Goal: Task Accomplishment & Management: Manage account settings

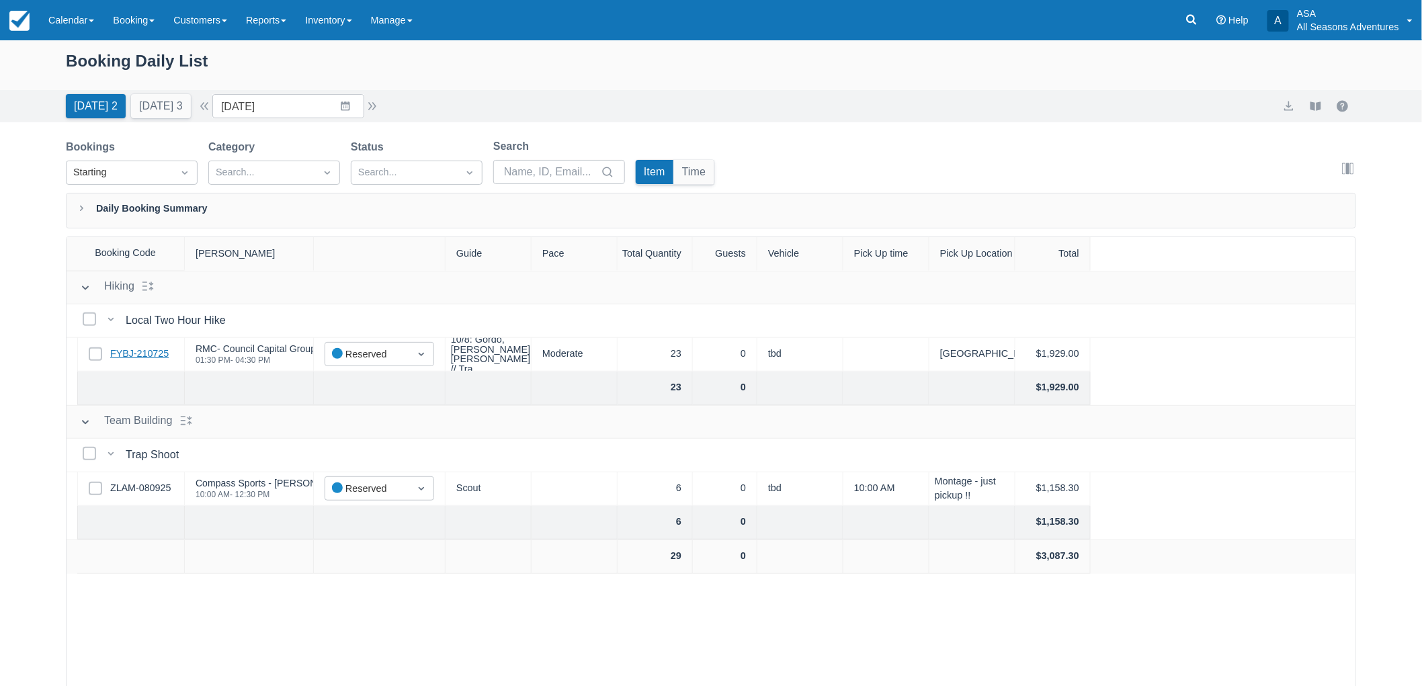
click at [131, 351] on link "FYBJ-210725" at bounding box center [139, 354] width 58 height 15
click at [138, 494] on link "ZLAM-080925" at bounding box center [140, 488] width 60 height 15
click at [151, 353] on link "FYBJ-210725" at bounding box center [139, 354] width 58 height 15
click at [148, 486] on link "ZLAM-080925" at bounding box center [140, 488] width 60 height 15
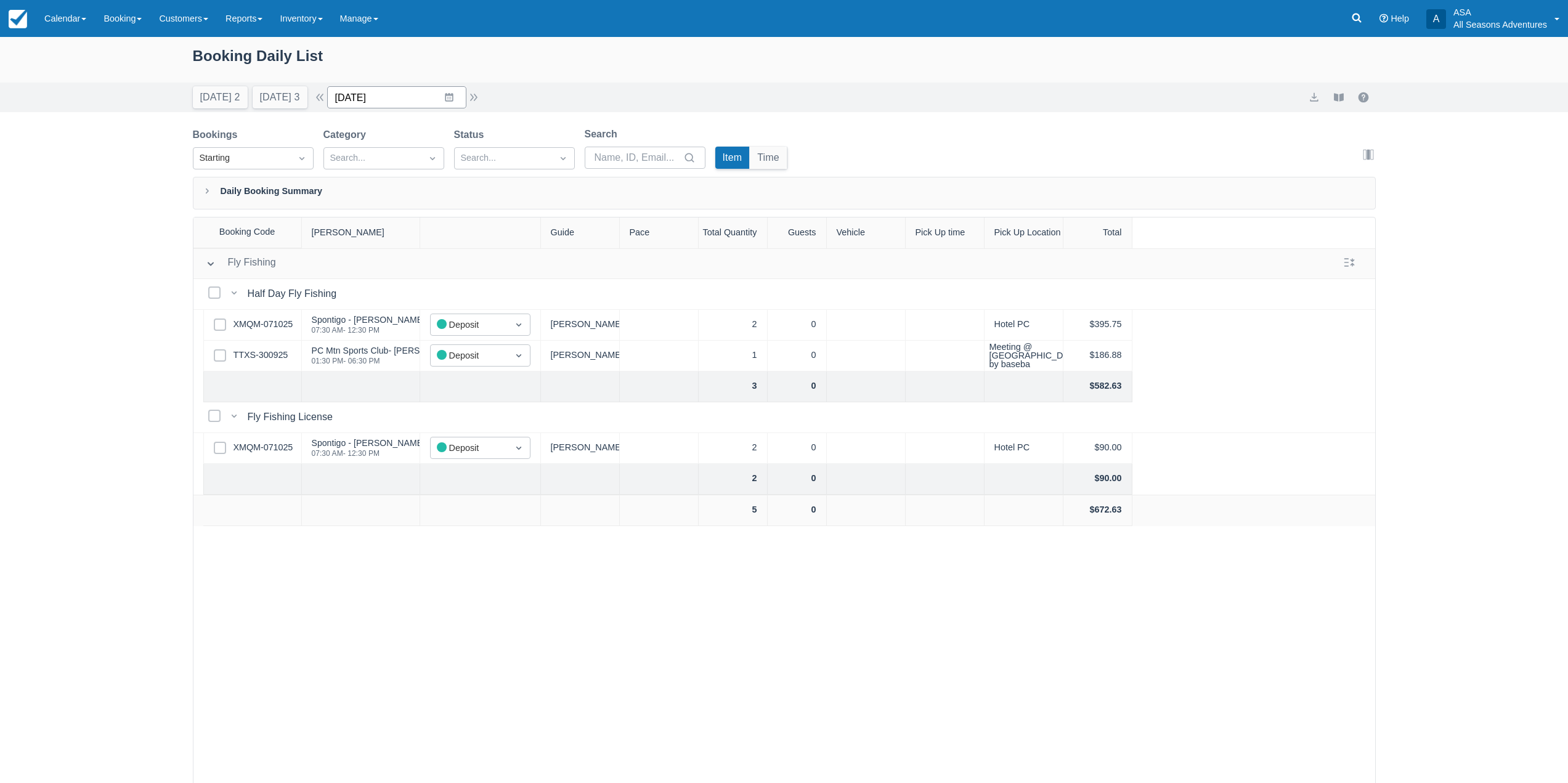
click at [451, 94] on input "10/11/25" at bounding box center [397, 97] width 139 height 22
click at [389, 288] on td "27" at bounding box center [377, 286] width 24 height 24
type input "10/27/25"
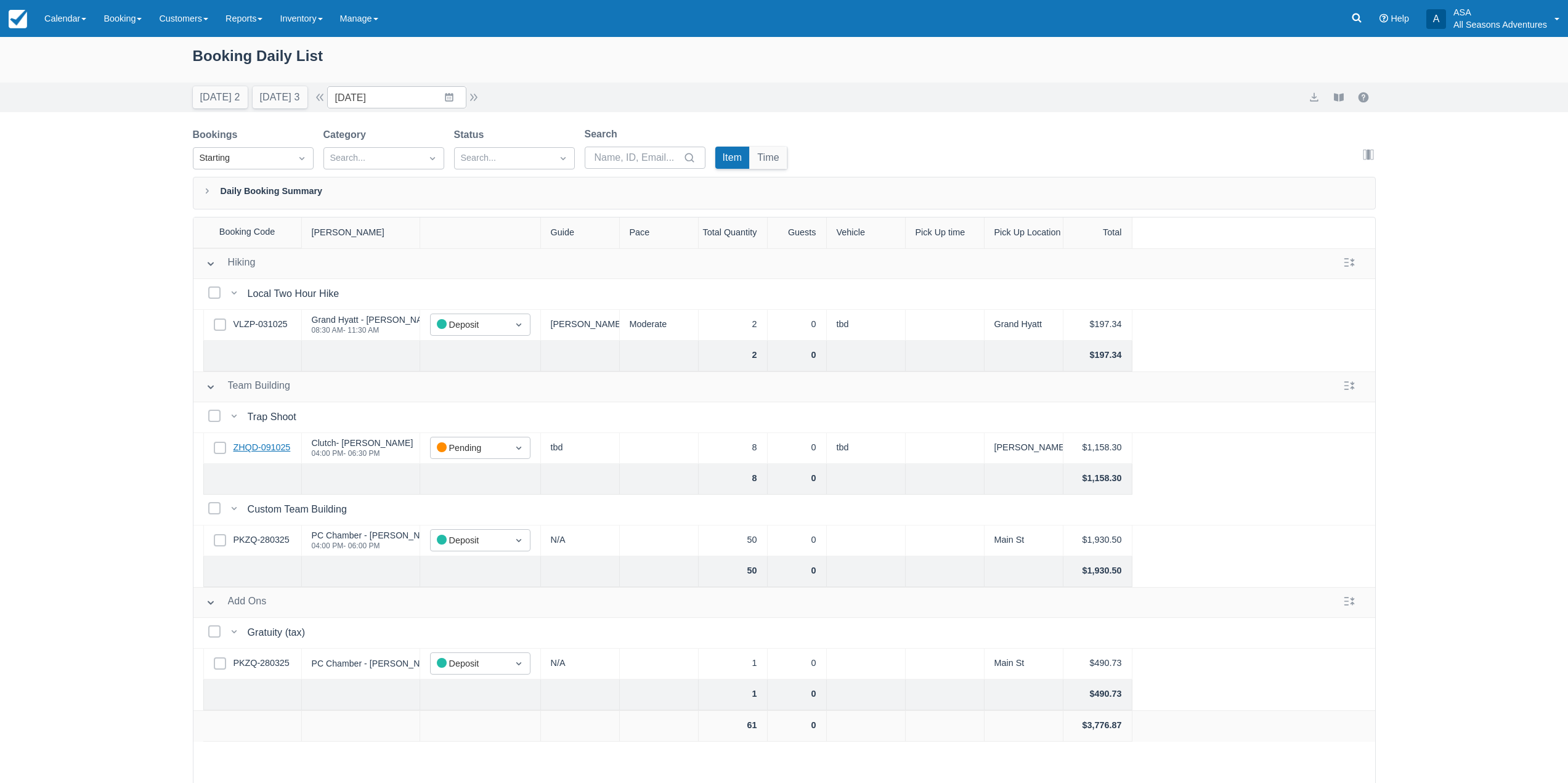
click at [256, 450] on link "ZHQD-091025" at bounding box center [262, 447] width 57 height 14
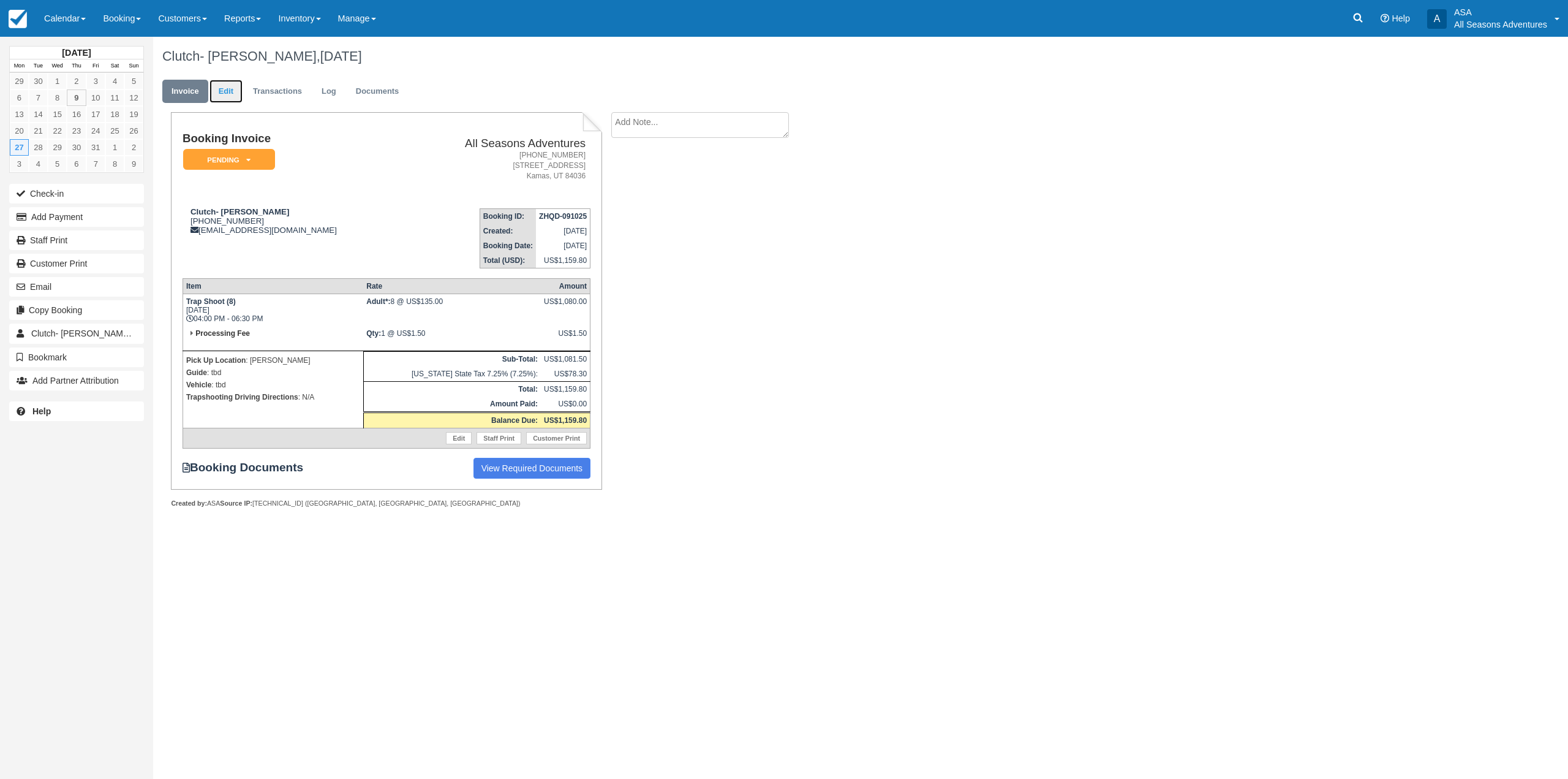
click at [215, 90] on link "Edit" at bounding box center [226, 91] width 33 height 24
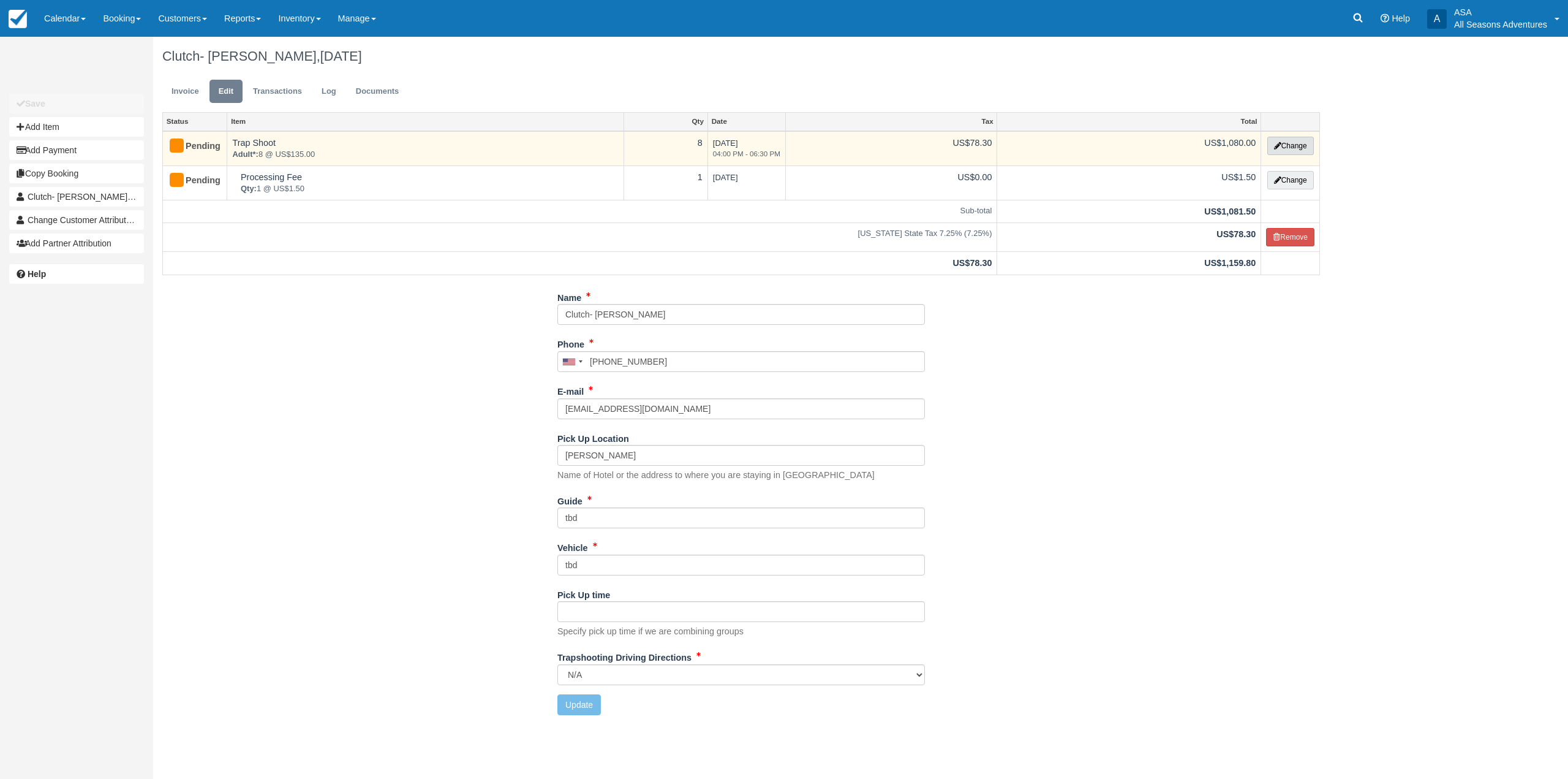
click at [1284, 152] on button "Change" at bounding box center [1290, 146] width 46 height 18
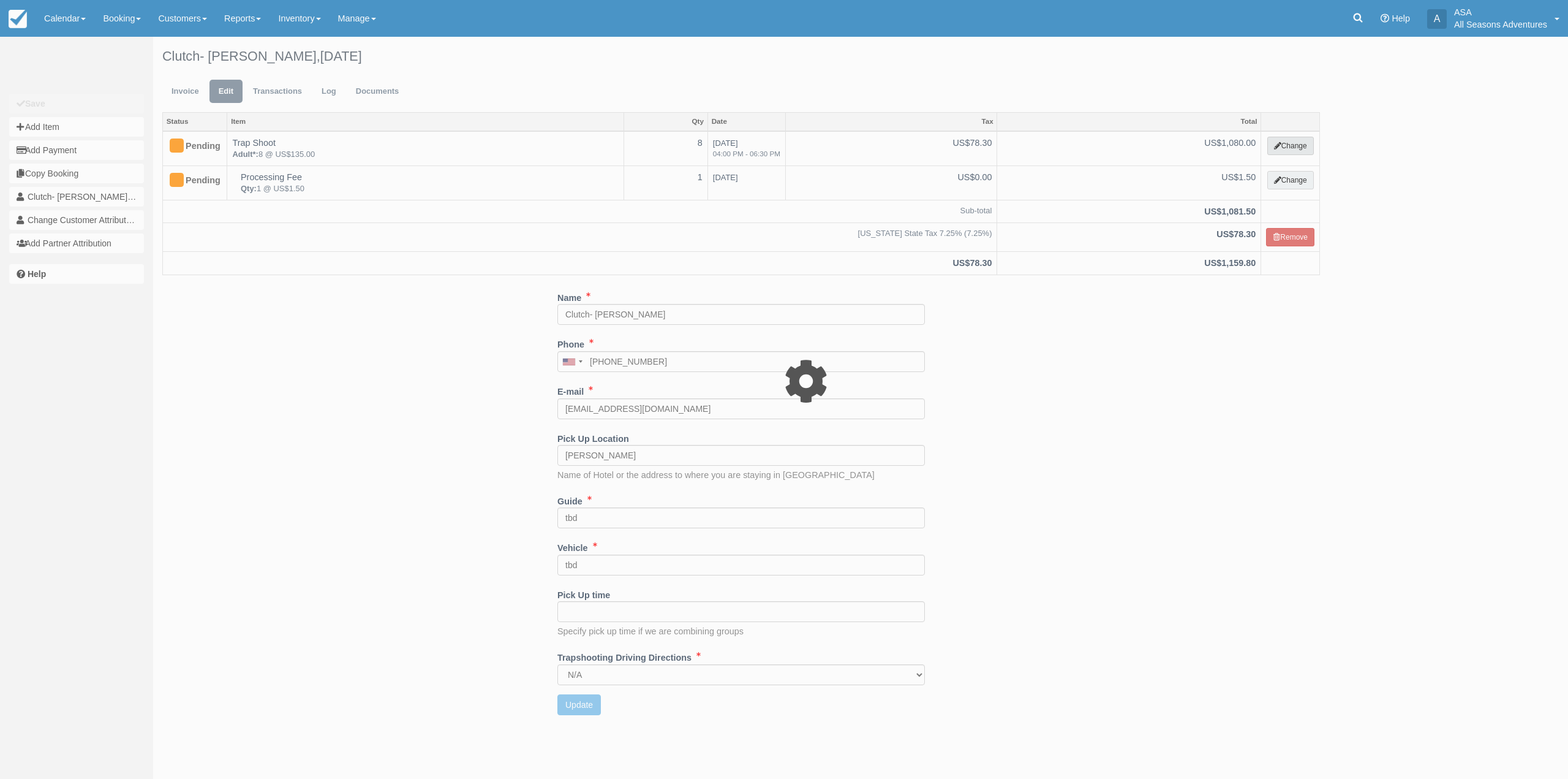
select select "3"
type input "1080.00"
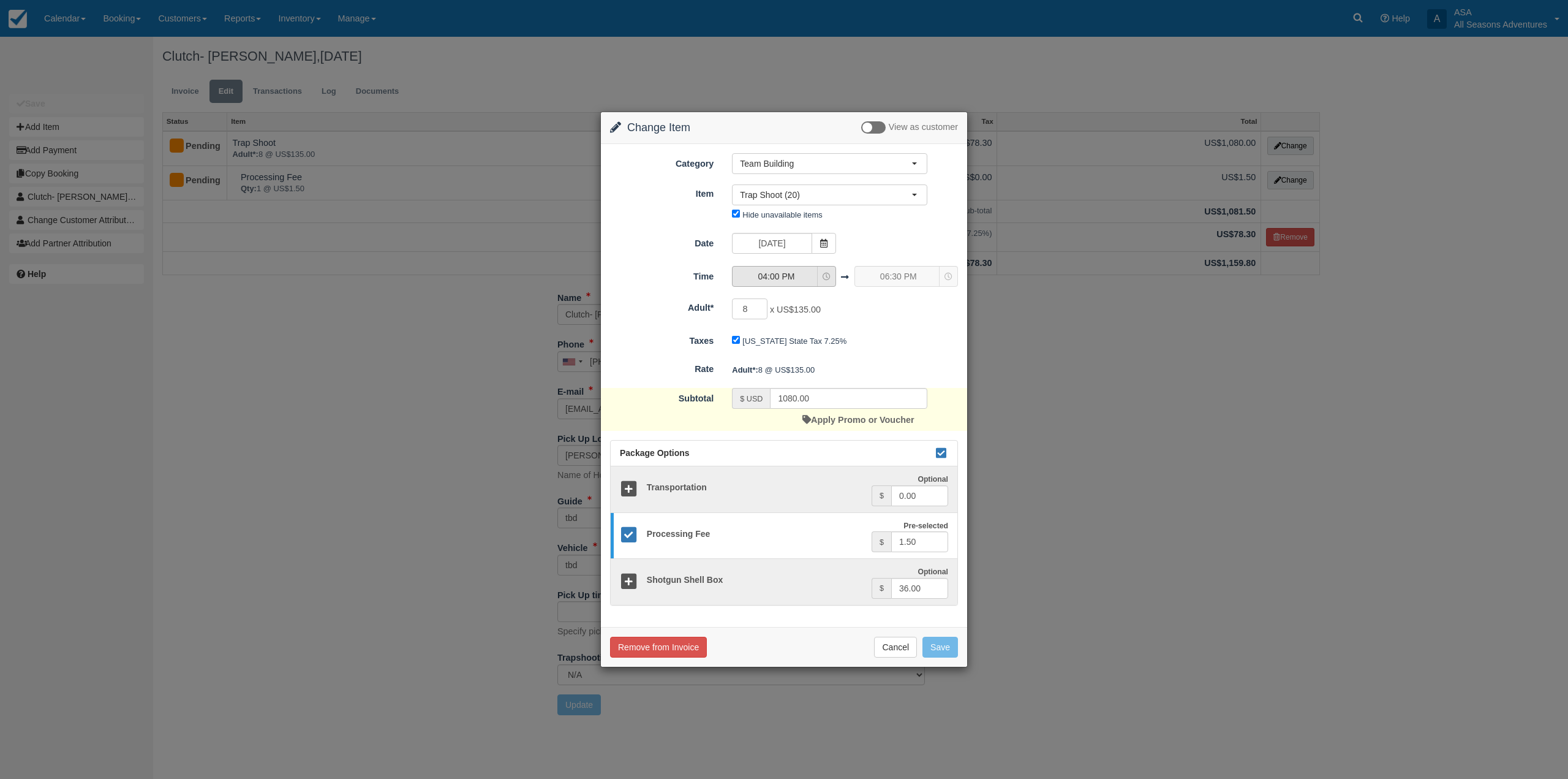
click at [824, 283] on button "04:00 PM" at bounding box center [784, 276] width 104 height 21
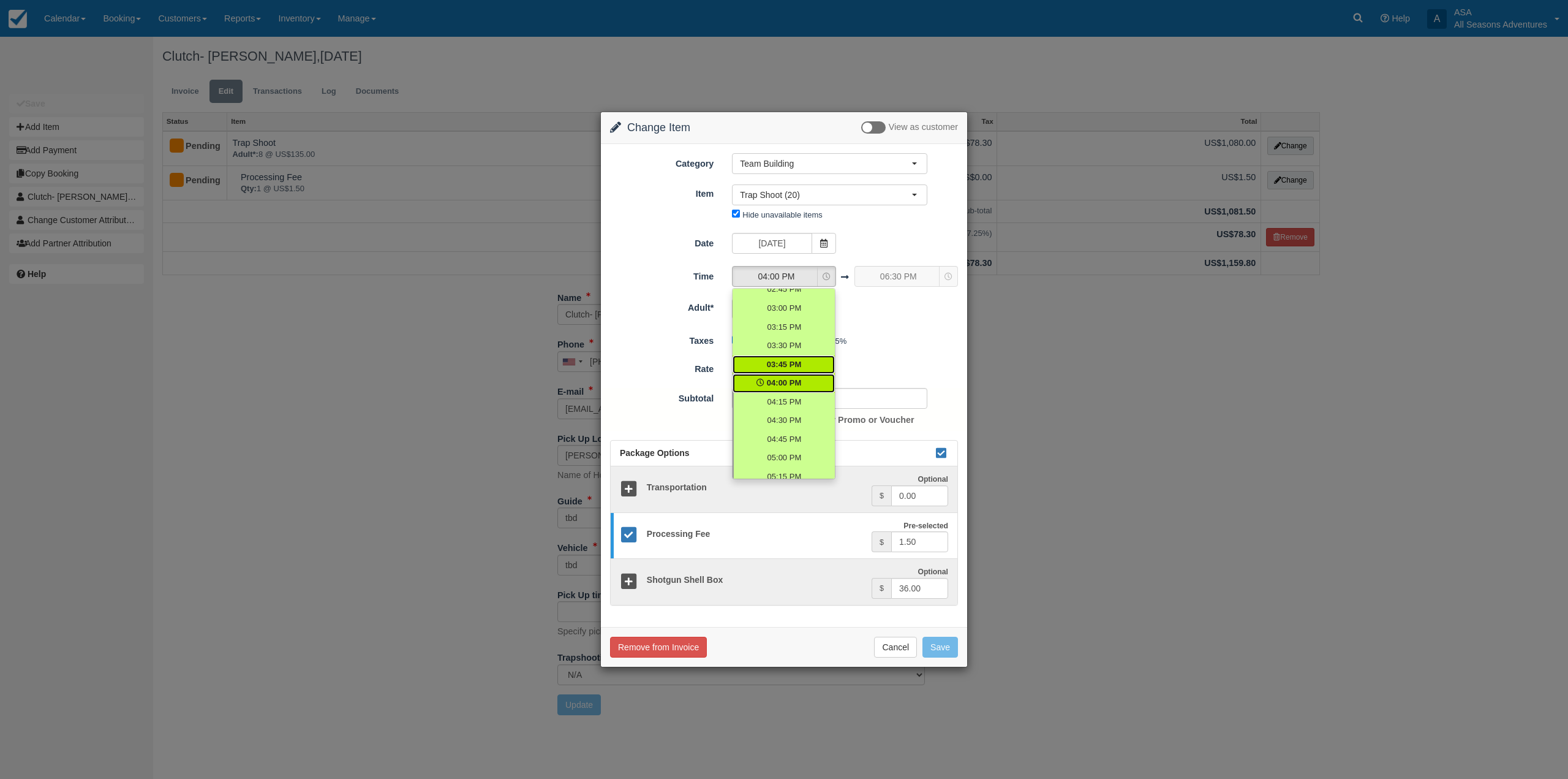
scroll to position [543, 0]
click at [799, 356] on link "02:00 PM" at bounding box center [784, 356] width 102 height 19
select select "14:00"
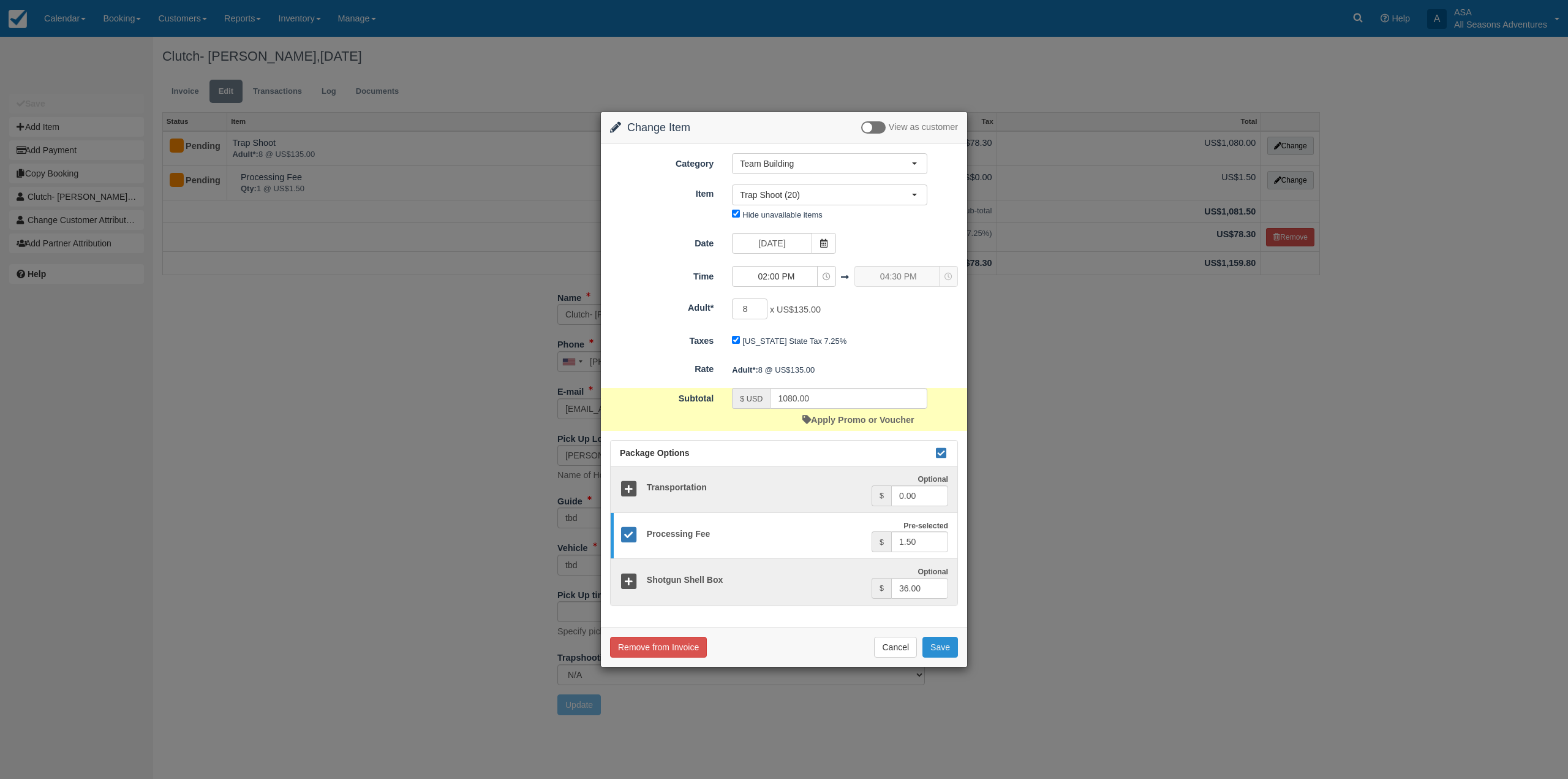
click at [938, 638] on button "Save" at bounding box center [940, 647] width 36 height 21
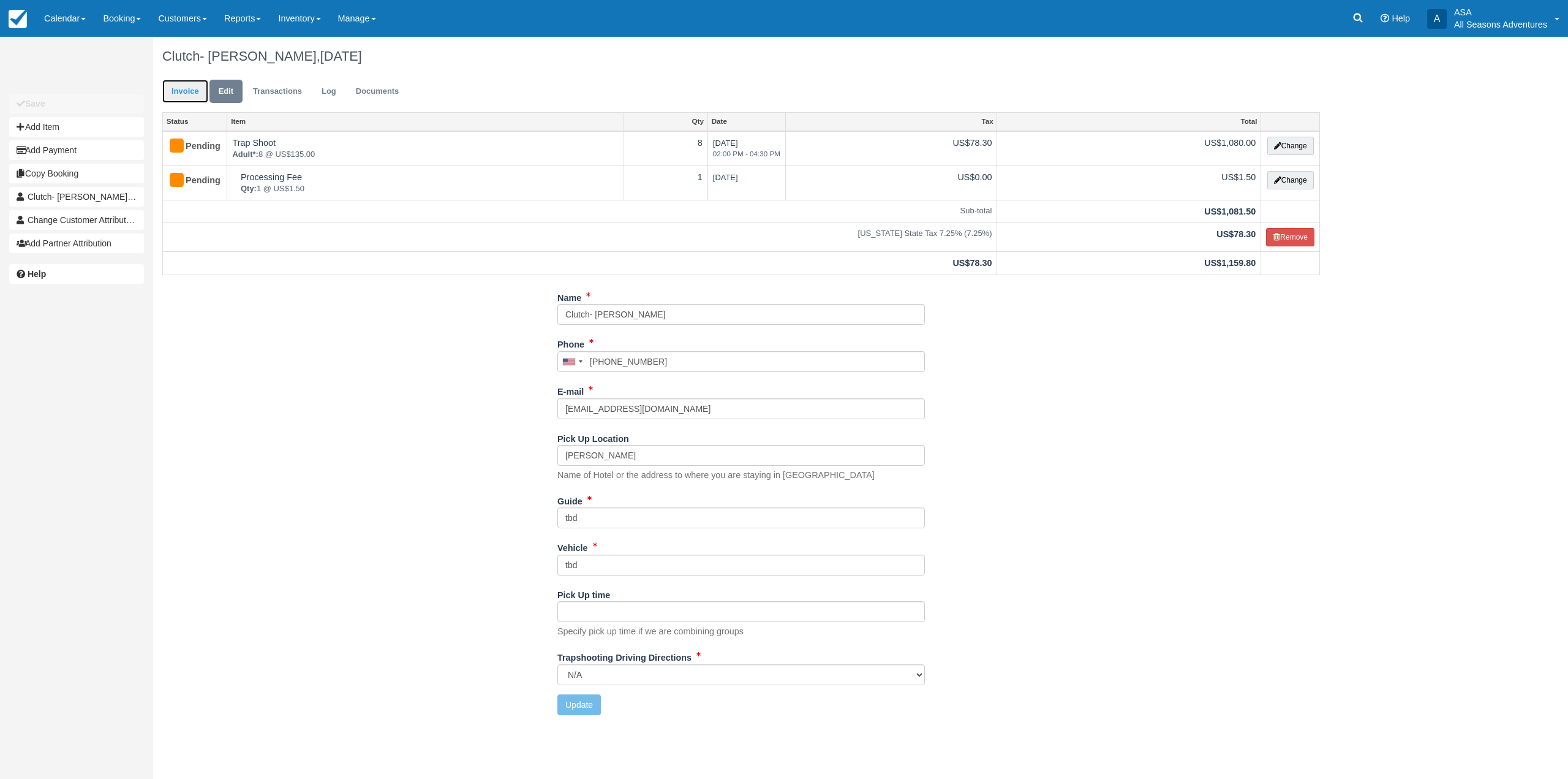
click at [182, 88] on link "Invoice" at bounding box center [185, 91] width 46 height 24
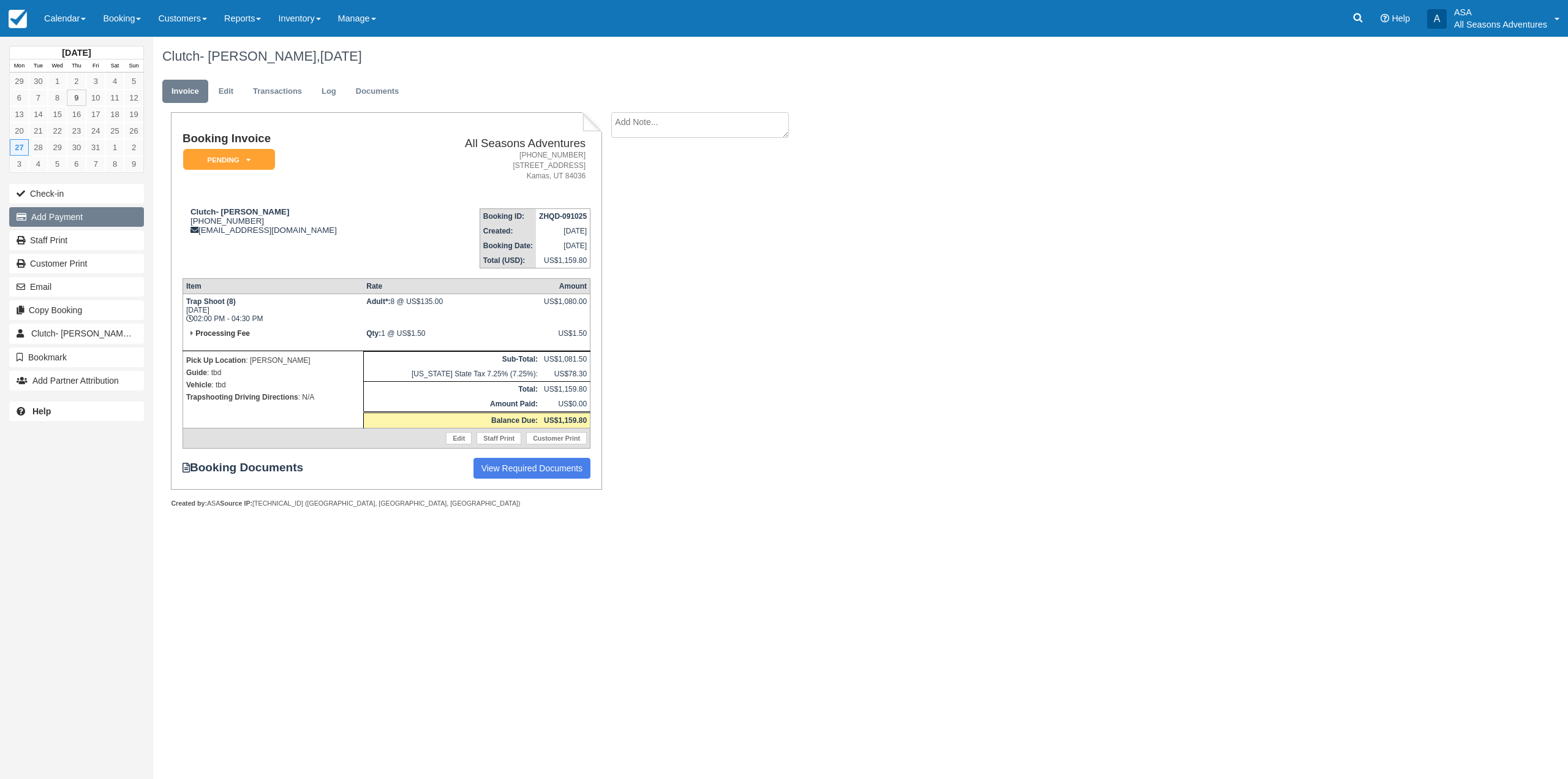
click at [72, 213] on button "Add Payment" at bounding box center [77, 216] width 135 height 19
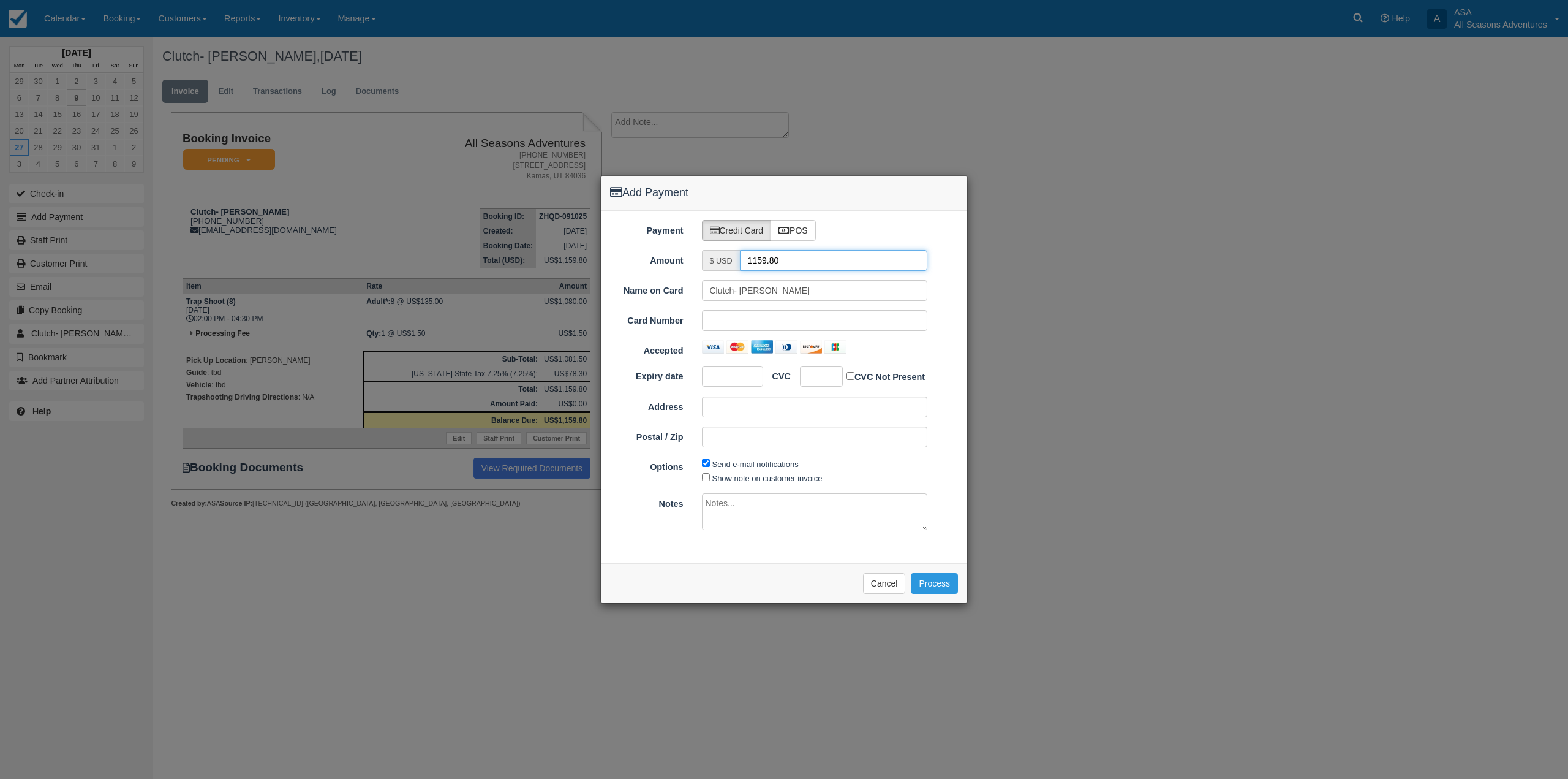
click at [766, 261] on input "1159.80" at bounding box center [834, 260] width 188 height 21
drag, startPoint x: 785, startPoint y: 256, endPoint x: 747, endPoint y: 256, distance: 38.0
click at [747, 256] on input "1159.80" at bounding box center [834, 260] width 188 height 21
type input "1.50"
click at [735, 506] on textarea at bounding box center [815, 512] width 226 height 36
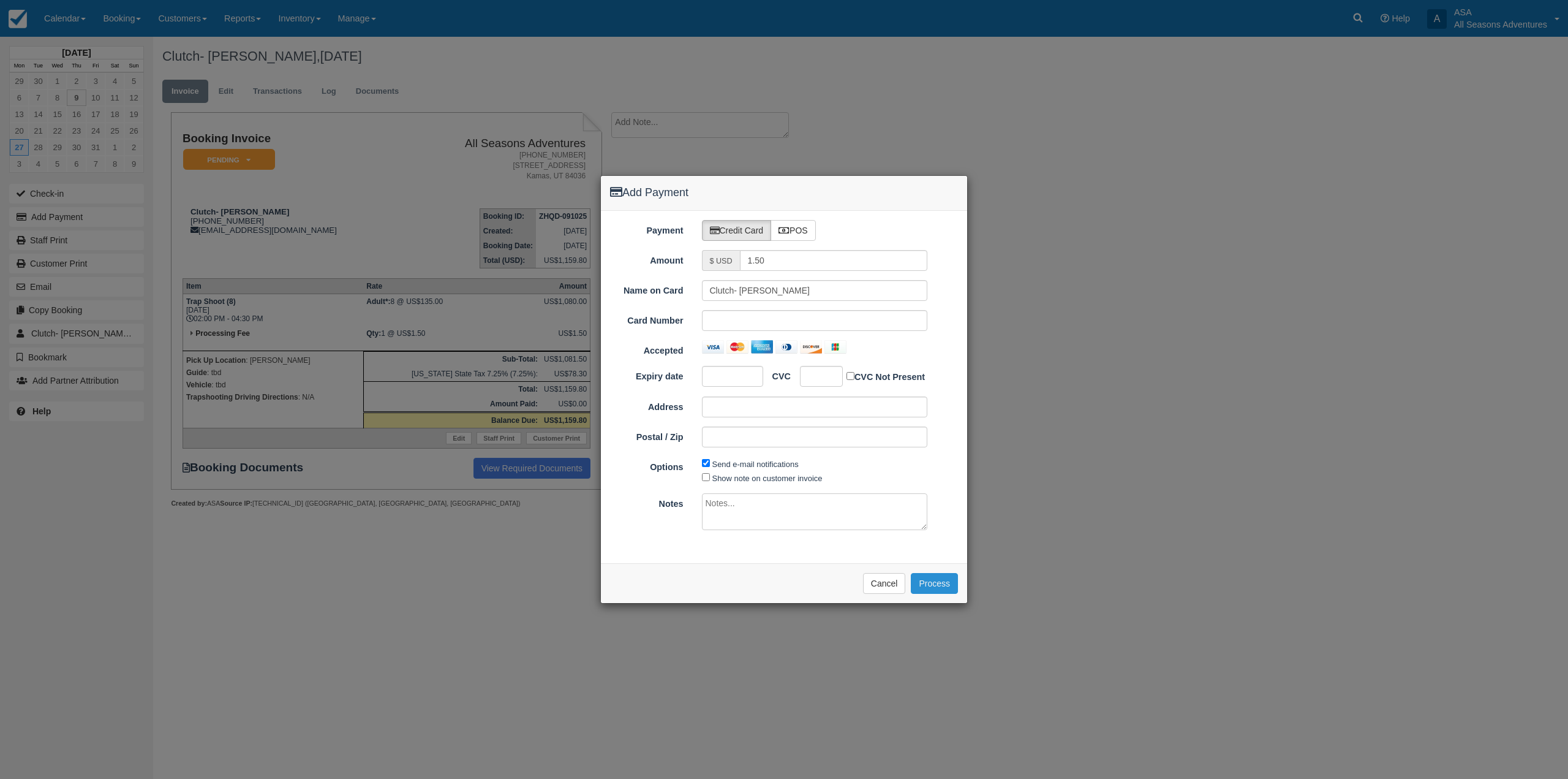
click at [934, 586] on button "Process" at bounding box center [934, 583] width 47 height 21
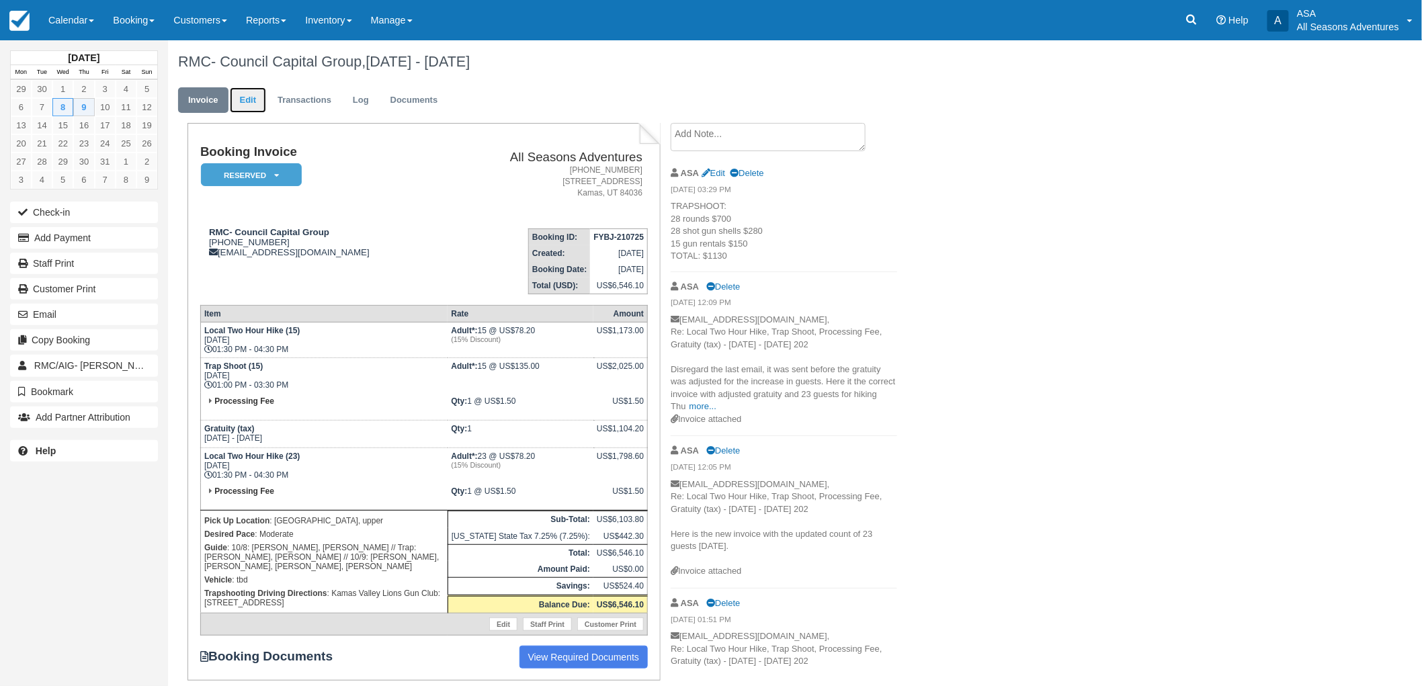
click at [246, 95] on link "Edit" at bounding box center [248, 100] width 36 height 26
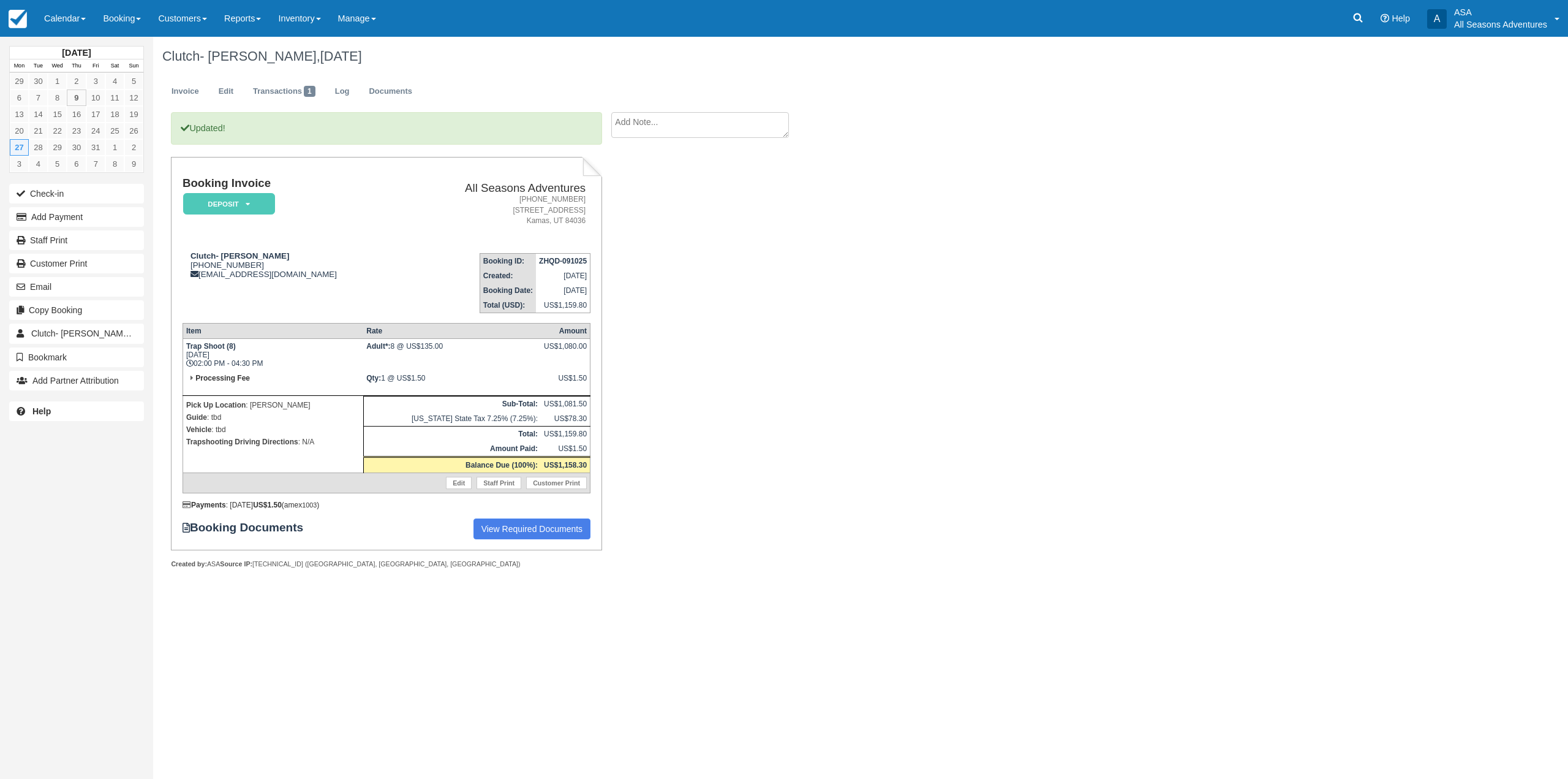
drag, startPoint x: 238, startPoint y: 350, endPoint x: 325, endPoint y: 359, distance: 87.5
click at [324, 359] on td "Trap Shoot (8) [DATE] 02:00 PM - 04:30 PM" at bounding box center [273, 355] width 181 height 33
click at [799, 389] on div "Updated! Booking Invoice Deposit   Pending Reserved Paid Waiting Cancelled All …" at bounding box center [490, 353] width 674 height 483
click at [228, 94] on link "Edit" at bounding box center [226, 91] width 33 height 24
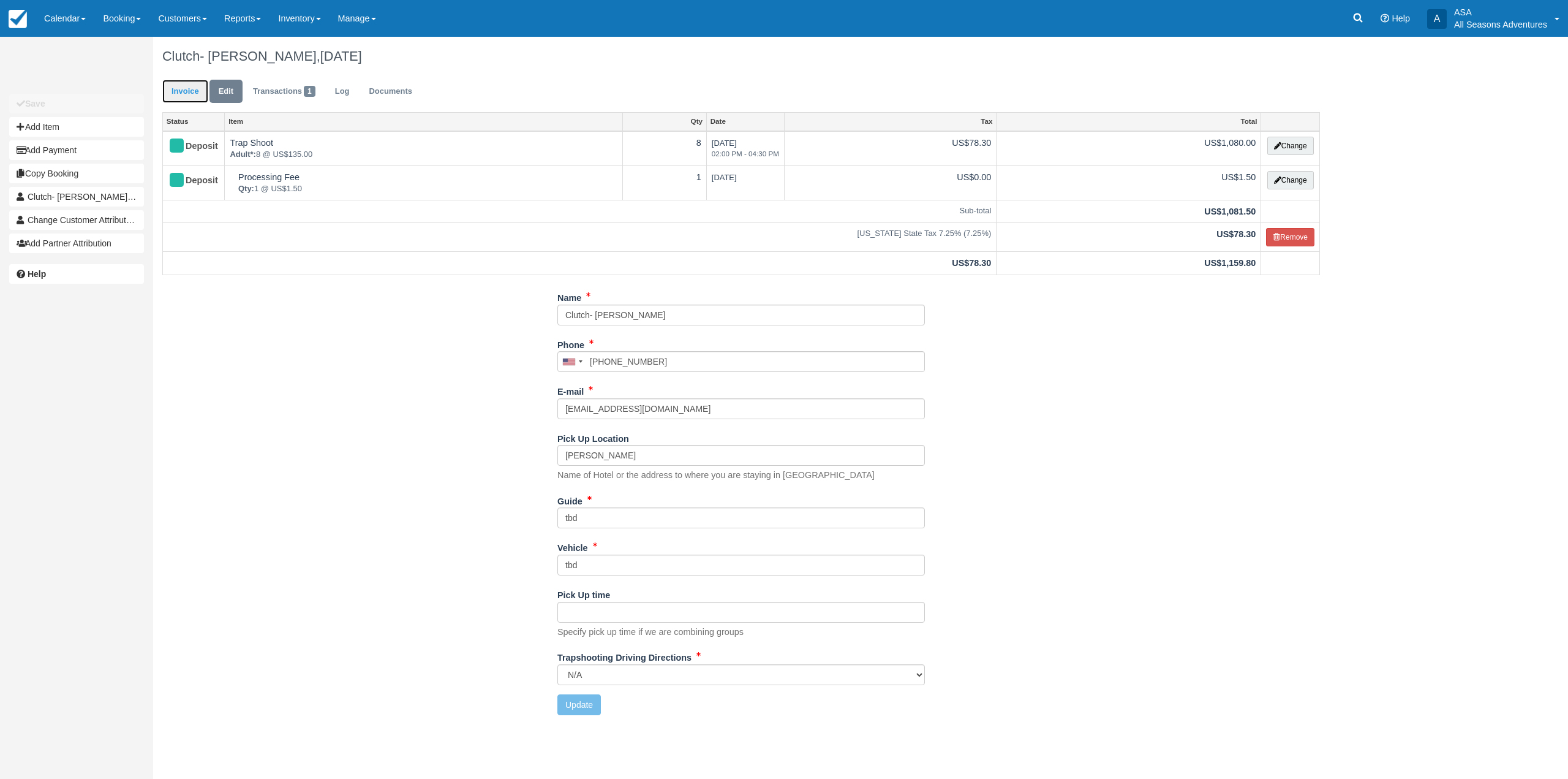
click at [188, 87] on link "Invoice" at bounding box center [185, 91] width 46 height 24
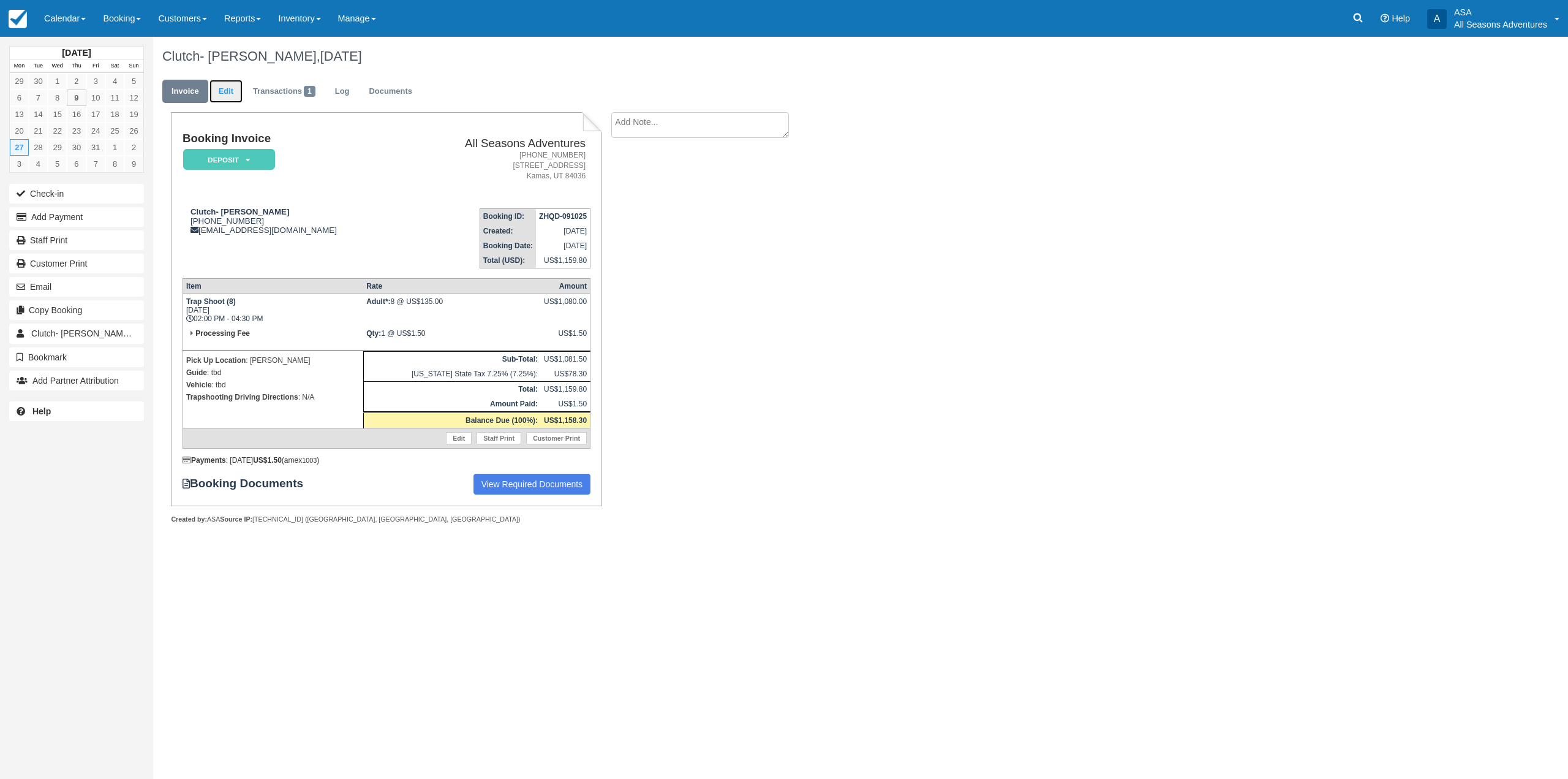
click at [241, 88] on link "Edit" at bounding box center [226, 91] width 33 height 24
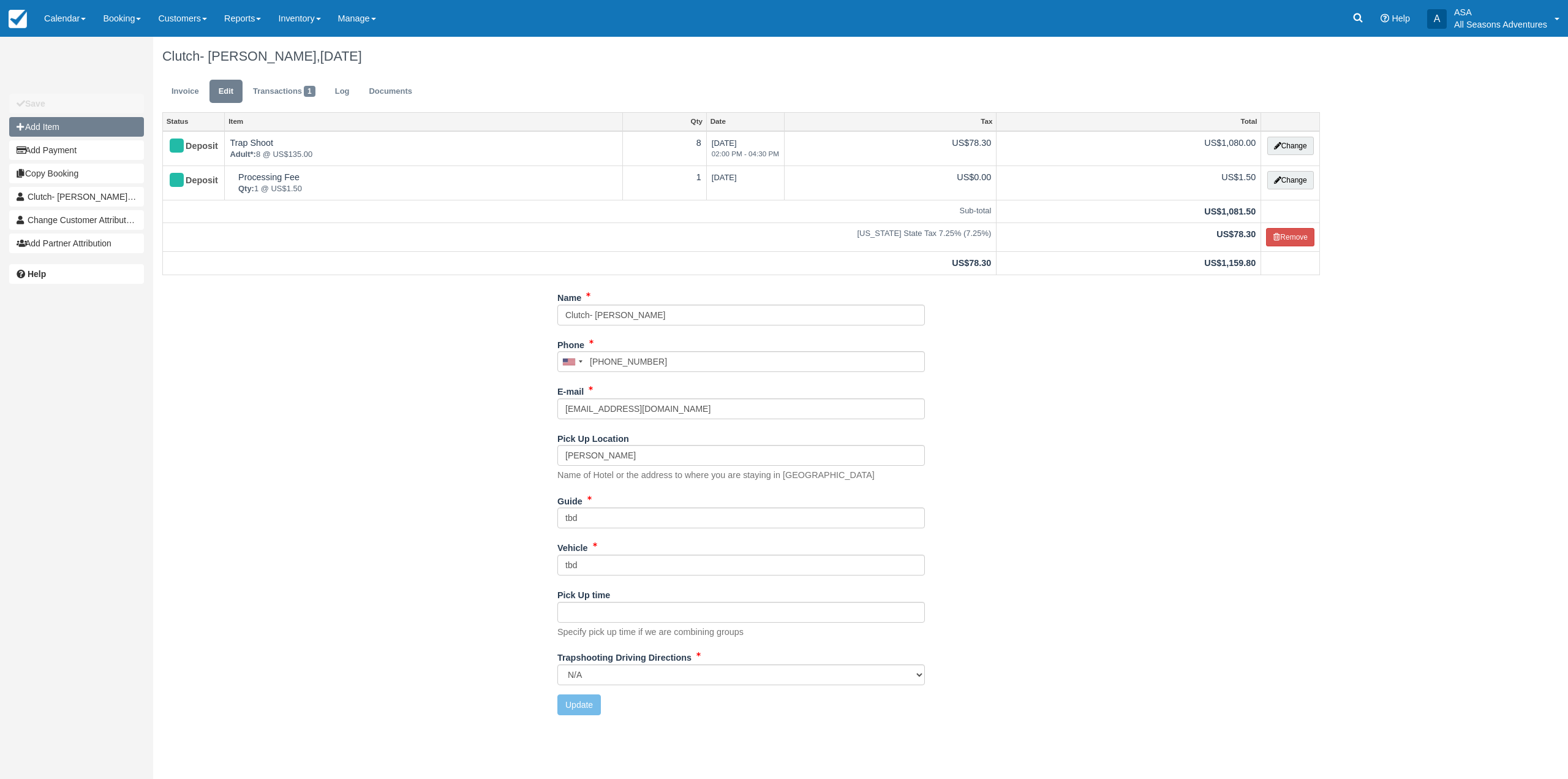
click at [58, 123] on button "Add Item" at bounding box center [77, 126] width 135 height 19
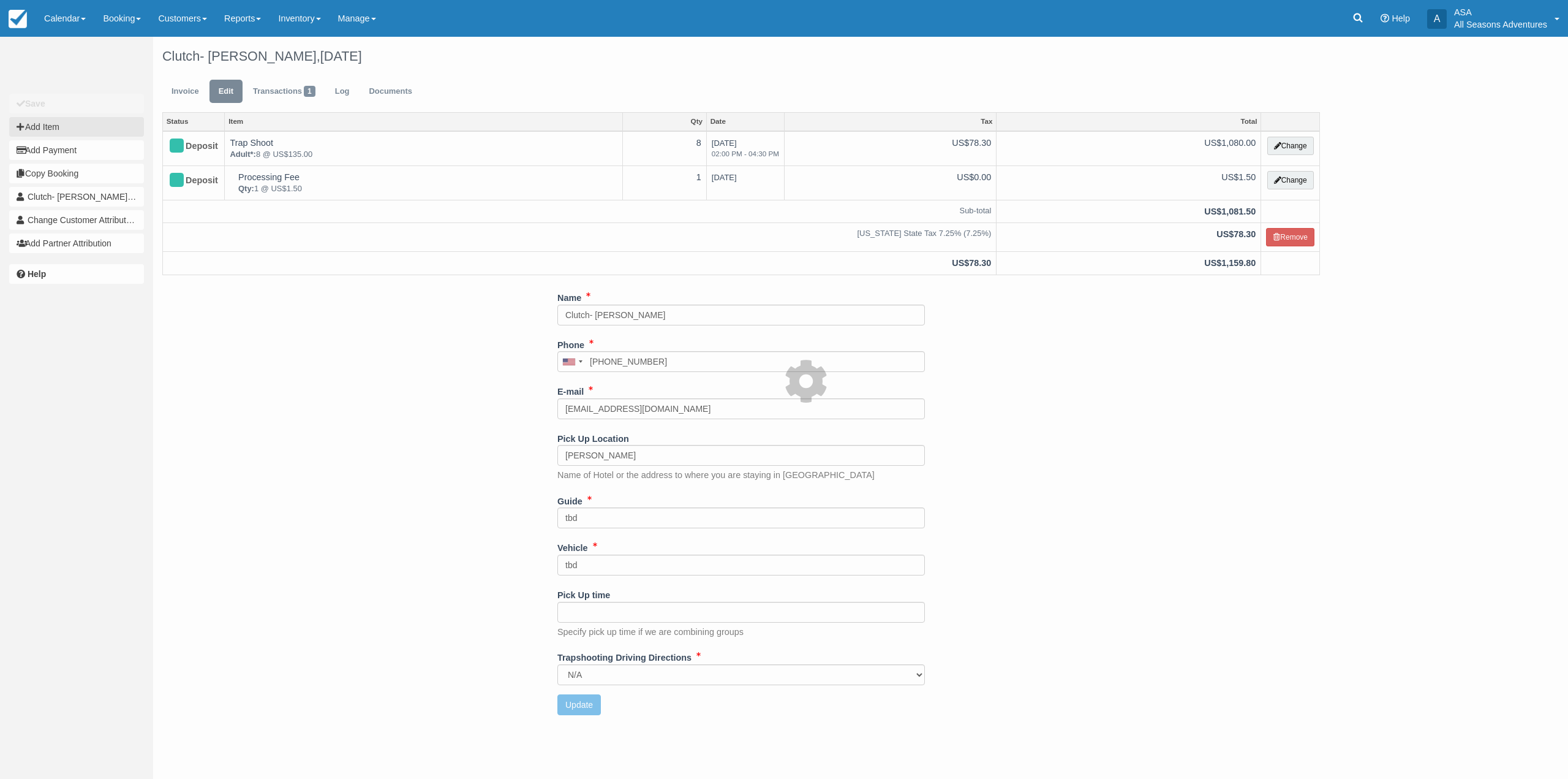
type input "0.00"
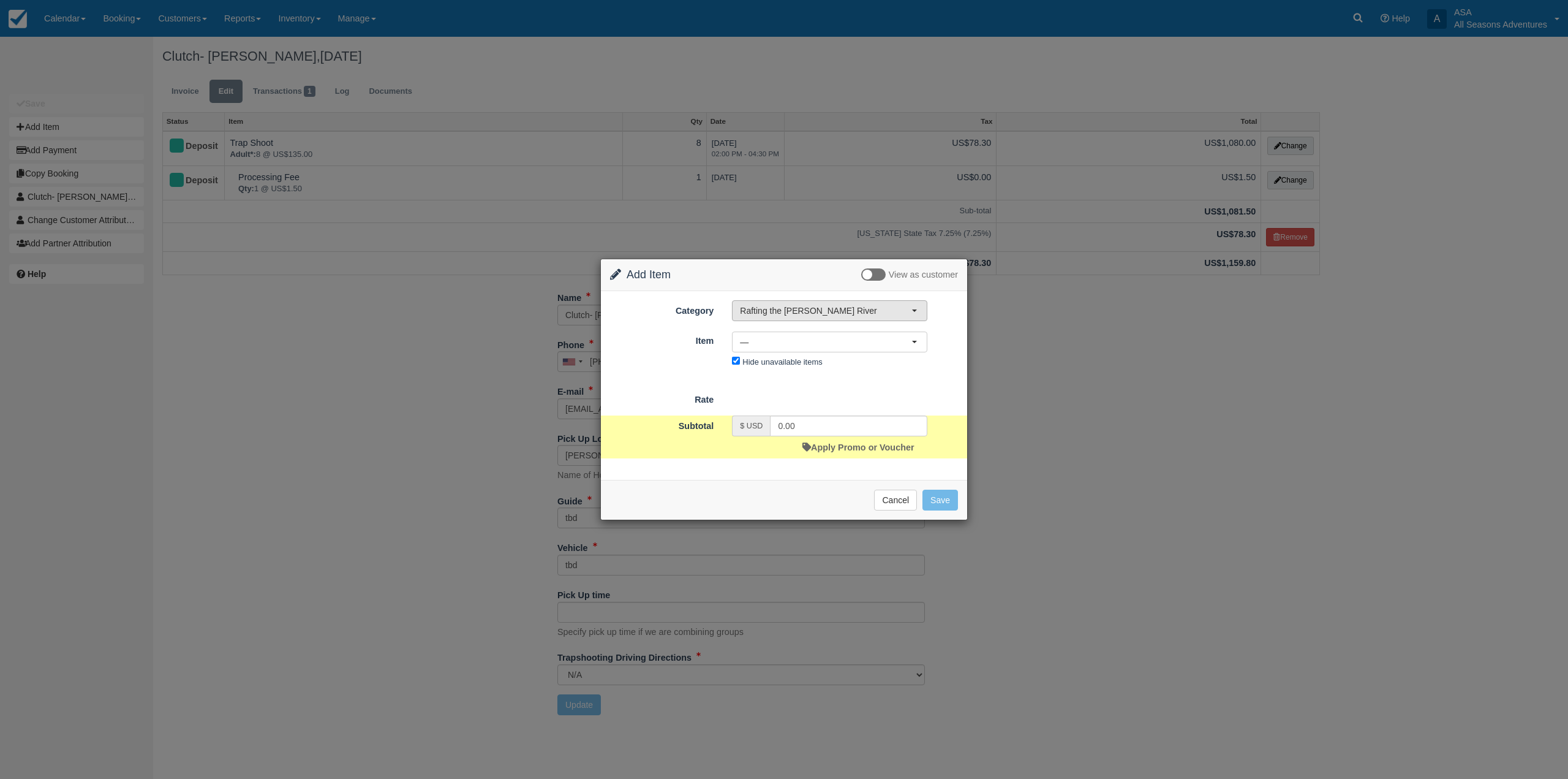
click at [813, 317] on span "Rafting the [PERSON_NAME] River" at bounding box center [826, 310] width 171 height 12
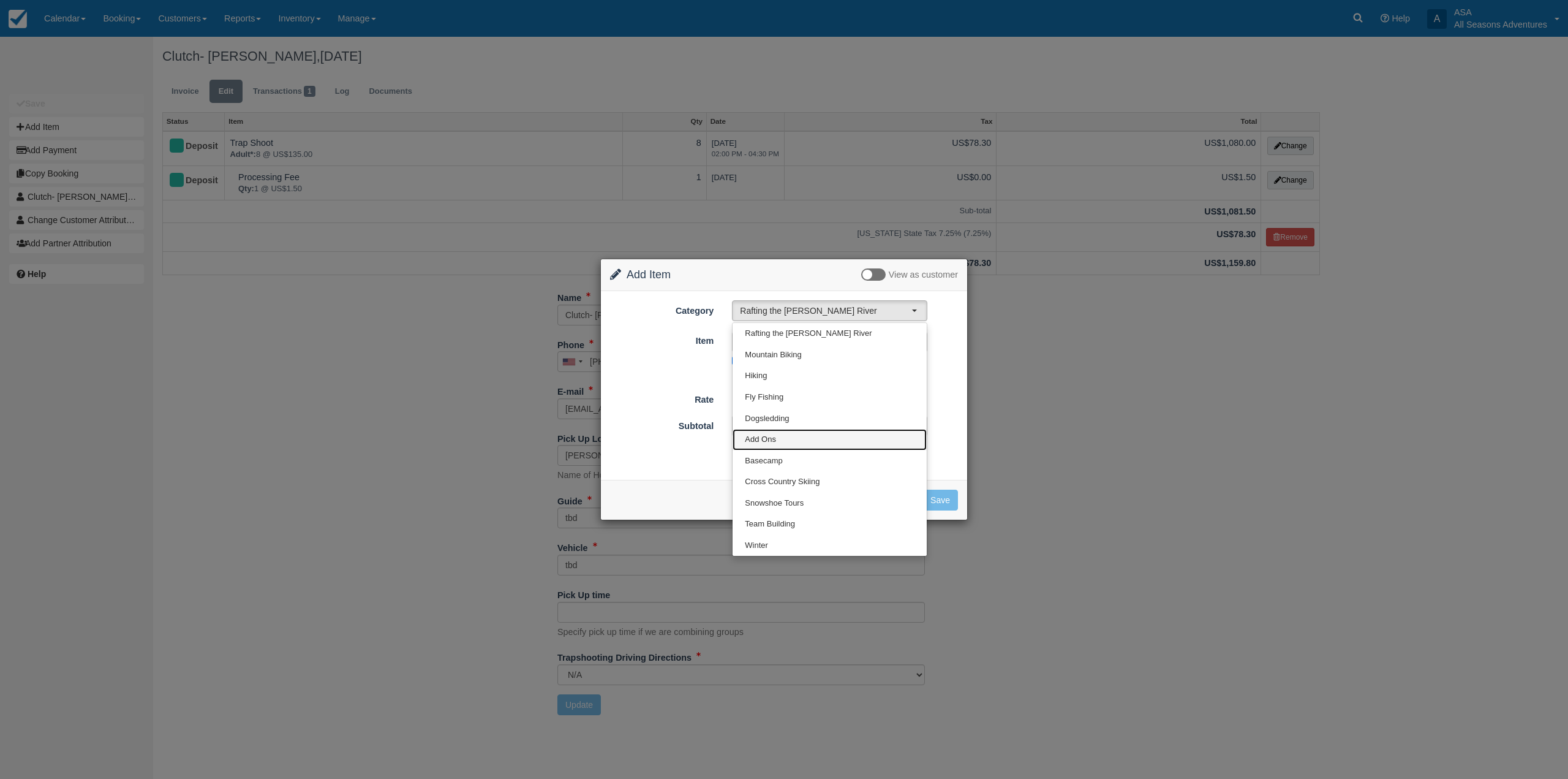
click at [776, 434] on link "Add Ons" at bounding box center [830, 440] width 194 height 22
select select "13"
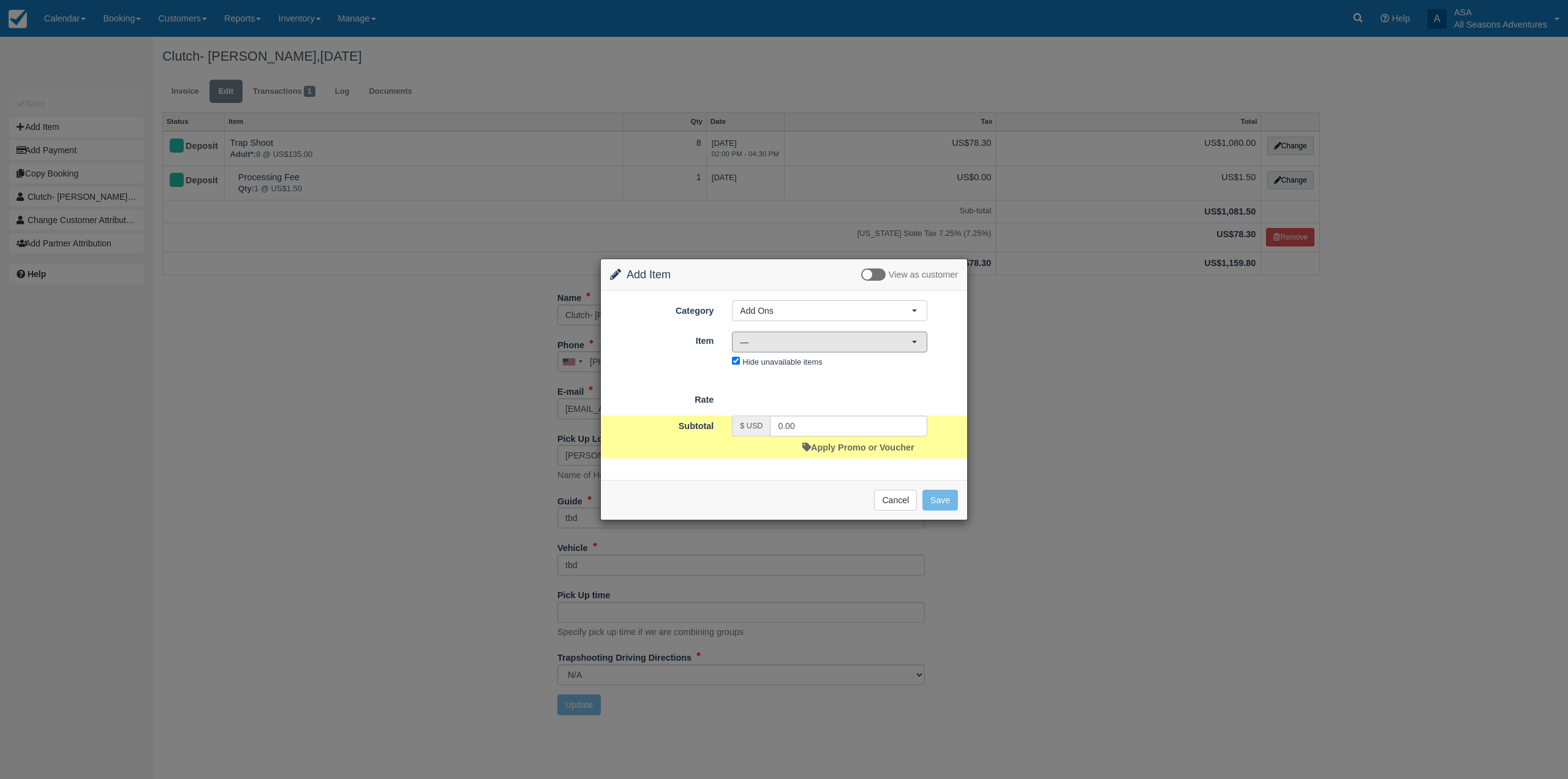
click at [779, 344] on span "—" at bounding box center [826, 341] width 171 height 12
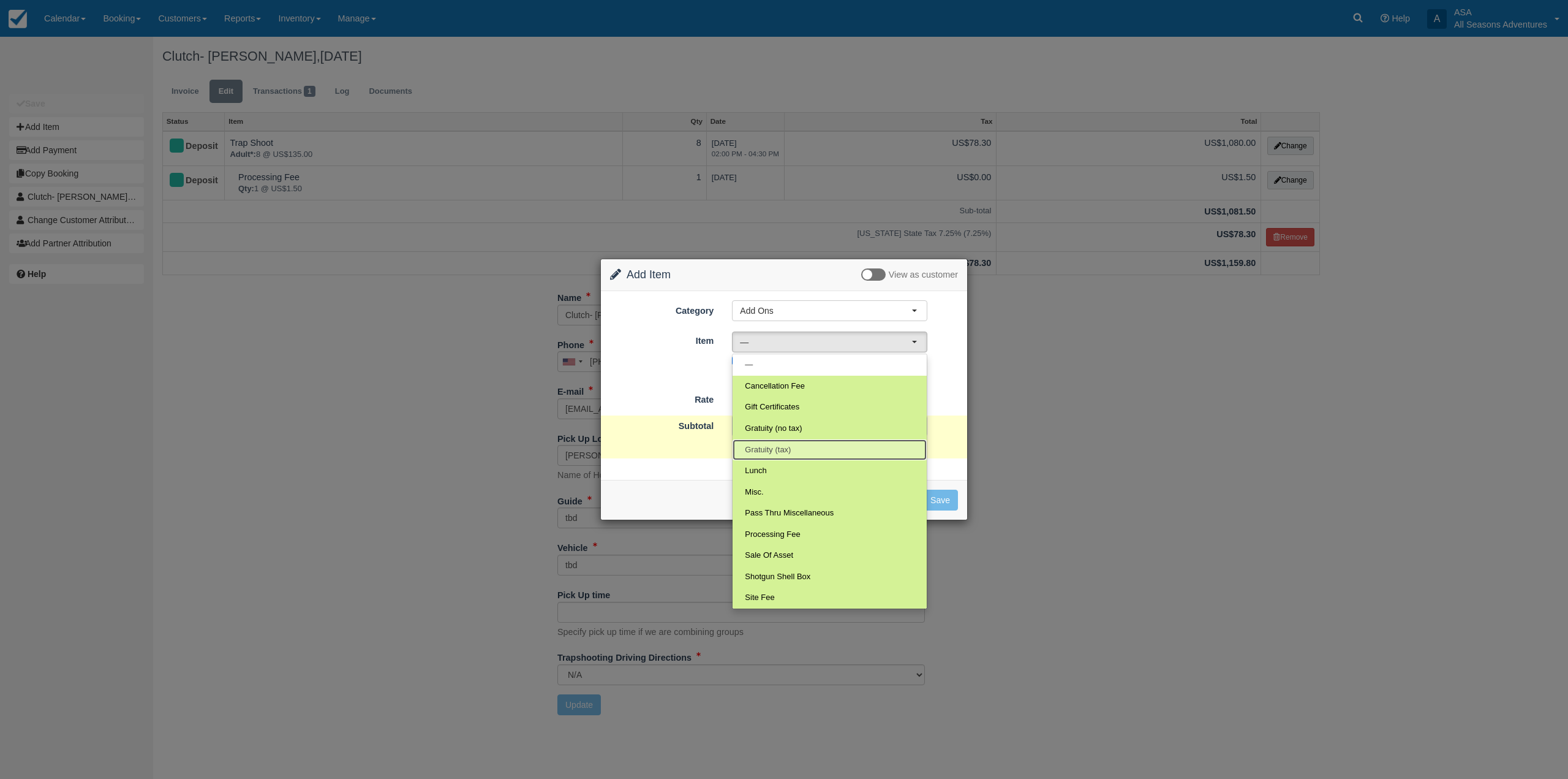
click at [792, 451] on link "Gratuity (tax)" at bounding box center [830, 451] width 194 height 22
select select "68"
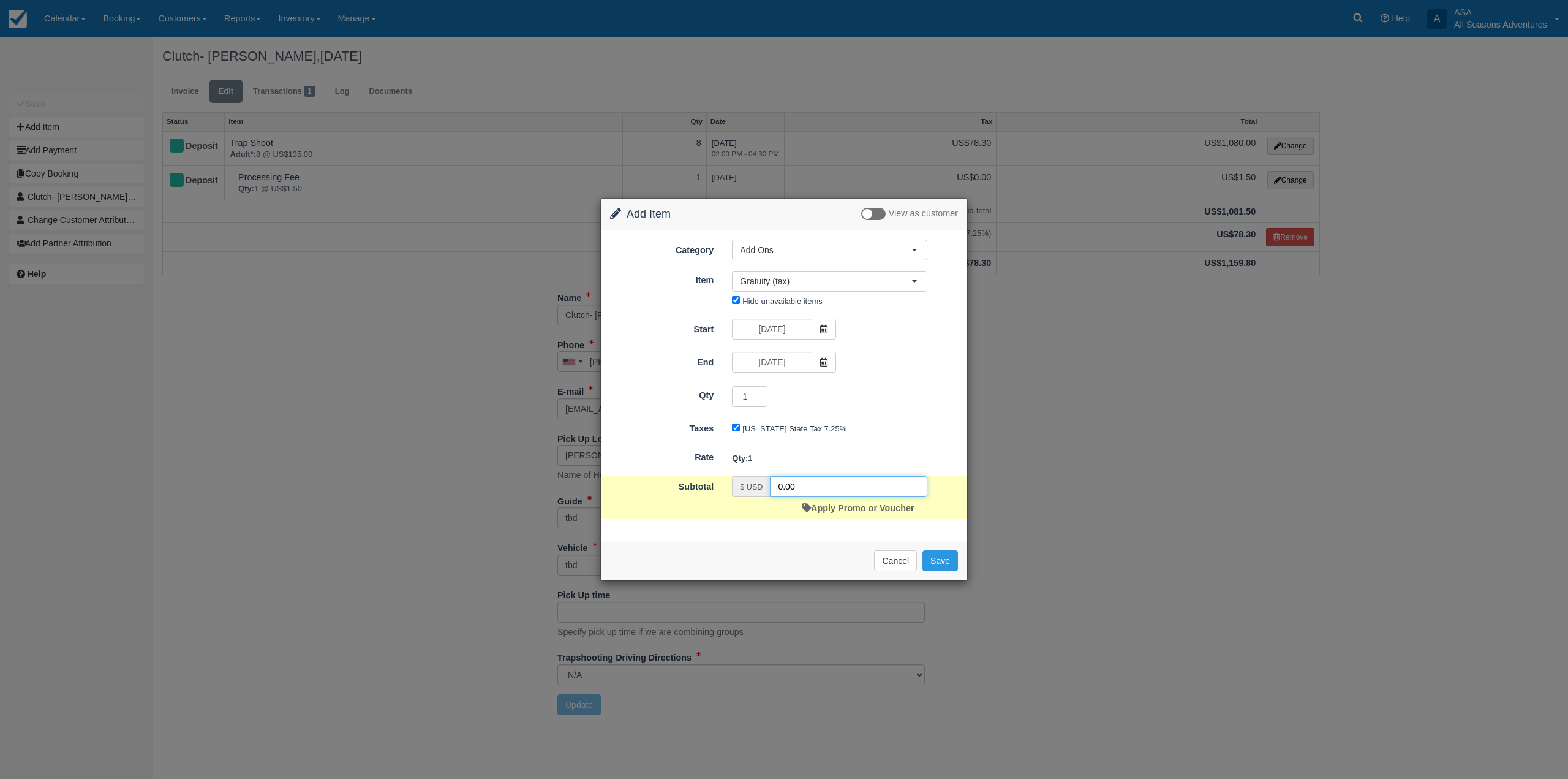
click at [781, 487] on input "0.00" at bounding box center [848, 486] width 158 height 21
type input "216.00"
click at [953, 556] on button "Save" at bounding box center [940, 560] width 36 height 21
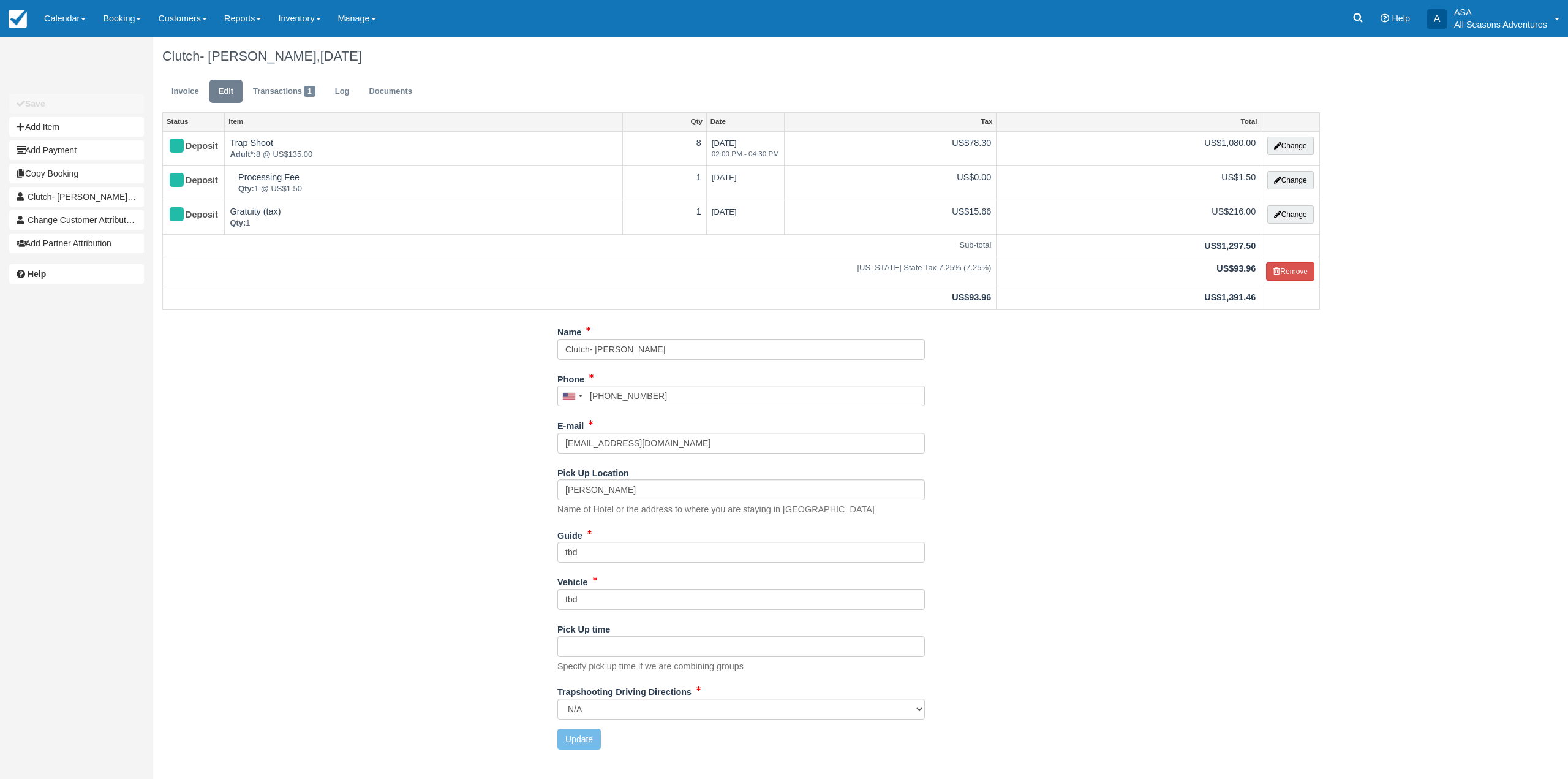
click at [181, 78] on ul "Invoice Edit Transactions 1 Log Documents" at bounding box center [741, 94] width 1158 height 36
click at [186, 97] on link "Invoice" at bounding box center [185, 91] width 46 height 24
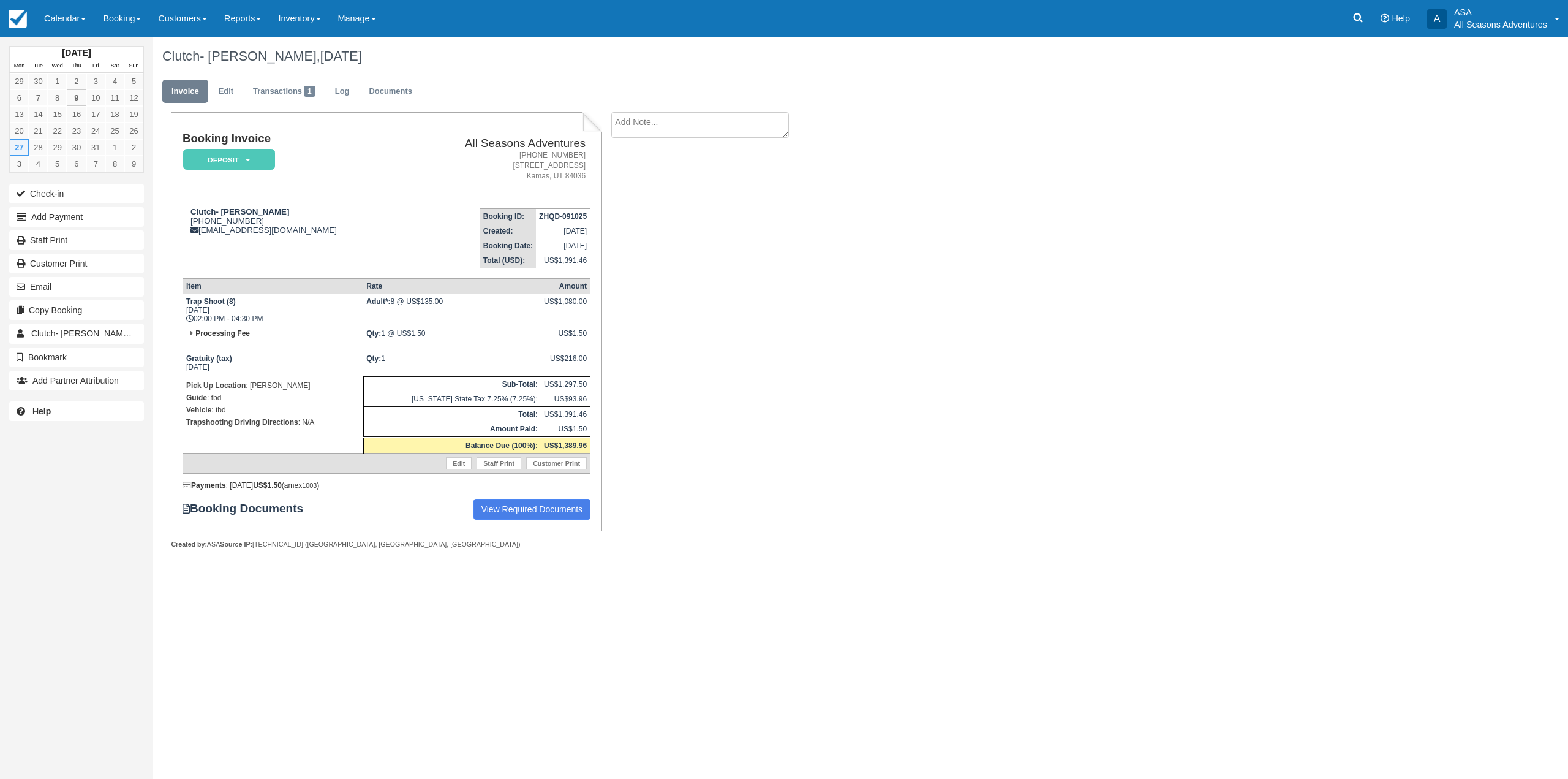
drag, startPoint x: 579, startPoint y: 127, endPoint x: 578, endPoint y: 165, distance: 38.0
click at [578, 165] on div "Booking Invoice Deposit   Pending Reserved Paid Waiting Cancelled All Seasons A…" at bounding box center [386, 321] width 430 height 419
click at [660, 166] on div "Booking Invoice Deposit   Pending Reserved Paid Waiting Cancelled All Seasons A…" at bounding box center [490, 344] width 674 height 463
drag, startPoint x: 787, startPoint y: 138, endPoint x: 882, endPoint y: 502, distance: 376.2
click at [882, 502] on div "Clutch- Lincy Suen, October 27 2025 Invoice Edit Transactions 1 Log Documents B…" at bounding box center [741, 306] width 1176 height 539
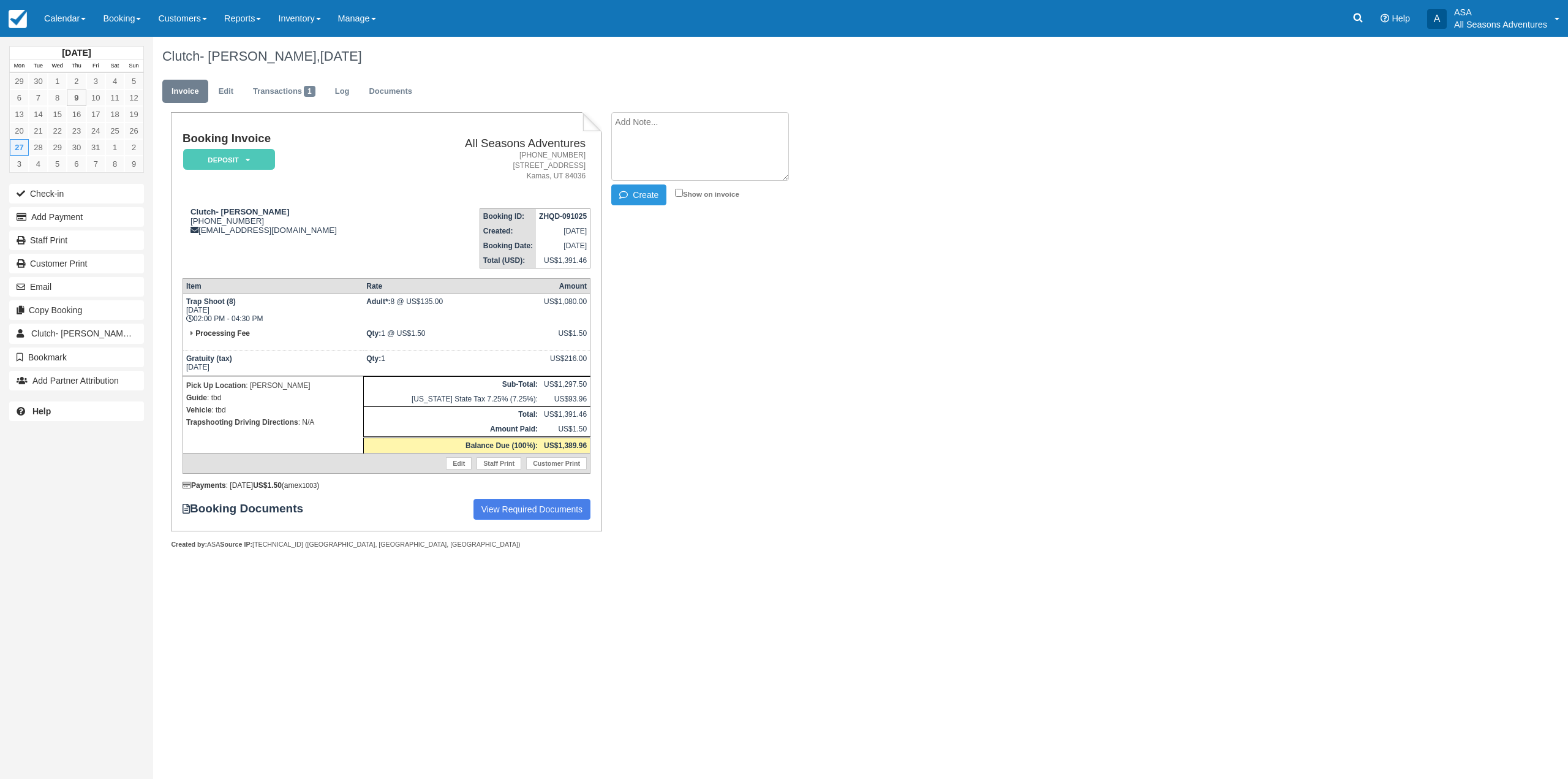
drag, startPoint x: 785, startPoint y: 181, endPoint x: 789, endPoint y: 208, distance: 27.3
click at [789, 208] on li "Create Show on invoice" at bounding box center [714, 160] width 206 height 96
click at [783, 181] on textarea at bounding box center [699, 146] width 178 height 68
drag, startPoint x: 781, startPoint y: 172, endPoint x: 738, endPoint y: 462, distance: 293.2
click at [738, 462] on div "Booking Invoice Deposit   Pending Reserved Paid Waiting Cancelled All Seasons A…" at bounding box center [490, 344] width 674 height 463
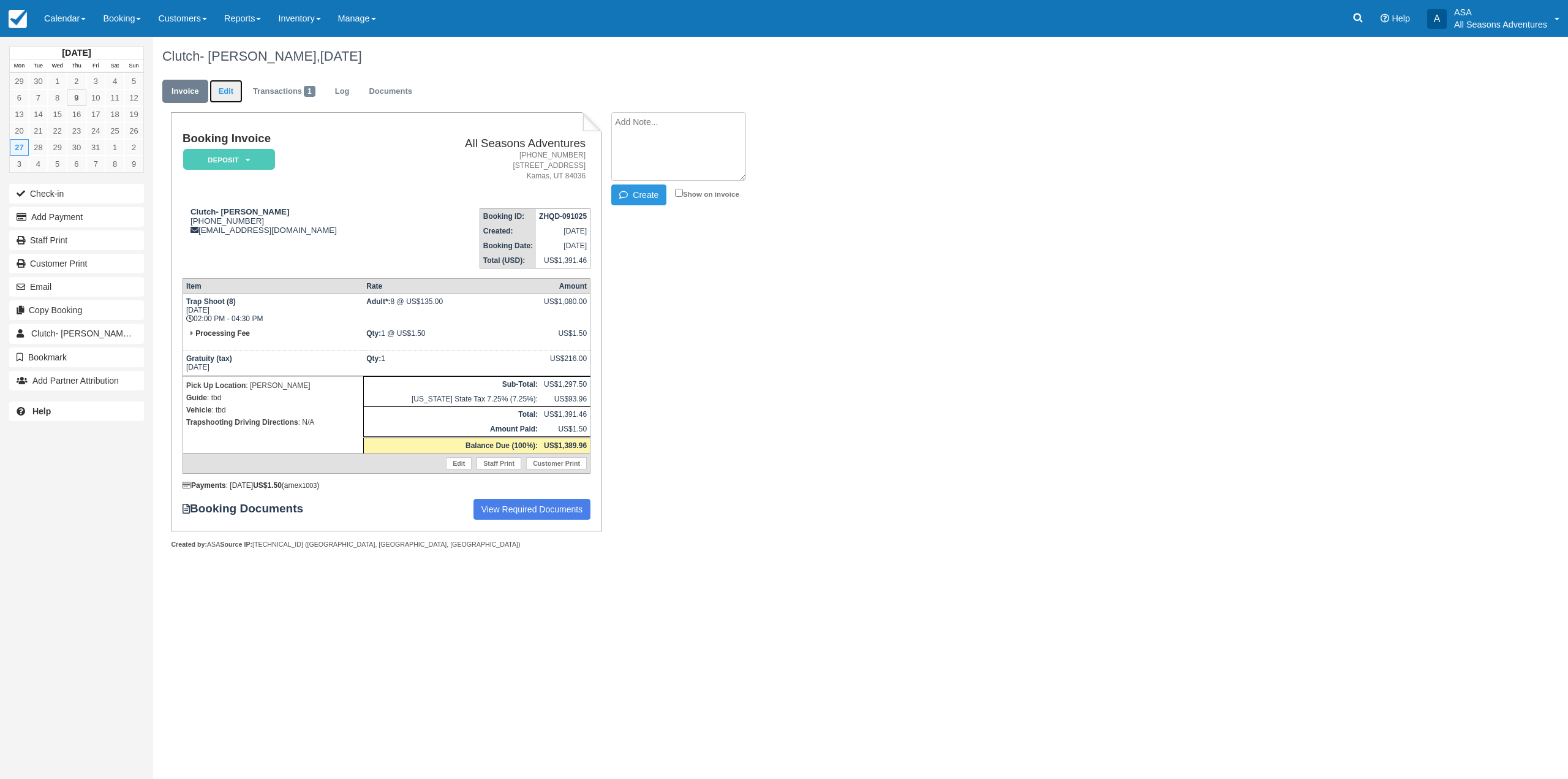
click at [225, 92] on link "Edit" at bounding box center [226, 91] width 33 height 24
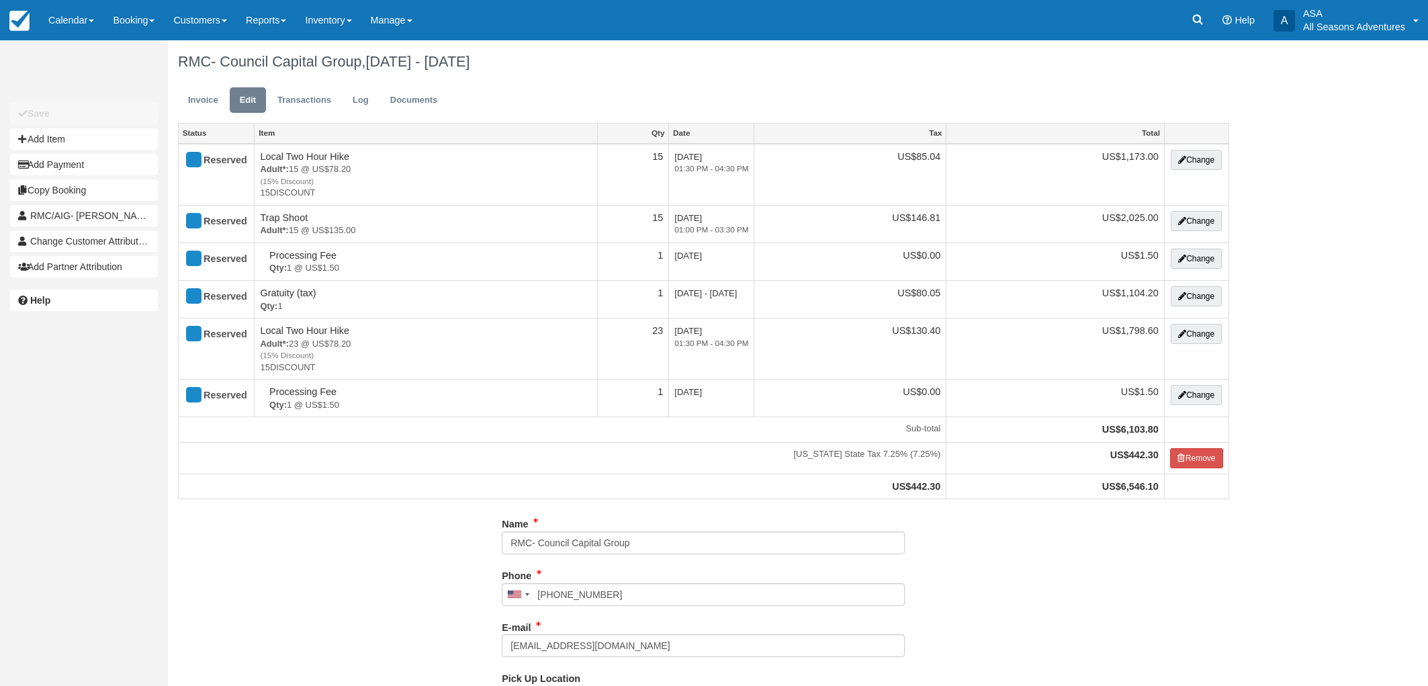
select select "Kamas Valley Lions Gun Club: [STREET_ADDRESS]"
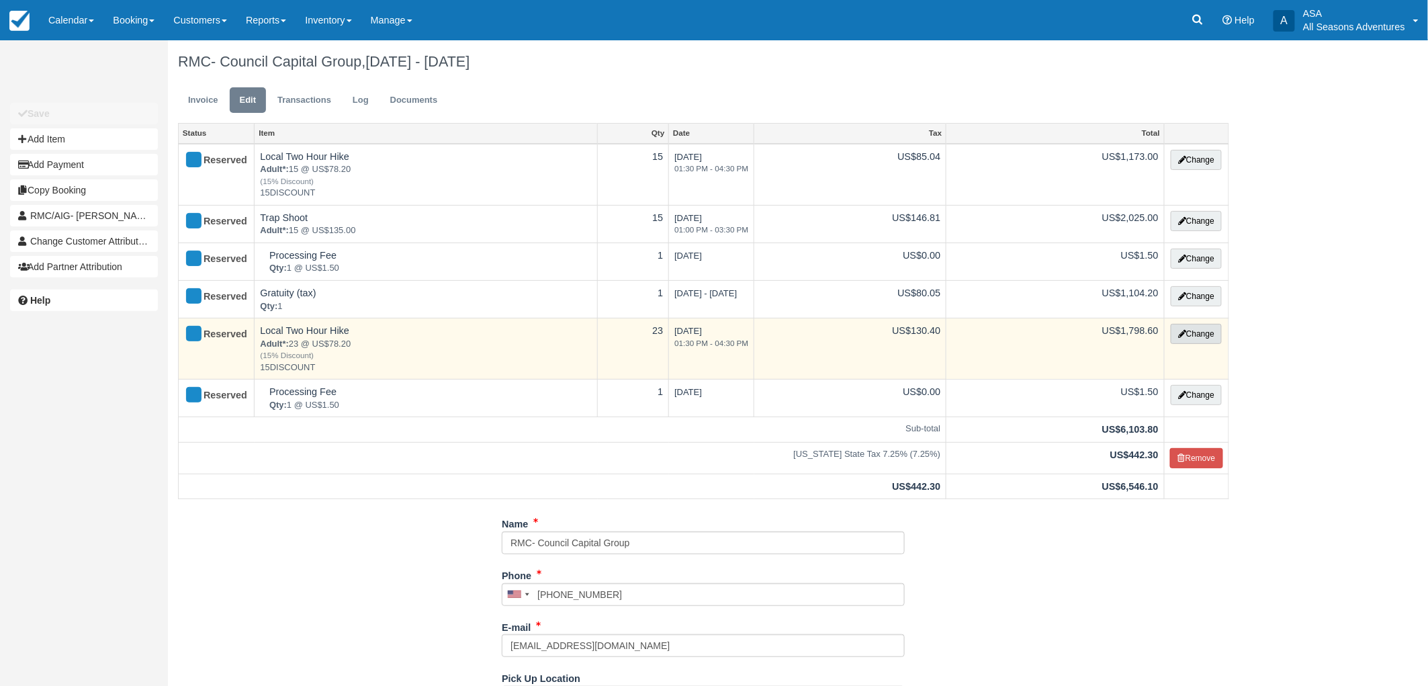
click at [1206, 340] on button "Change" at bounding box center [1196, 334] width 51 height 20
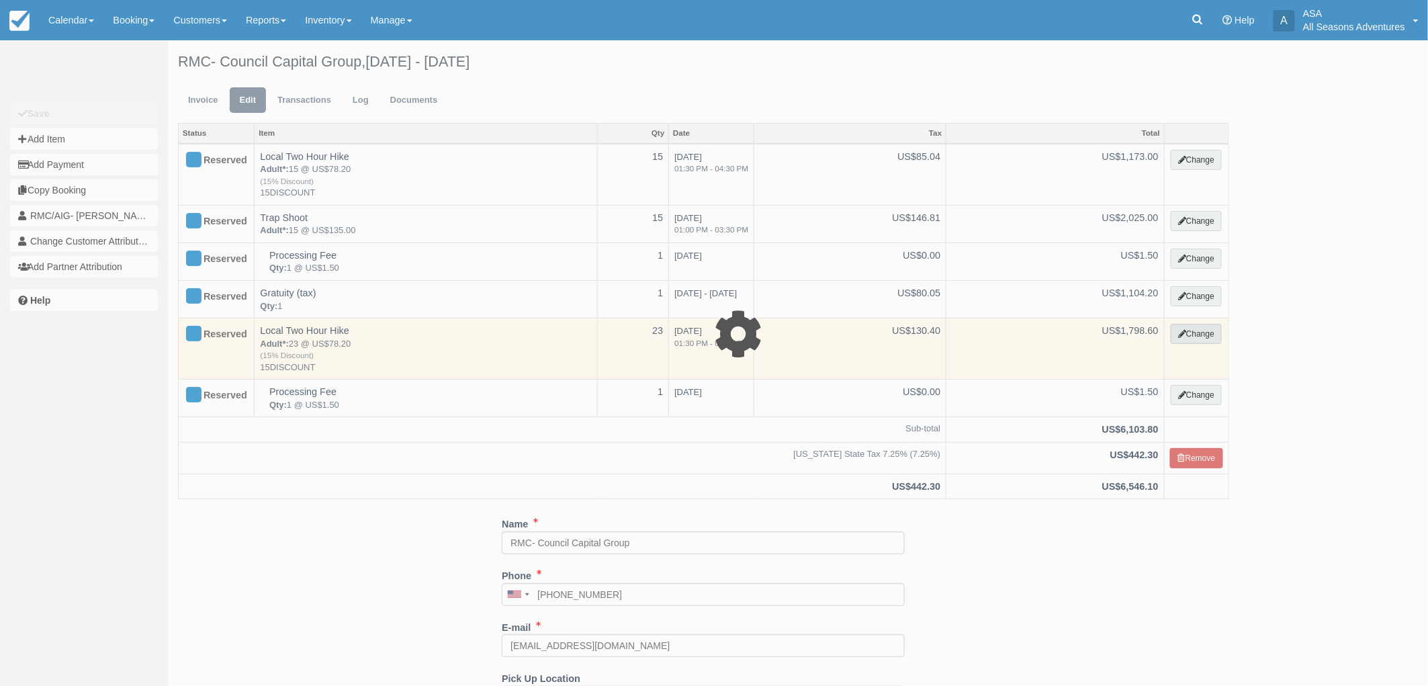
select select "2"
type input "1798.60"
type input "15DISCOUNT"
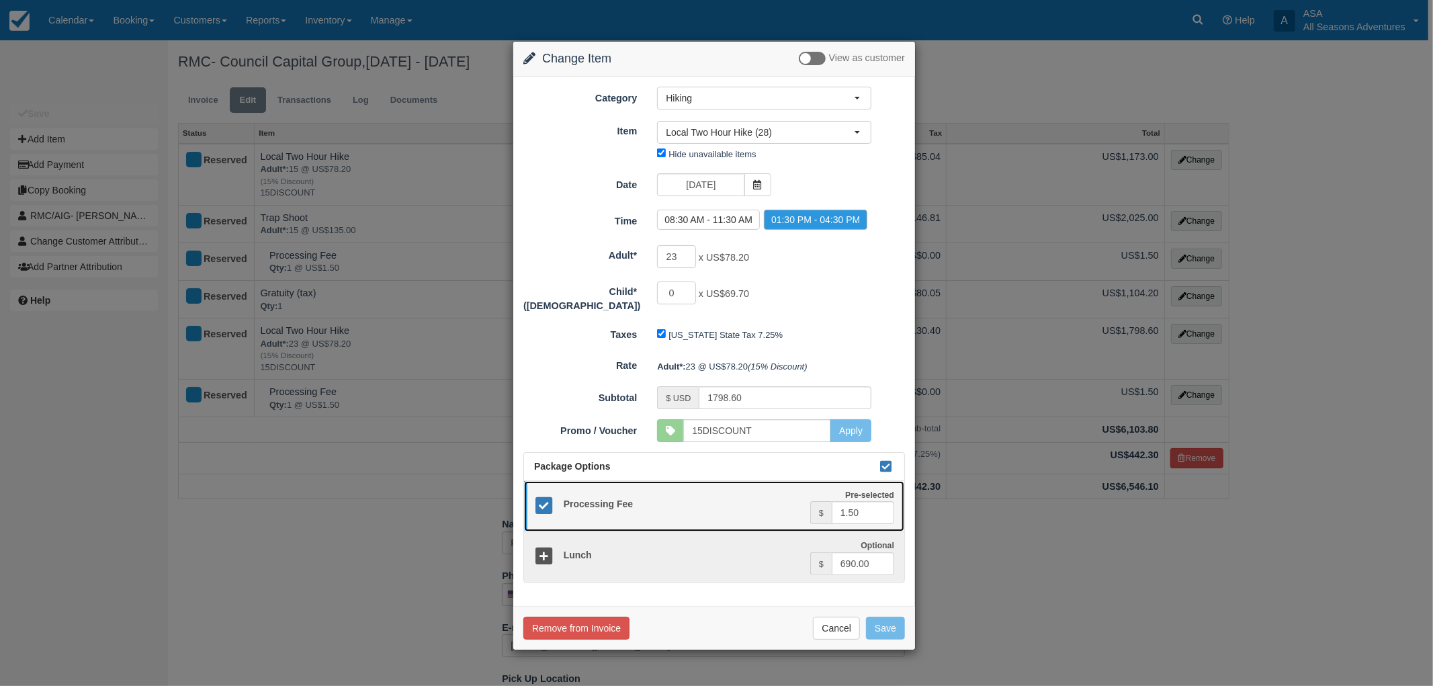
click at [541, 500] on icon at bounding box center [543, 505] width 19 height 19
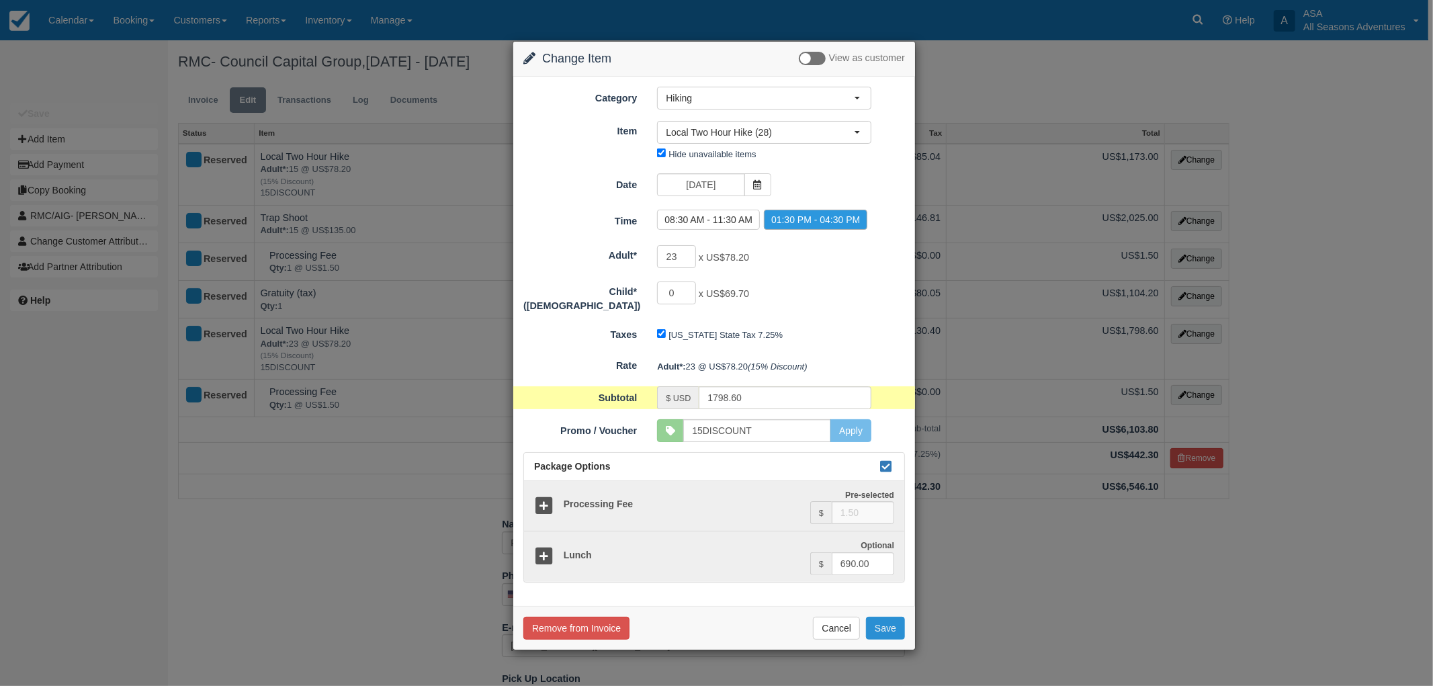
click at [895, 619] on button "Save" at bounding box center [885, 628] width 39 height 23
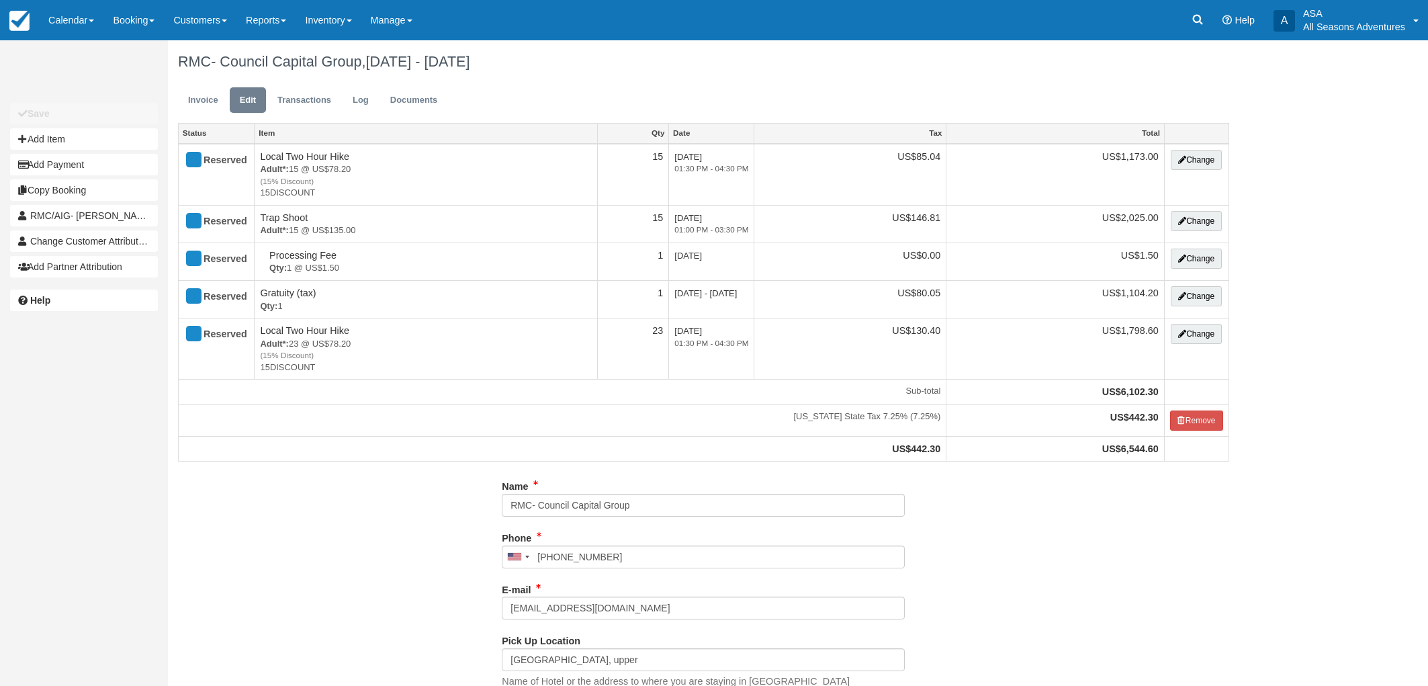
select select "Kamas Valley Lions Gun Club: [STREET_ADDRESS]"
click at [220, 103] on link "Invoice" at bounding box center [203, 100] width 50 height 26
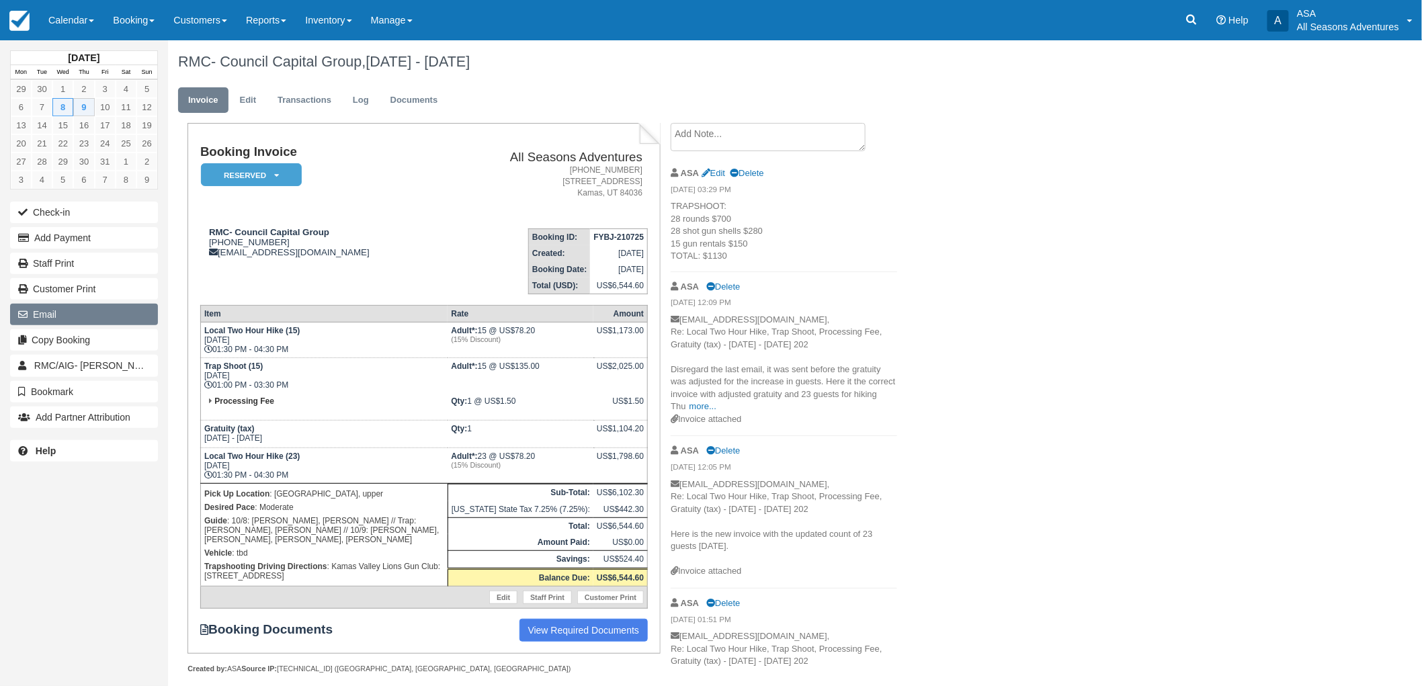
click at [83, 309] on button "Email" at bounding box center [84, 314] width 148 height 21
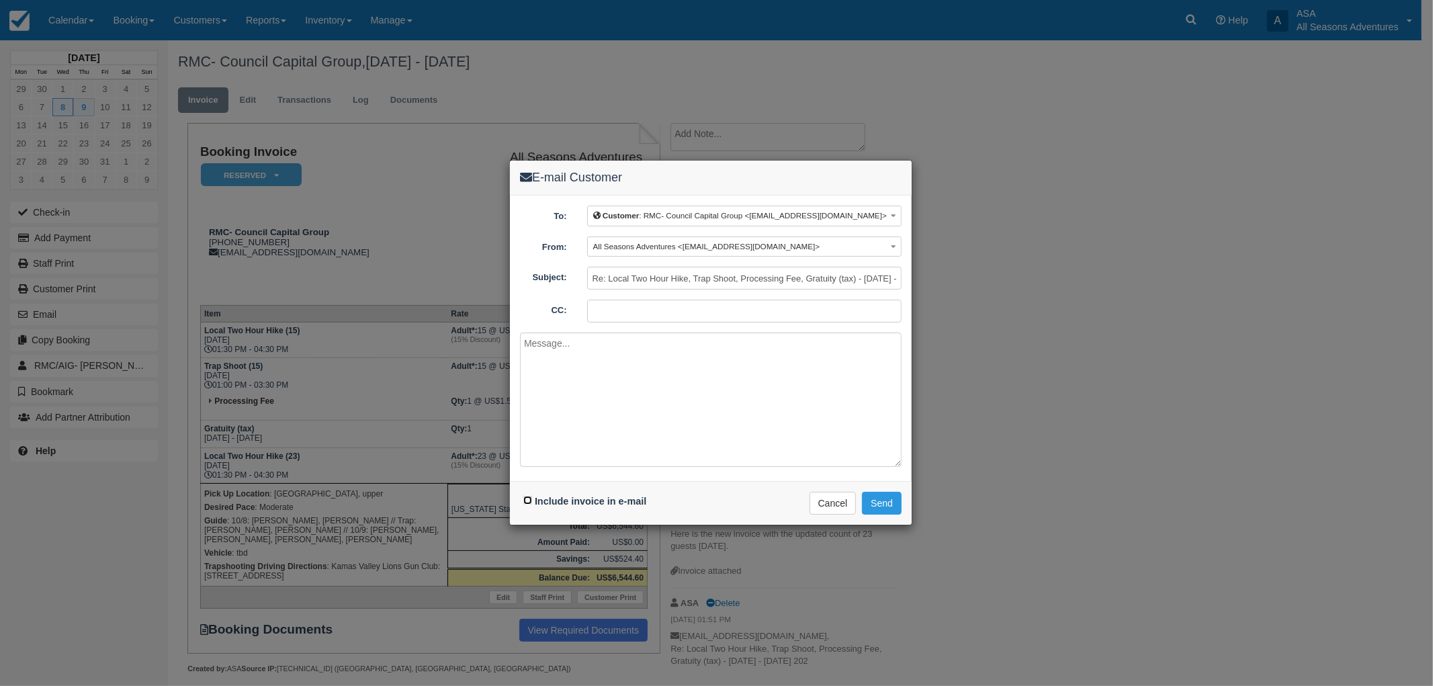
click at [526, 496] on input "Include invoice in e-mail" at bounding box center [527, 500] width 9 height 9
checkbox input "true"
click at [640, 378] on textarea at bounding box center [711, 400] width 382 height 134
type textarea "Thank you for your business!"
click at [894, 496] on button "Send" at bounding box center [882, 503] width 40 height 23
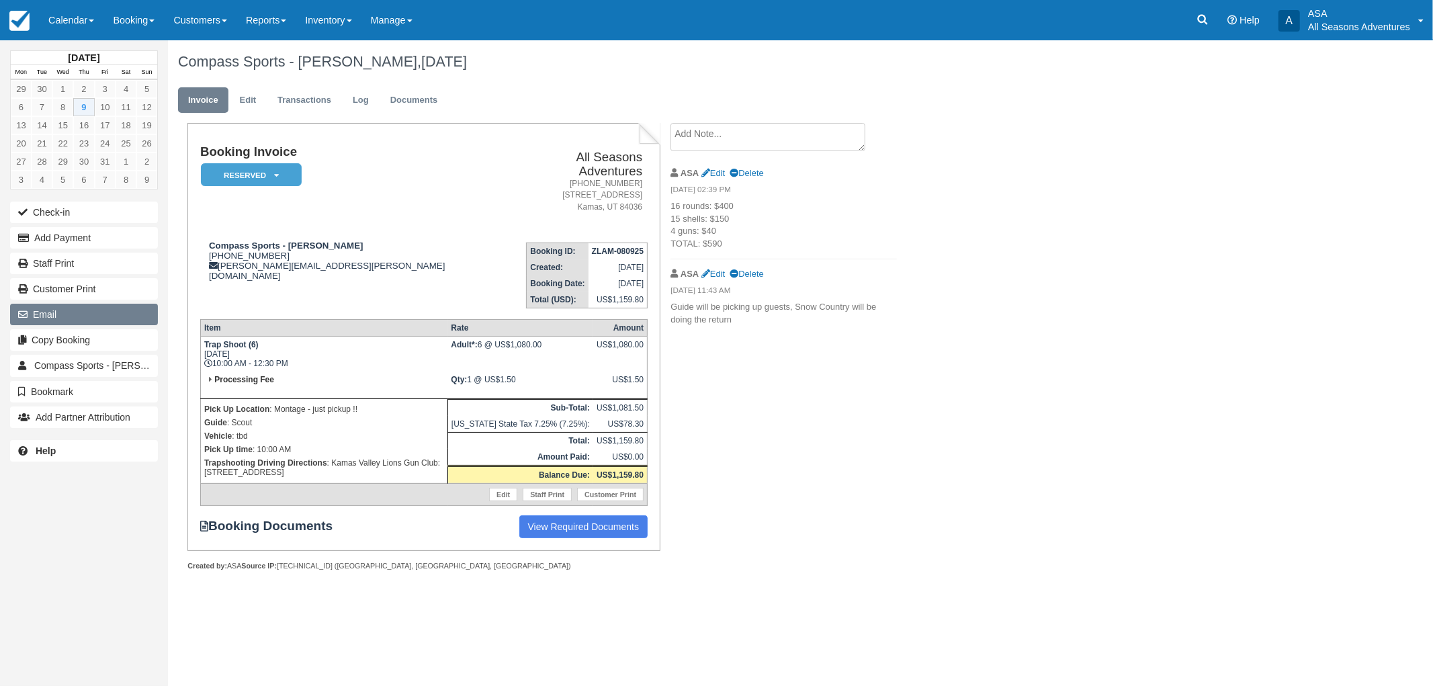
click at [65, 306] on button "Email" at bounding box center [84, 314] width 148 height 21
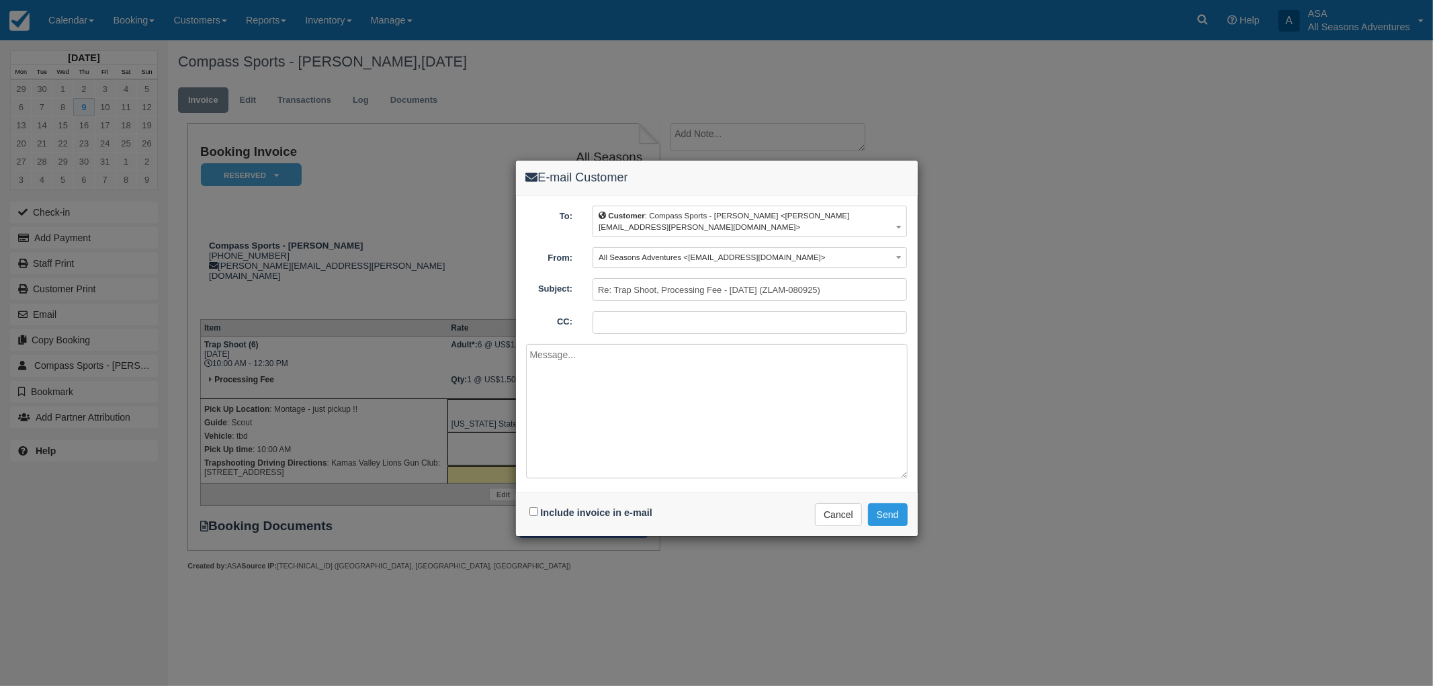
click at [564, 513] on div "Include invoice in e-mail Delivering e-mail ... Cancel Send" at bounding box center [717, 514] width 402 height 44
click at [562, 509] on div "Include invoice in e-mail" at bounding box center [592, 512] width 133 height 19
click at [562, 507] on div "Include invoice in e-mail" at bounding box center [592, 512] width 133 height 19
click at [535, 507] on input "Include invoice in e-mail" at bounding box center [533, 511] width 9 height 9
checkbox input "true"
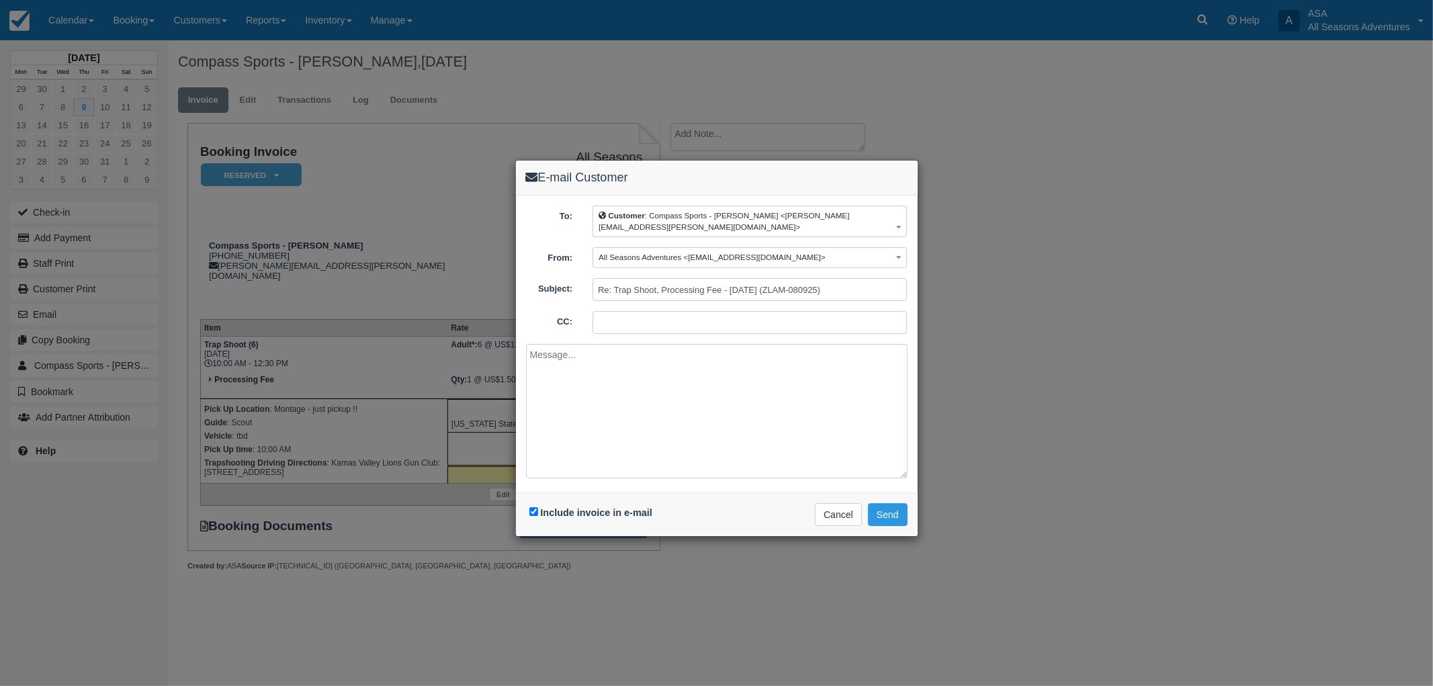
click at [574, 432] on textarea at bounding box center [717, 411] width 382 height 134
type textarea "Thank you for your business!"
click at [903, 504] on button "Send" at bounding box center [888, 514] width 40 height 23
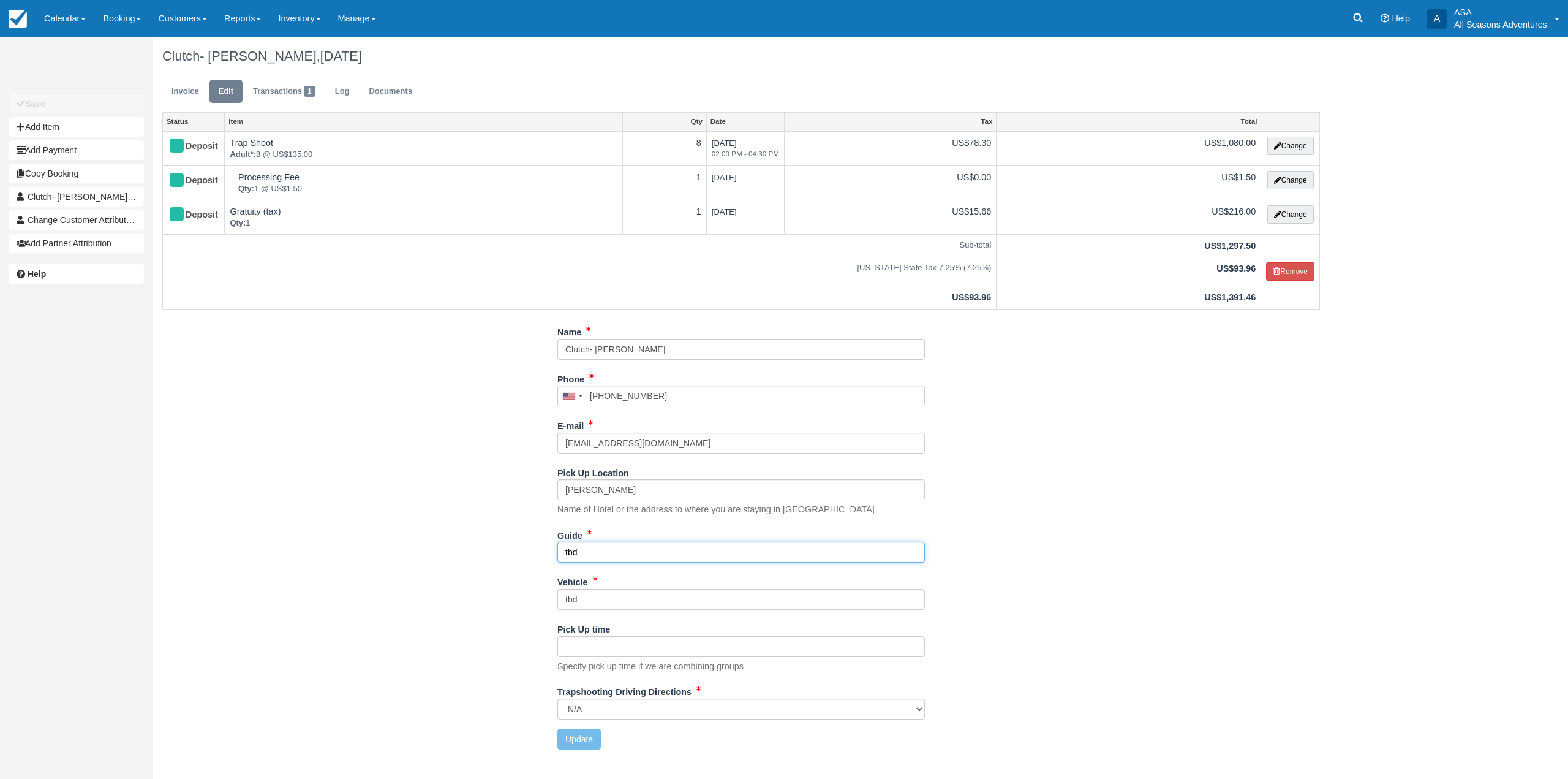
drag, startPoint x: 667, startPoint y: 558, endPoint x: 498, endPoint y: 578, distance: 170.2
click at [498, 578] on div "Name Clutch- Lincy Suen Phone United States +1 Canada +1 United Kingdom +44 Afg…" at bounding box center [741, 540] width 1176 height 437
type input "Scout"
drag, startPoint x: 570, startPoint y: 735, endPoint x: 564, endPoint y: 722, distance: 14.3
click at [570, 735] on button "Update" at bounding box center [579, 739] width 44 height 21
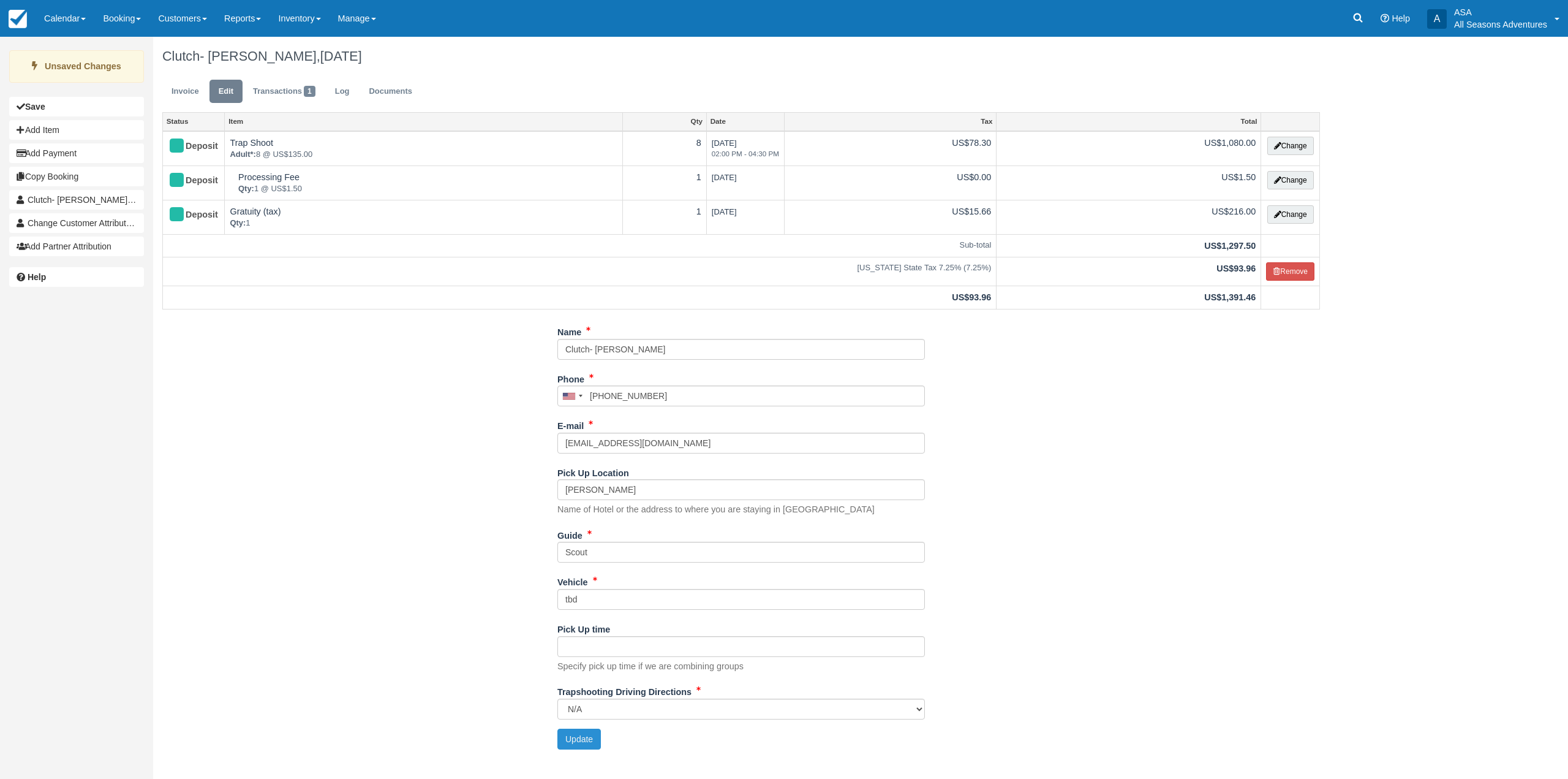
type input "+16503021531"
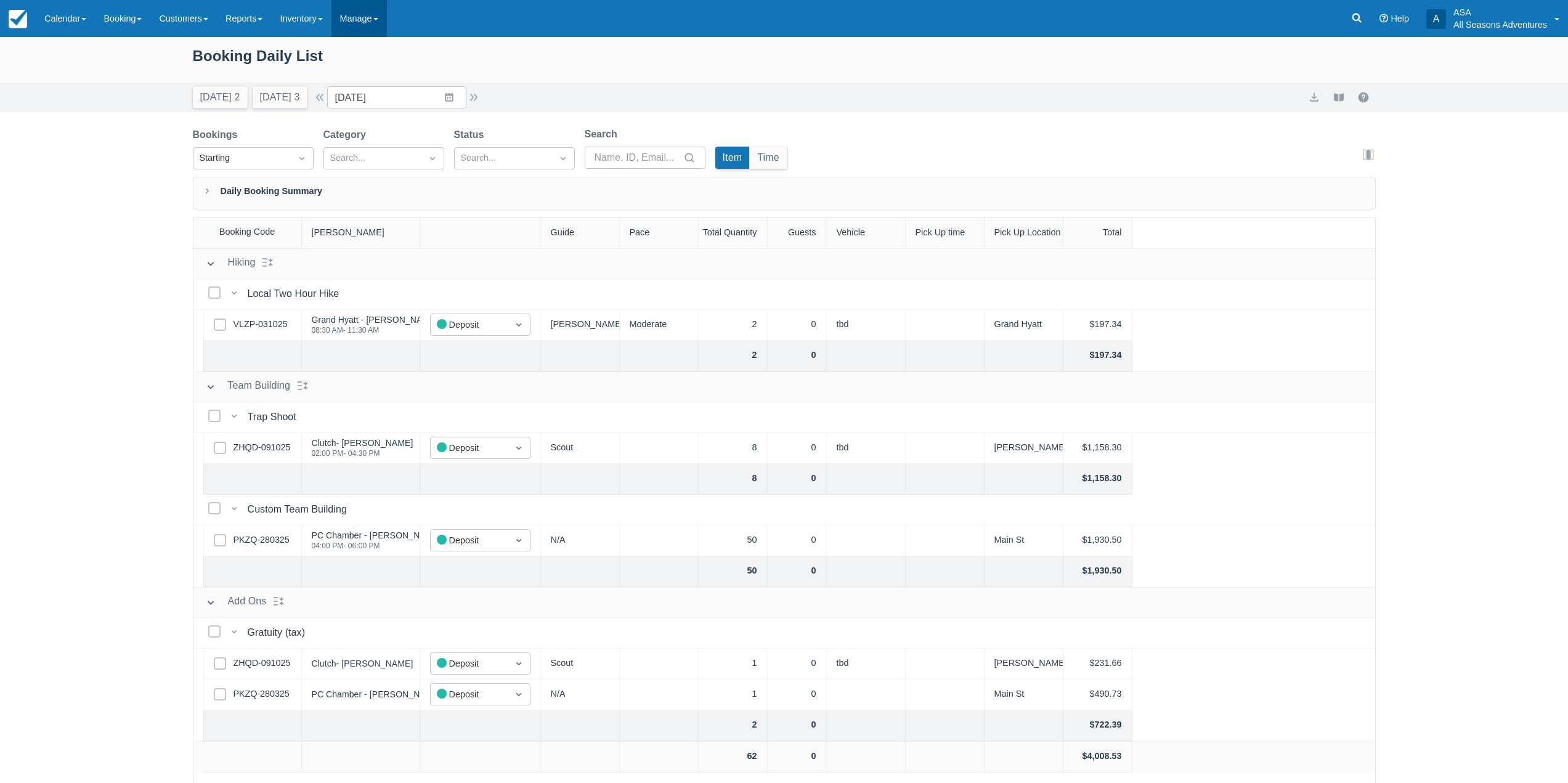
click at [347, 5] on link "Manage" at bounding box center [359, 18] width 55 height 37
click at [449, 102] on input "10/27/25" at bounding box center [397, 97] width 139 height 22
click at [500, 215] on td "11" at bounding box center [497, 215] width 24 height 24
type input "10/11/25"
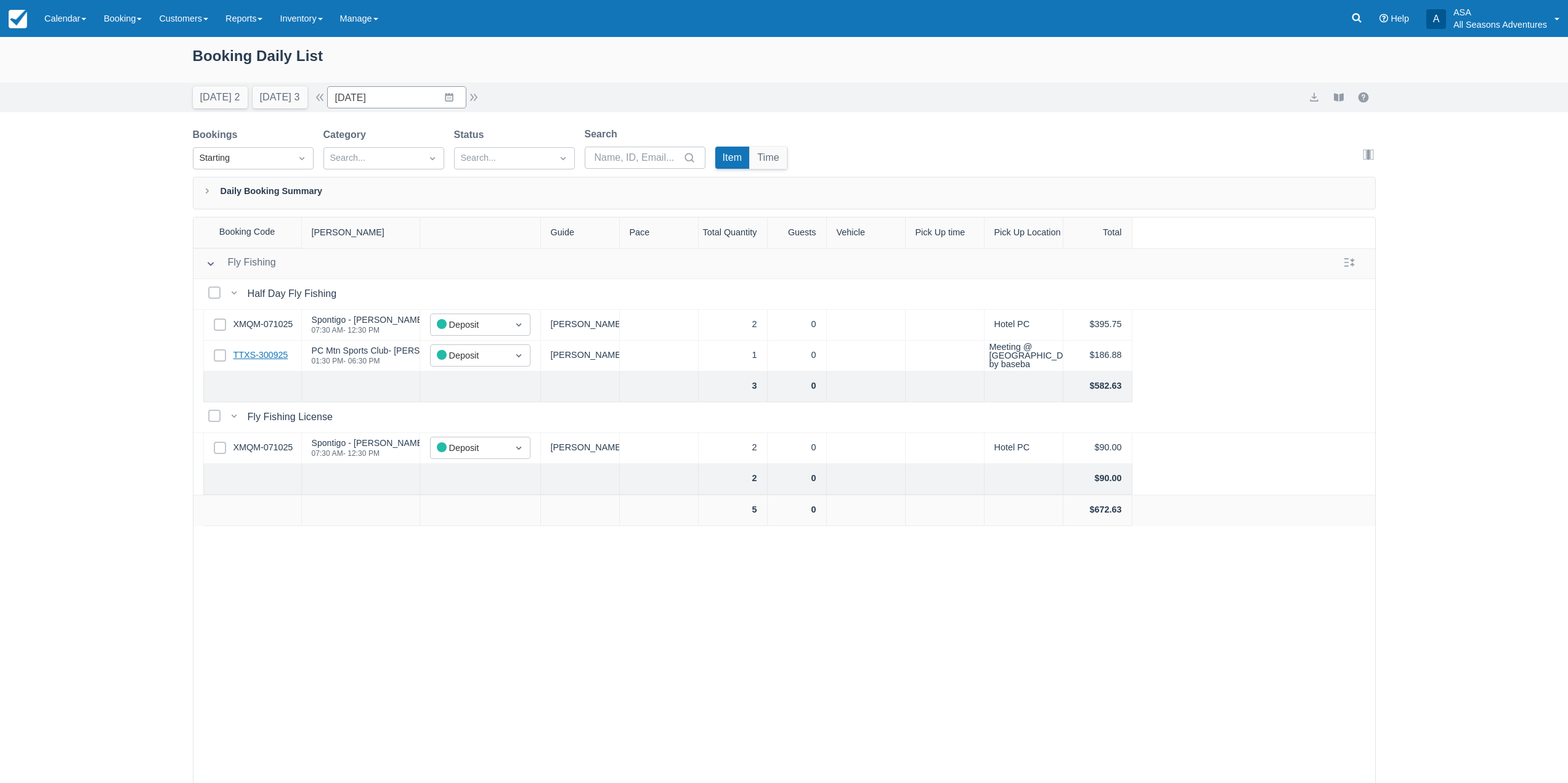
click at [288, 361] on link "TTXS-300925" at bounding box center [261, 355] width 55 height 14
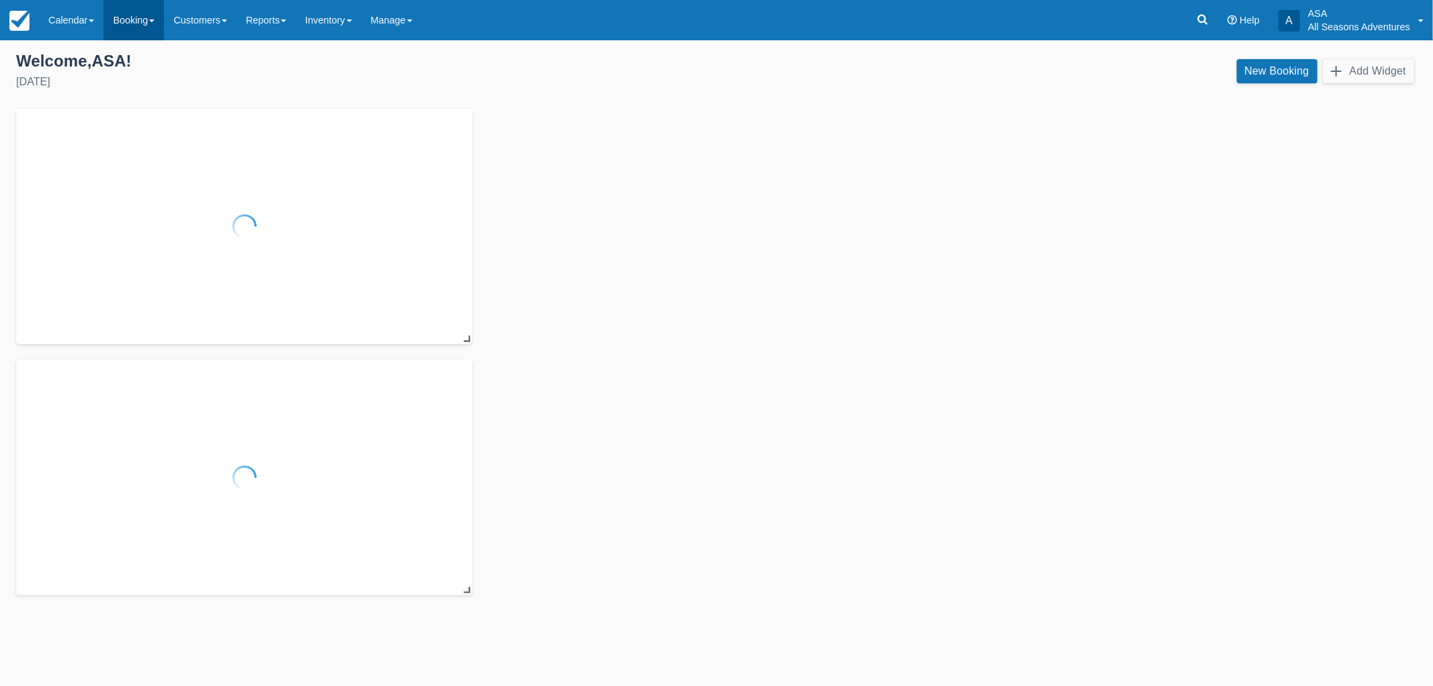
click at [136, 17] on link "Booking" at bounding box center [133, 20] width 60 height 40
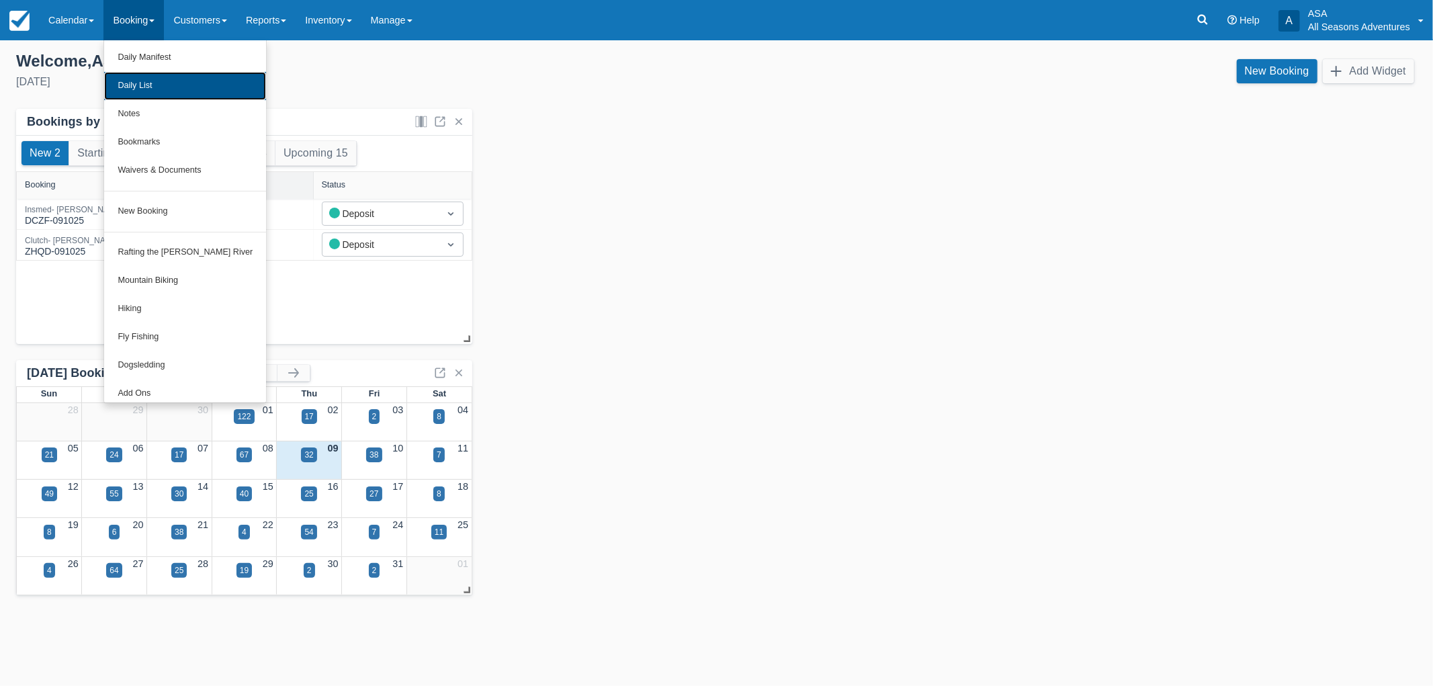
click at [143, 83] on link "Daily List" at bounding box center [185, 86] width 162 height 28
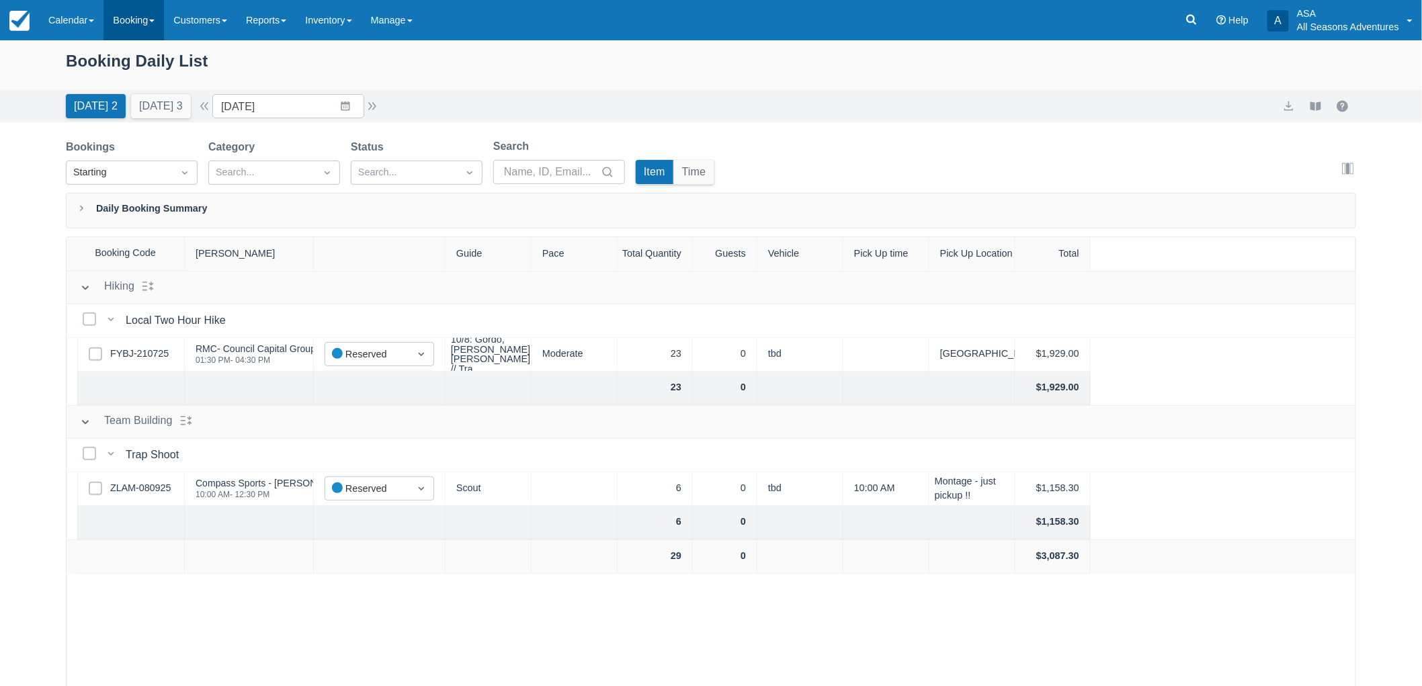
click at [156, 24] on link "Booking" at bounding box center [133, 20] width 60 height 40
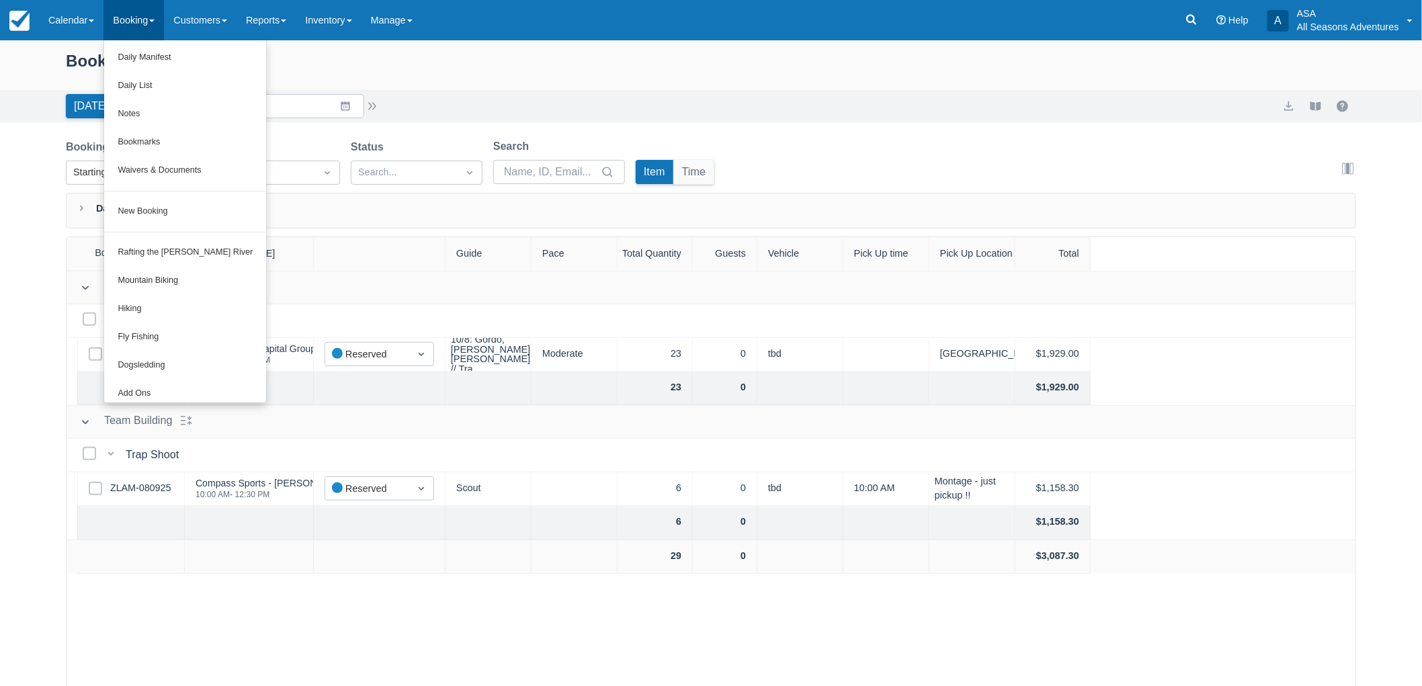
click at [21, 116] on div "Today 2 Tomorrow 3 Date 10/09/25 Navigate forward to interact with the calendar…" at bounding box center [711, 106] width 1422 height 32
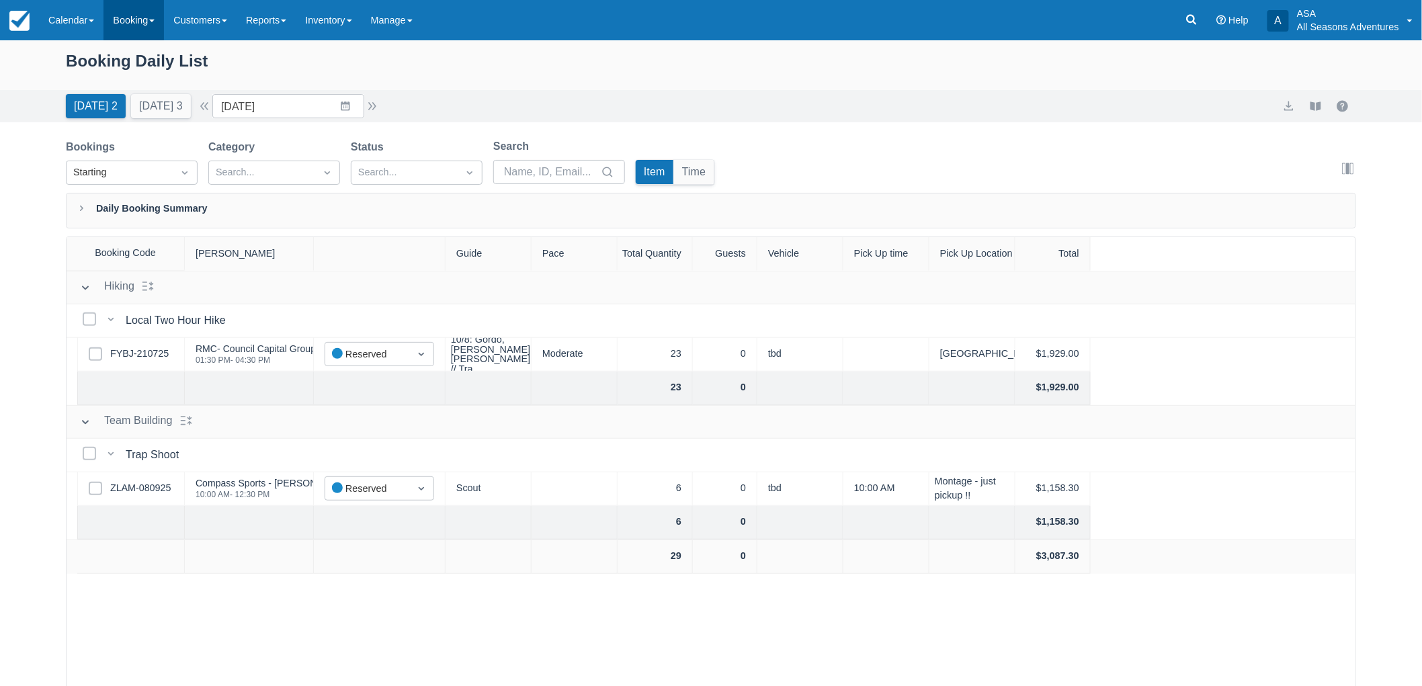
click at [128, 20] on link "Booking" at bounding box center [133, 20] width 60 height 40
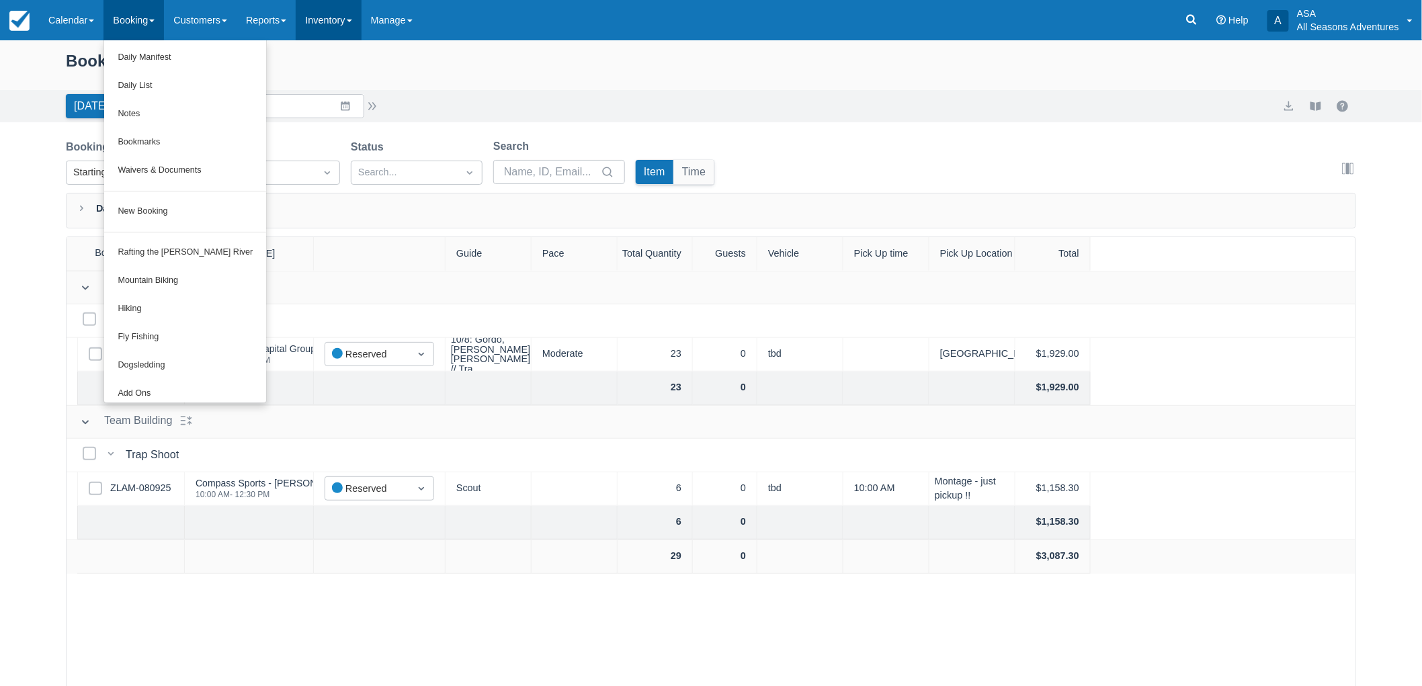
click at [361, 8] on link "Inventory" at bounding box center [328, 20] width 65 height 40
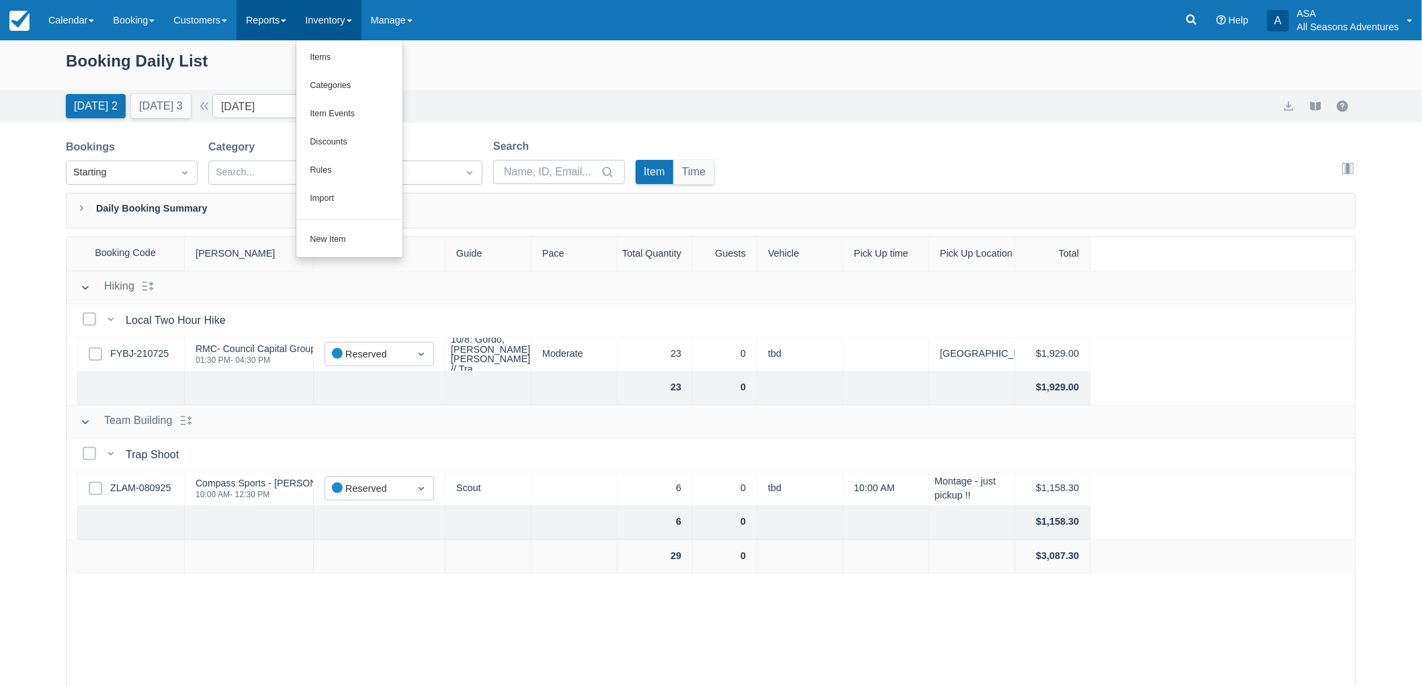
click at [283, 32] on link "Reports" at bounding box center [265, 20] width 59 height 40
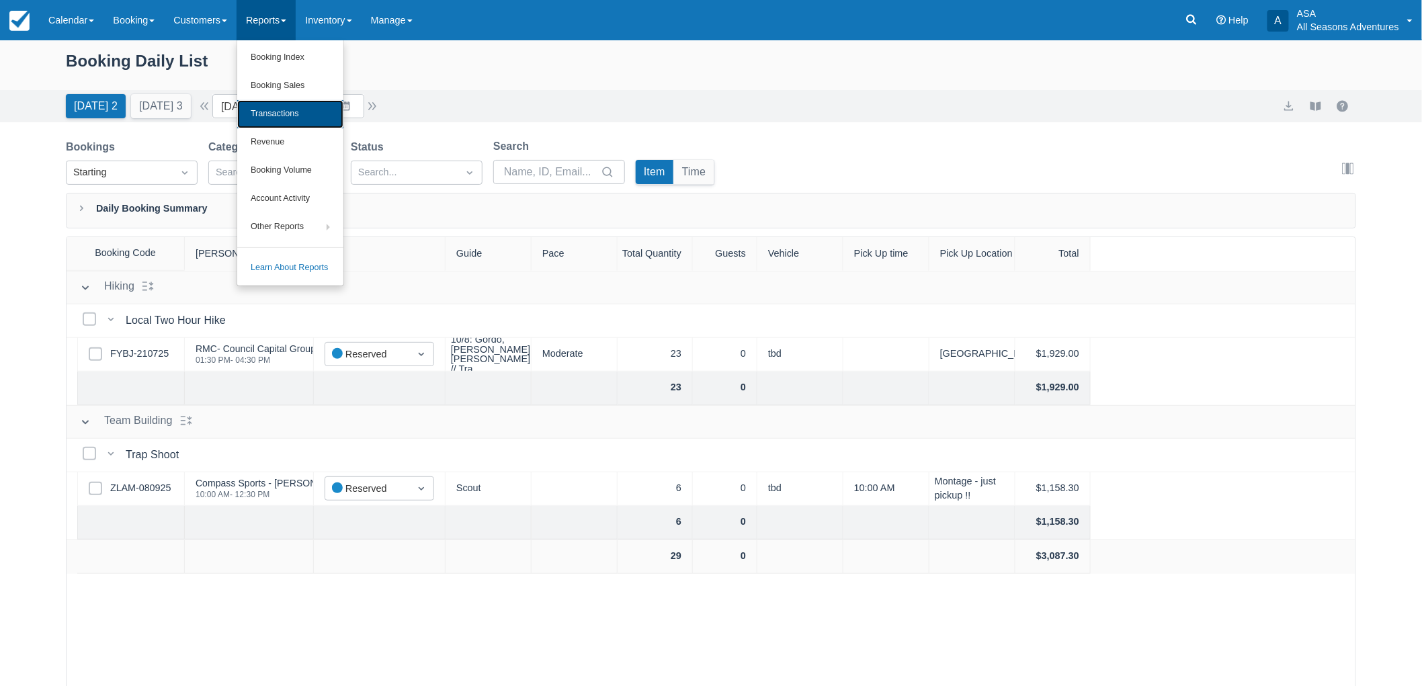
click at [298, 122] on link "Transactions" at bounding box center [290, 114] width 106 height 28
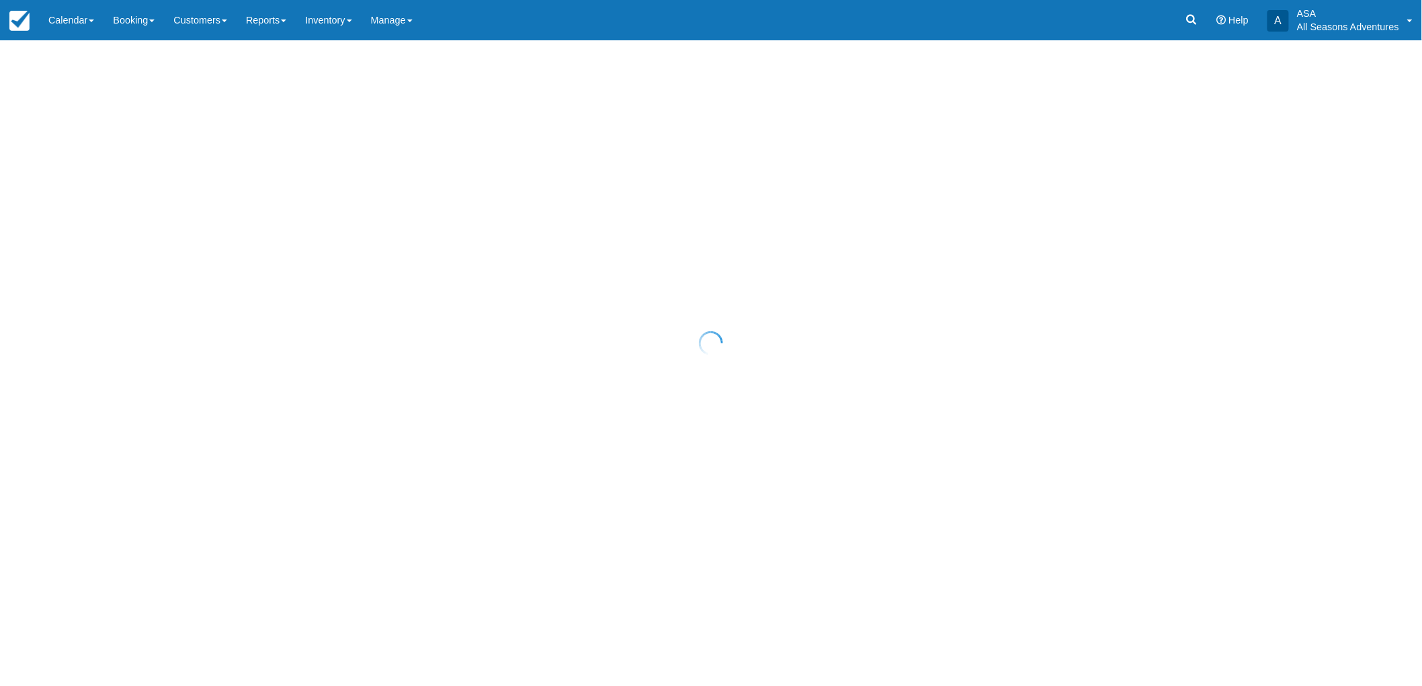
select select "10"
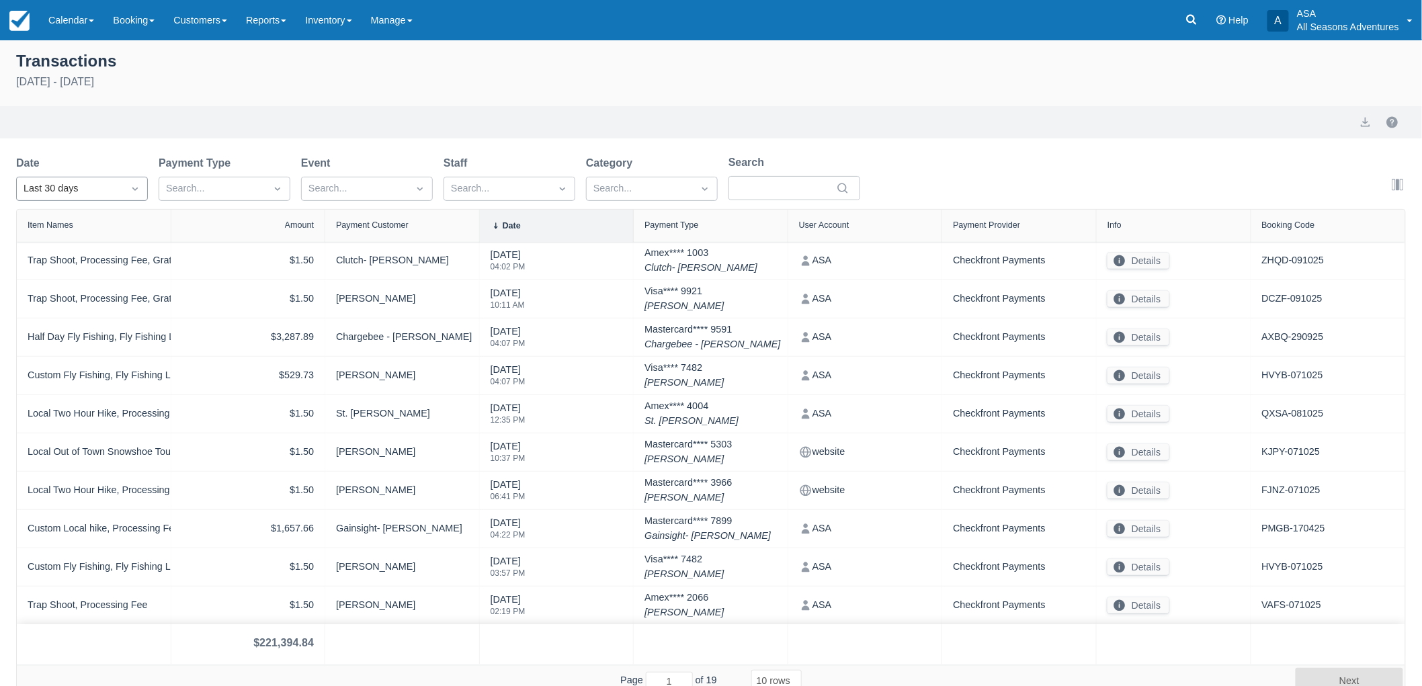
click at [102, 189] on div "Last 30 days" at bounding box center [70, 188] width 93 height 15
drag, startPoint x: 89, startPoint y: 230, endPoint x: 91, endPoint y: 239, distance: 8.8
click at [91, 239] on div "Custom Today Yesterday Last week Last 7 days Last month Last 30 days All" at bounding box center [82, 307] width 132 height 202
click at [91, 239] on div "Today" at bounding box center [82, 247] width 132 height 26
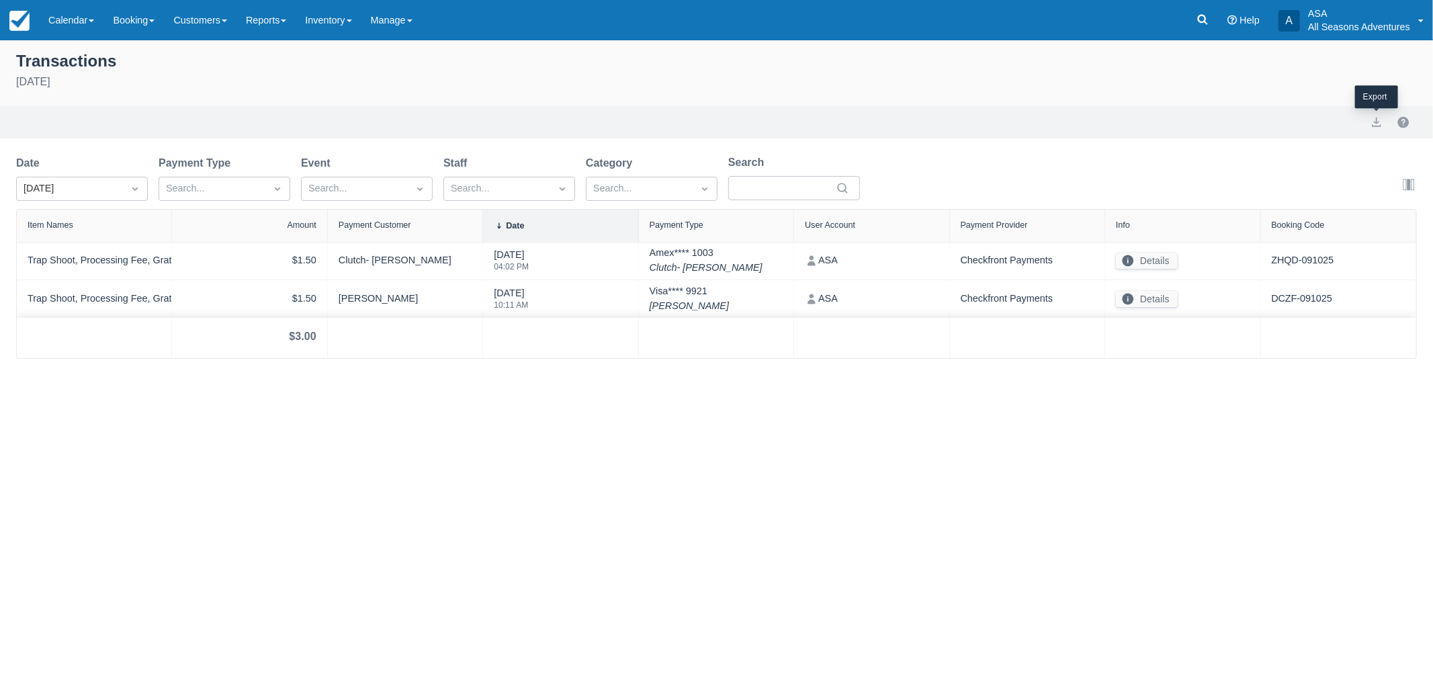
click at [1377, 130] on div at bounding box center [1376, 122] width 27 height 16
click at [1376, 118] on button "export" at bounding box center [1377, 122] width 16 height 16
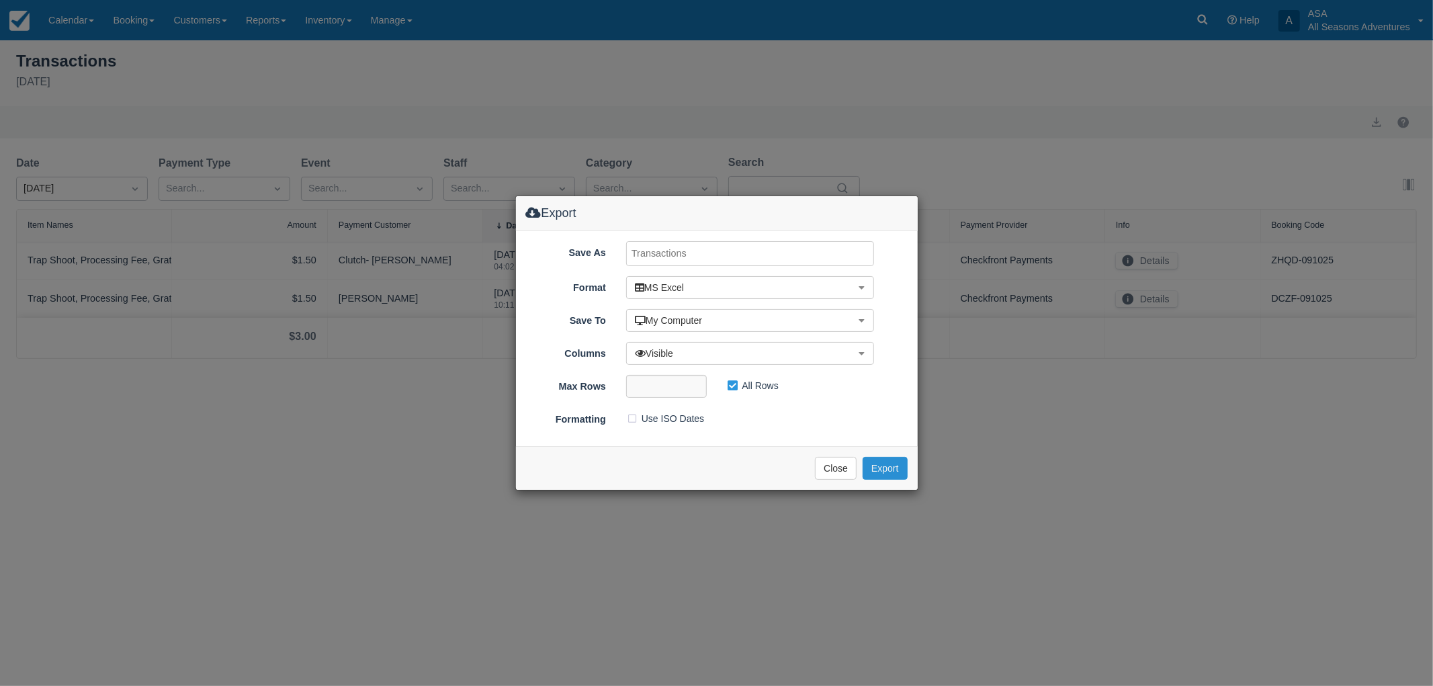
click at [887, 461] on button "Export" at bounding box center [885, 468] width 44 height 23
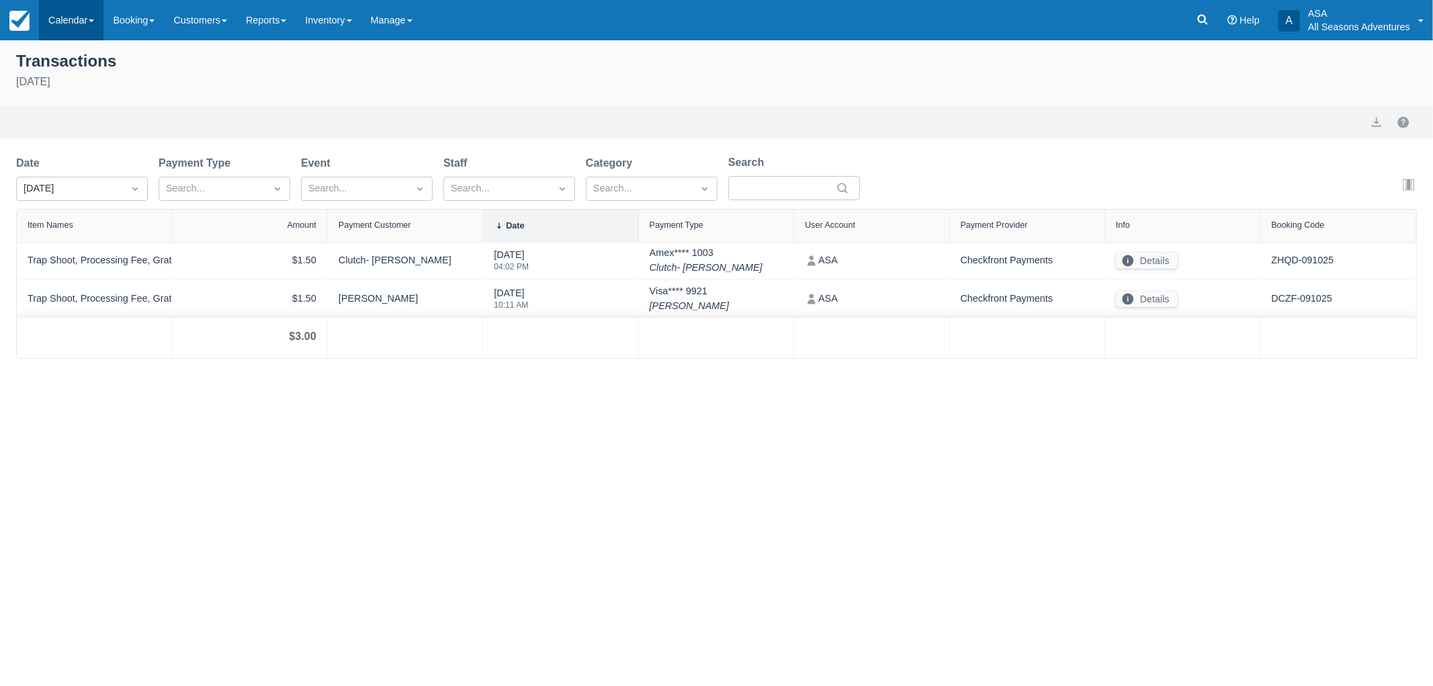
click at [103, 13] on link "Calendar" at bounding box center [71, 20] width 64 height 40
click at [121, 16] on link "Booking" at bounding box center [133, 20] width 60 height 40
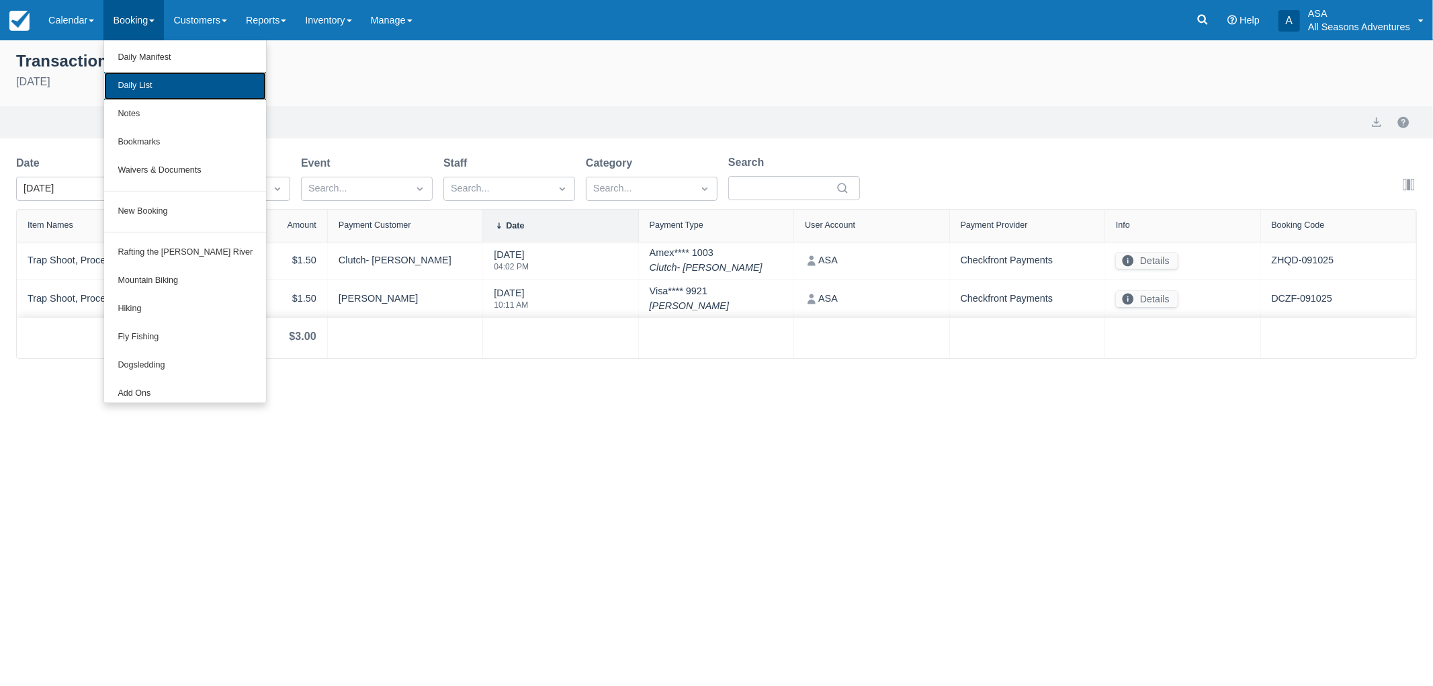
click at [132, 78] on link "Daily List" at bounding box center [185, 86] width 162 height 28
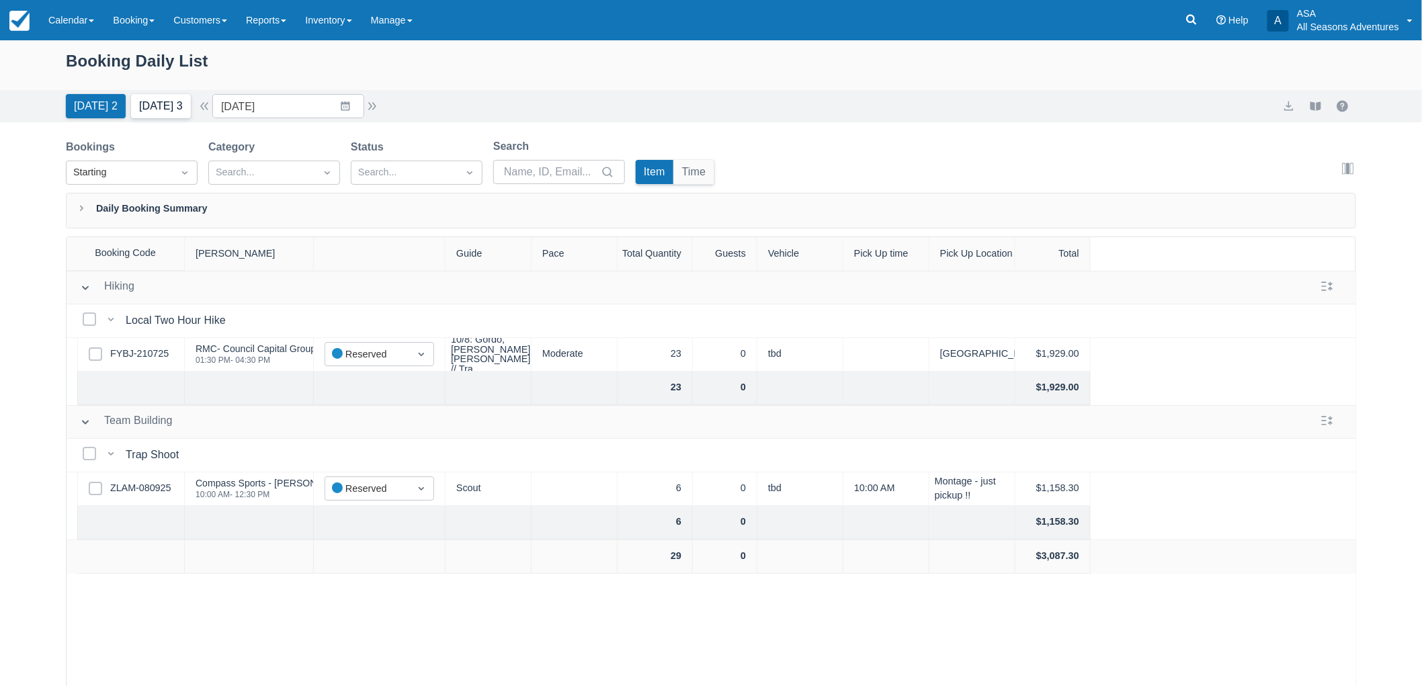
click at [155, 107] on button "Tomorrow 3" at bounding box center [161, 106] width 60 height 24
type input "10/10/25"
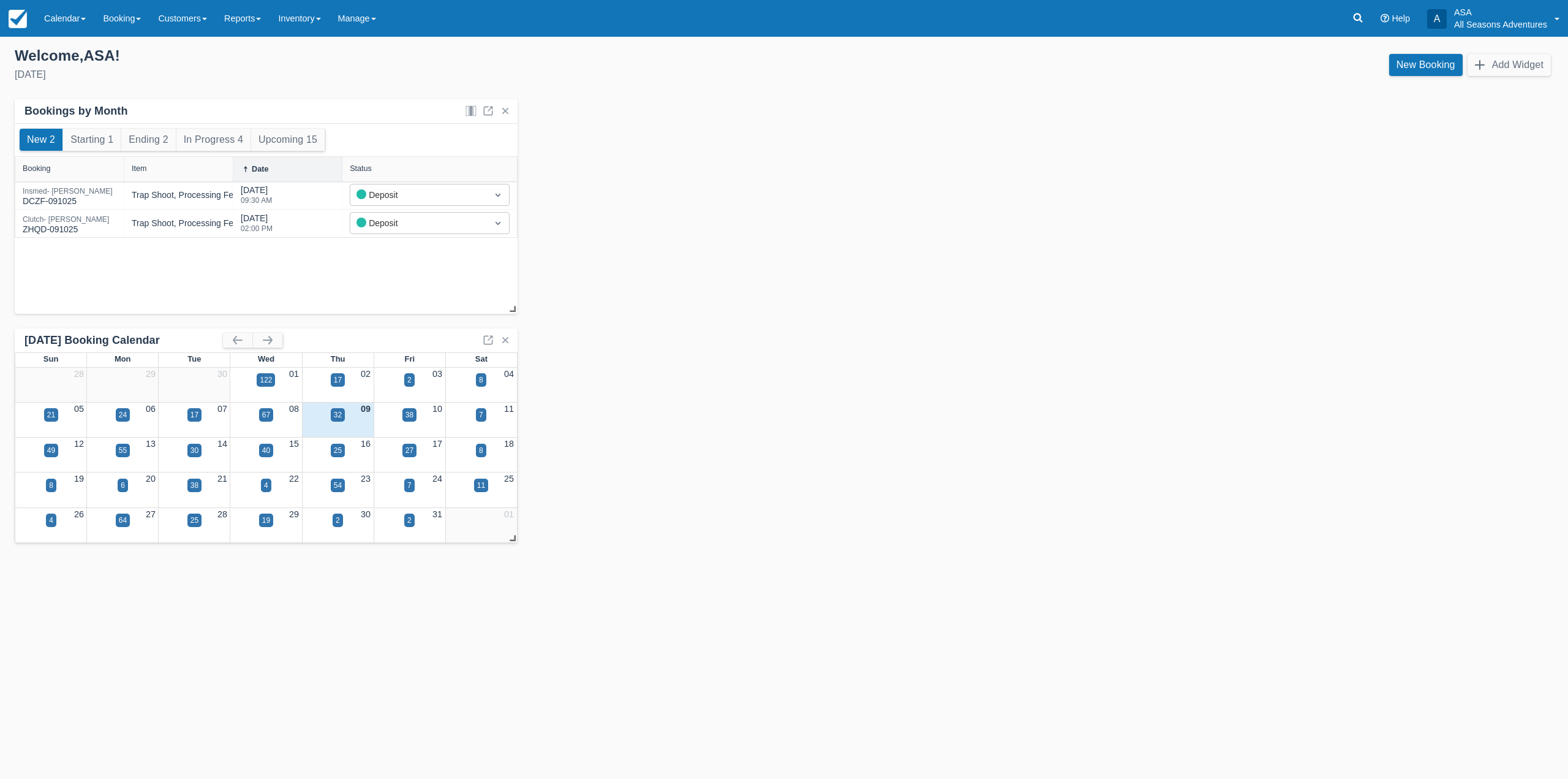
drag, startPoint x: 150, startPoint y: 19, endPoint x: 149, endPoint y: 37, distance: 18.0
click at [150, 19] on link "Booking" at bounding box center [121, 18] width 55 height 36
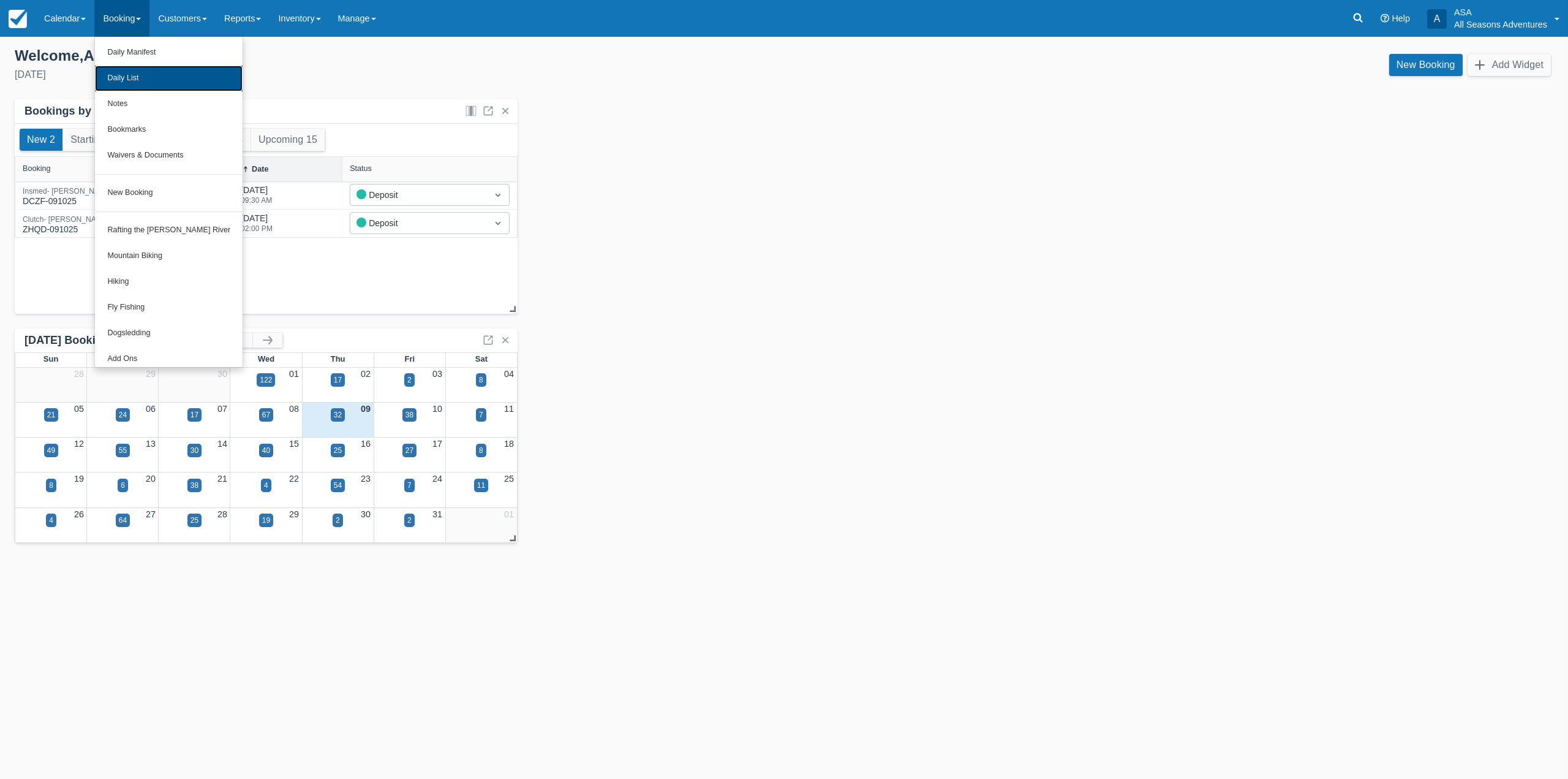
click at [147, 72] on link "Daily List" at bounding box center [169, 78] width 148 height 26
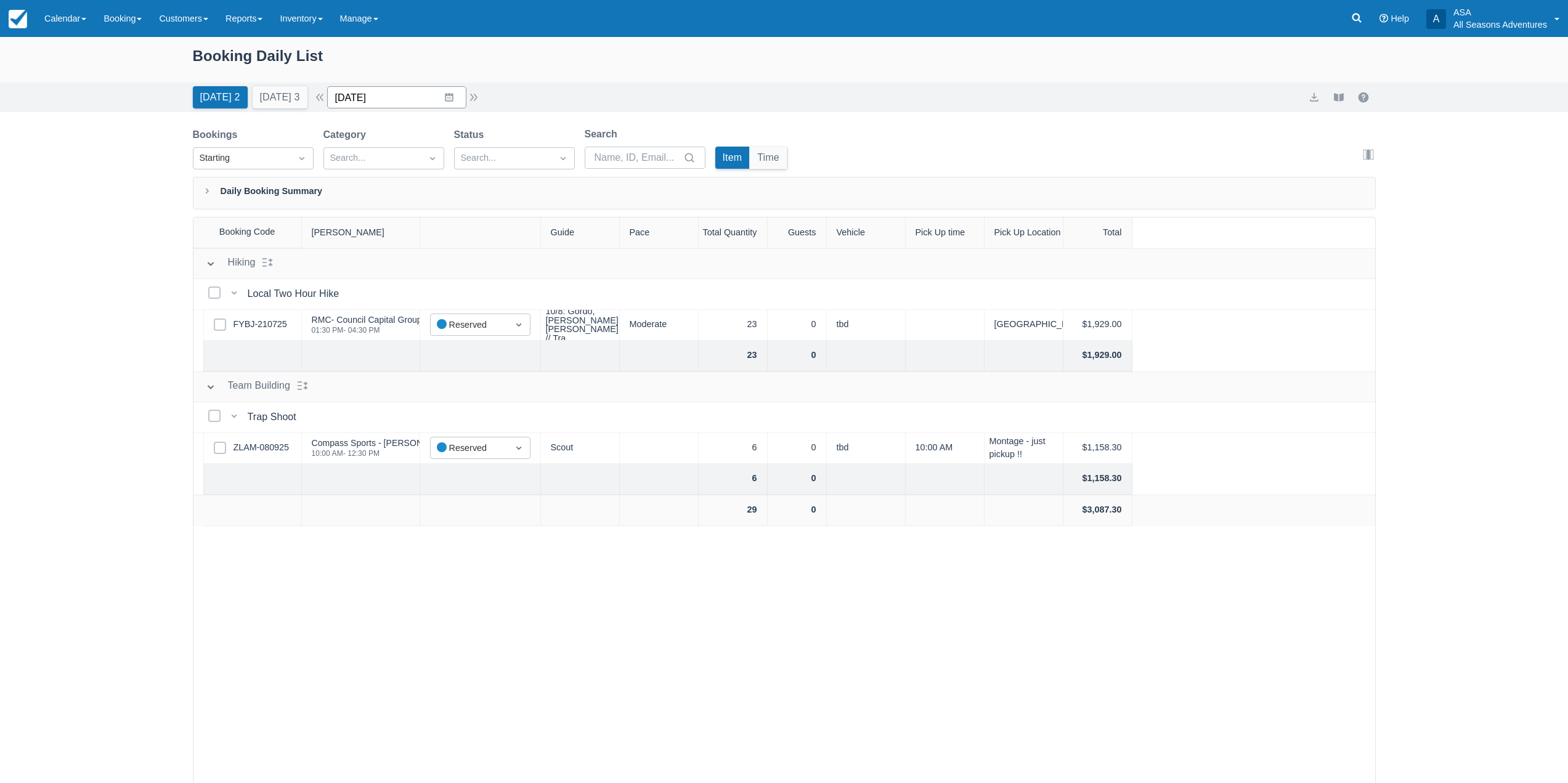
click at [467, 101] on input "[DATE]" at bounding box center [397, 97] width 139 height 22
click at [496, 215] on td "11" at bounding box center [497, 215] width 24 height 24
type input "[DATE]"
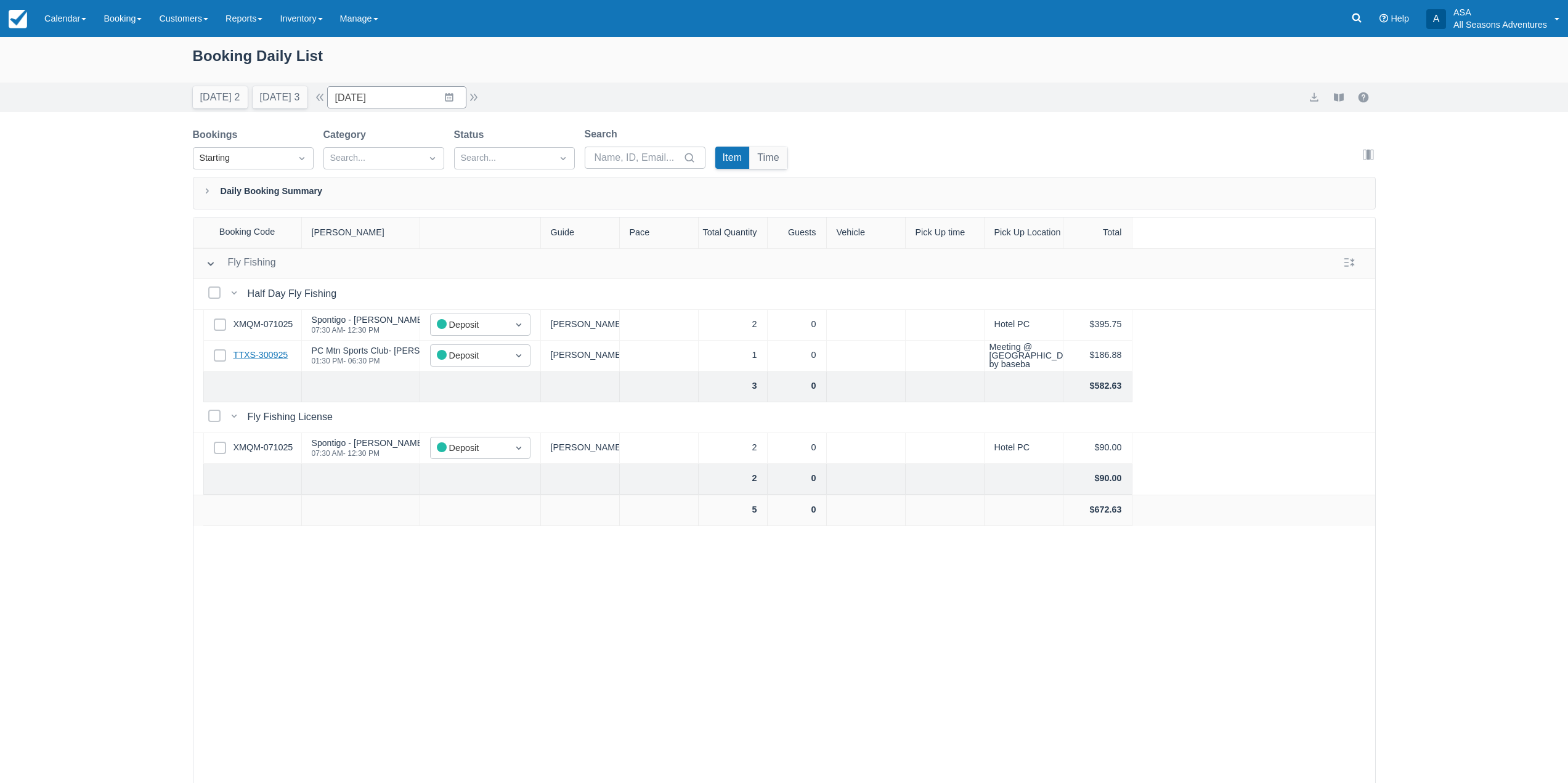
click at [271, 353] on link "TTXS-300925" at bounding box center [261, 355] width 55 height 14
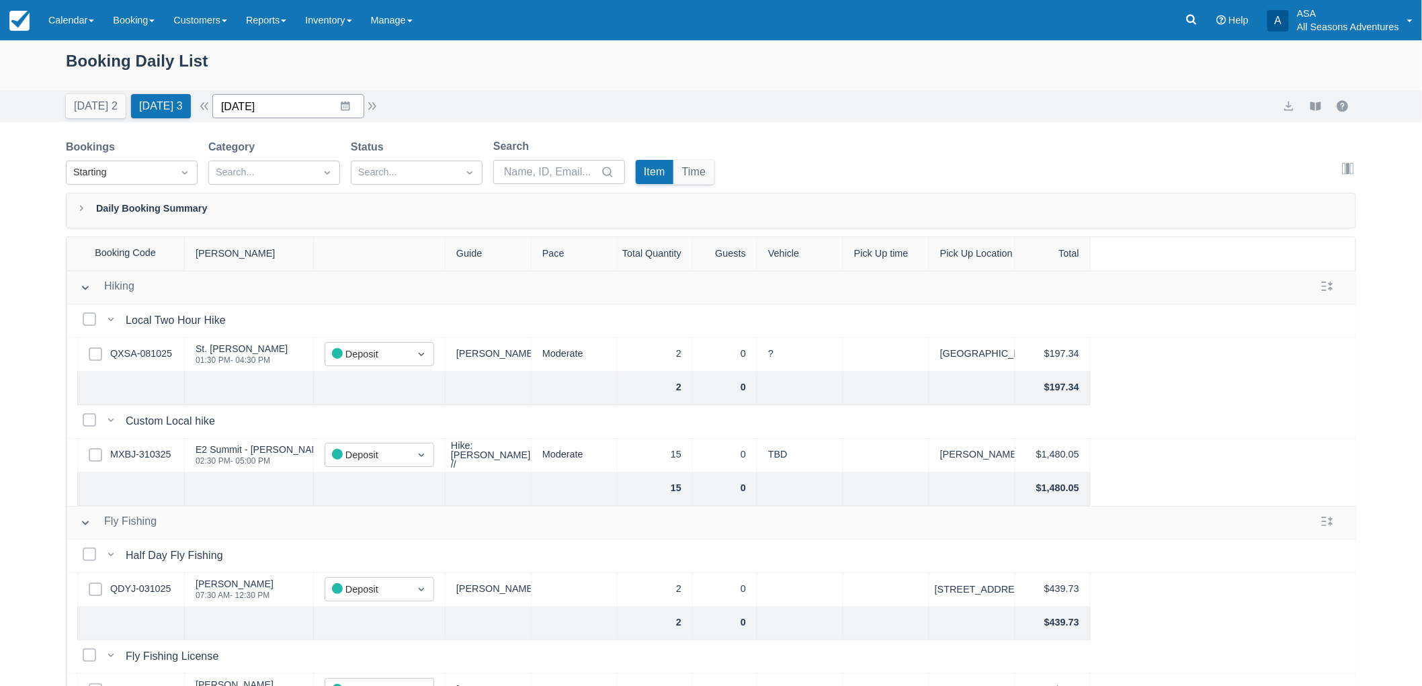
click at [279, 105] on input "10/10/25" at bounding box center [288, 106] width 152 height 24
click at [400, 241] on td "11" at bounding box center [398, 235] width 26 height 26
type input "10/11/25"
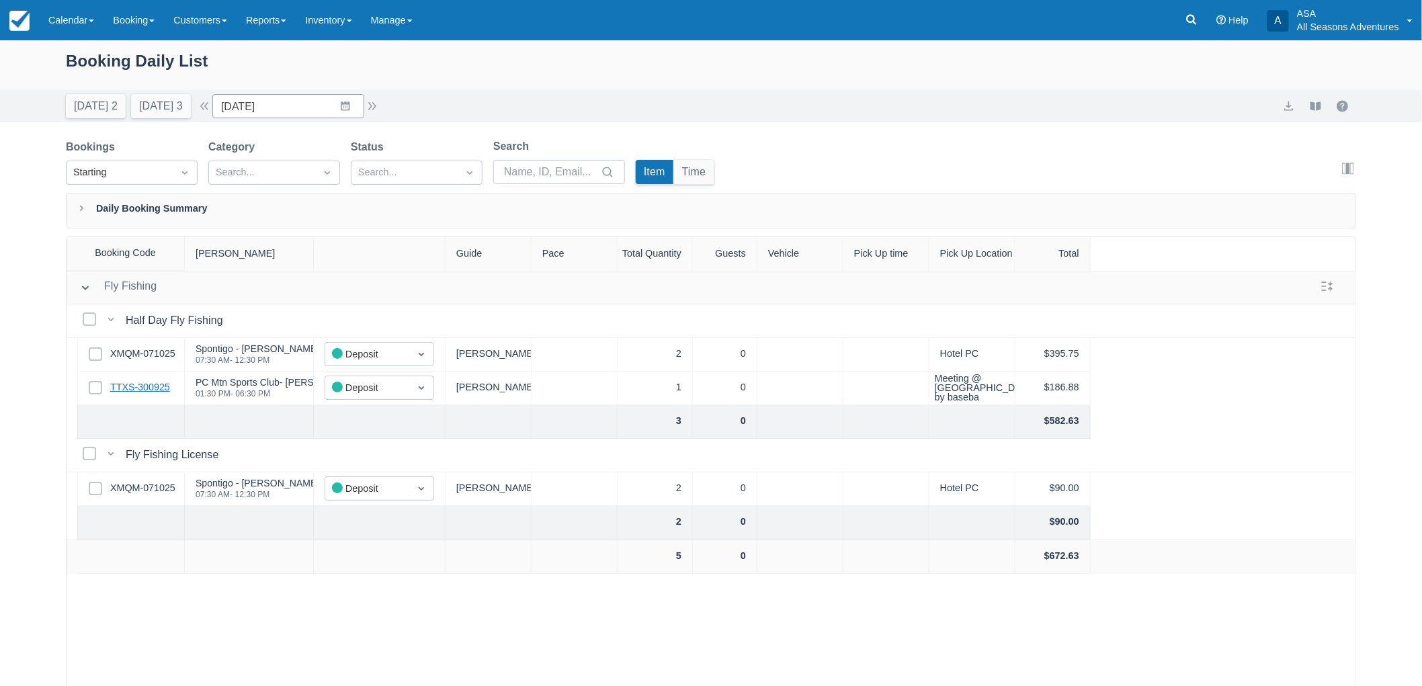
click at [144, 385] on link "TTXS-300925" at bounding box center [140, 387] width 60 height 15
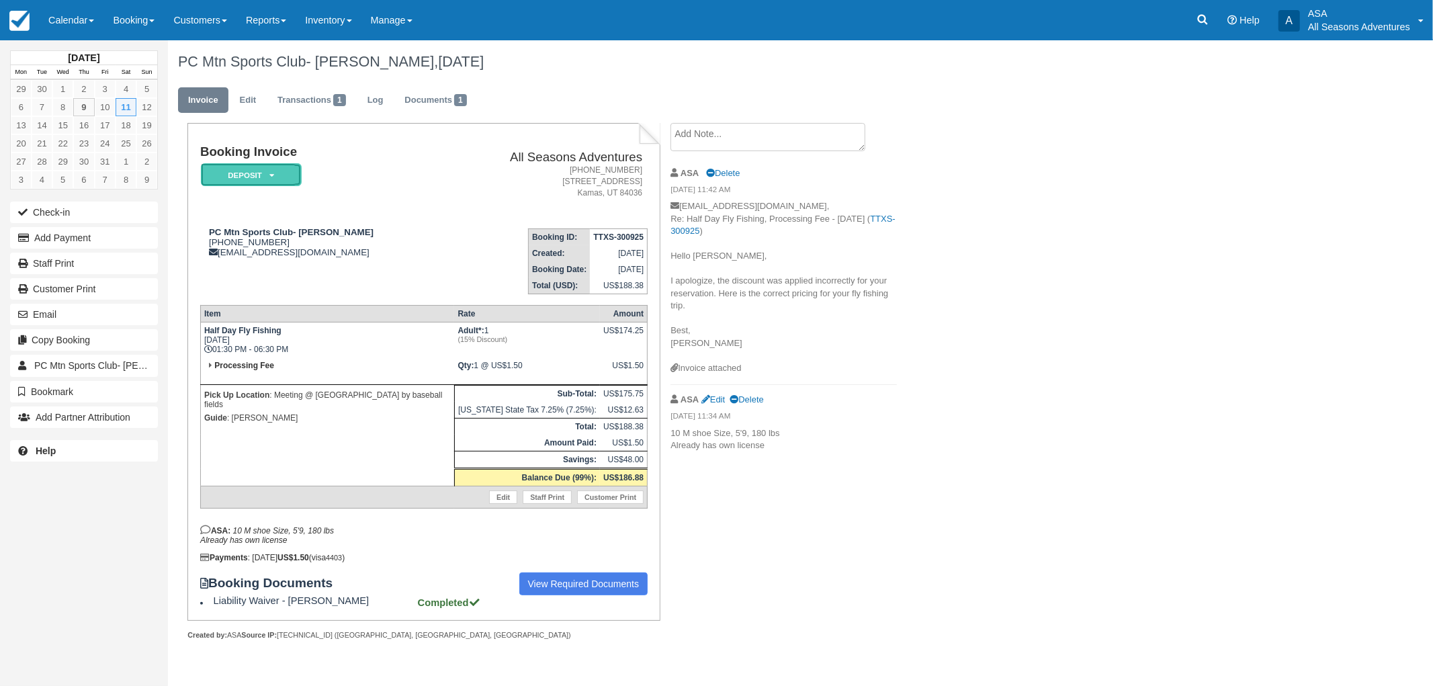
click at [259, 183] on em "Deposit" at bounding box center [251, 175] width 101 height 24
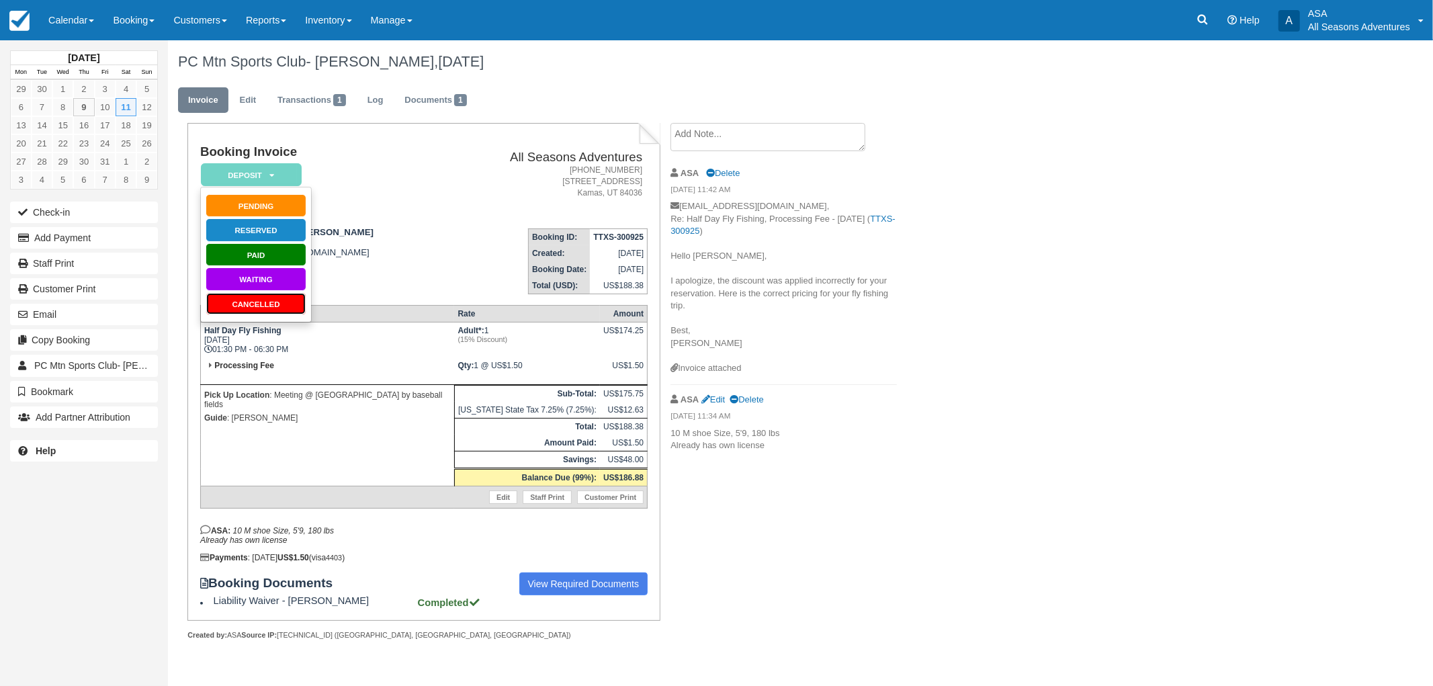
click at [259, 301] on link "Cancelled" at bounding box center [256, 304] width 101 height 24
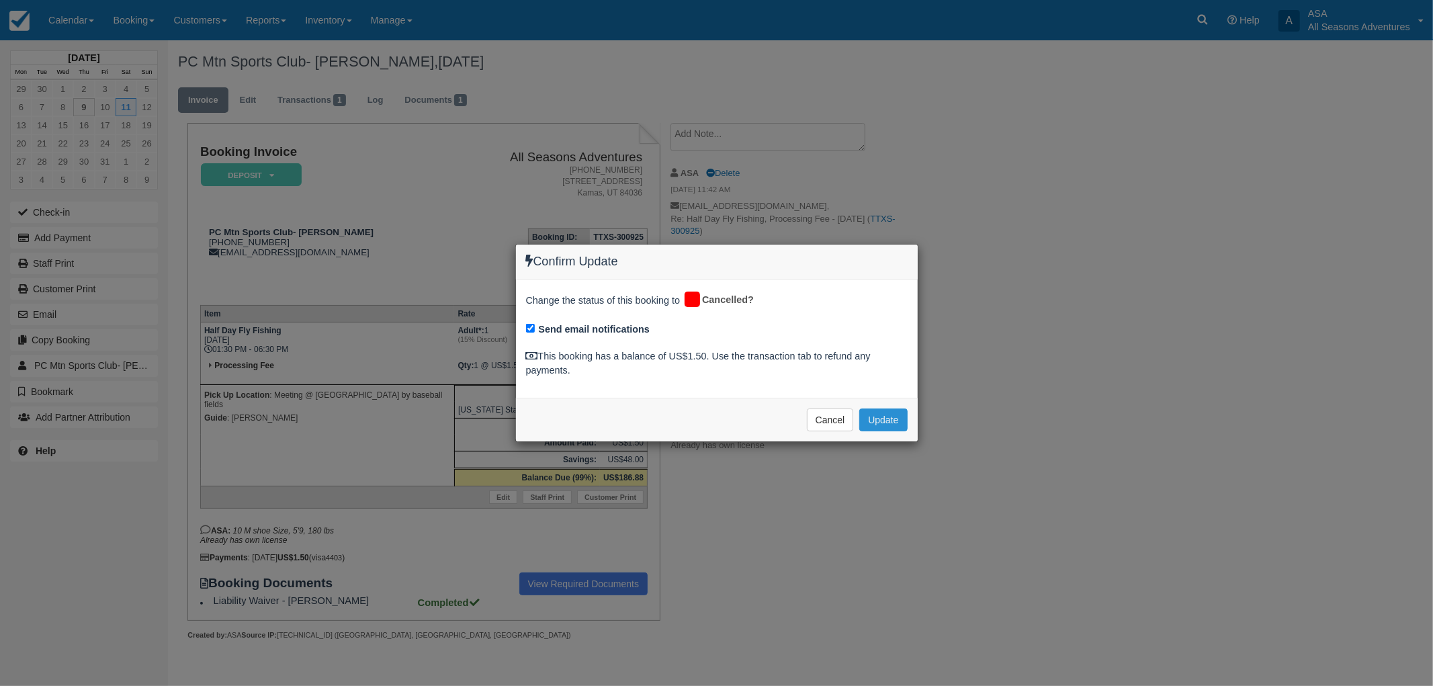
click at [872, 419] on button "Update" at bounding box center [883, 419] width 48 height 23
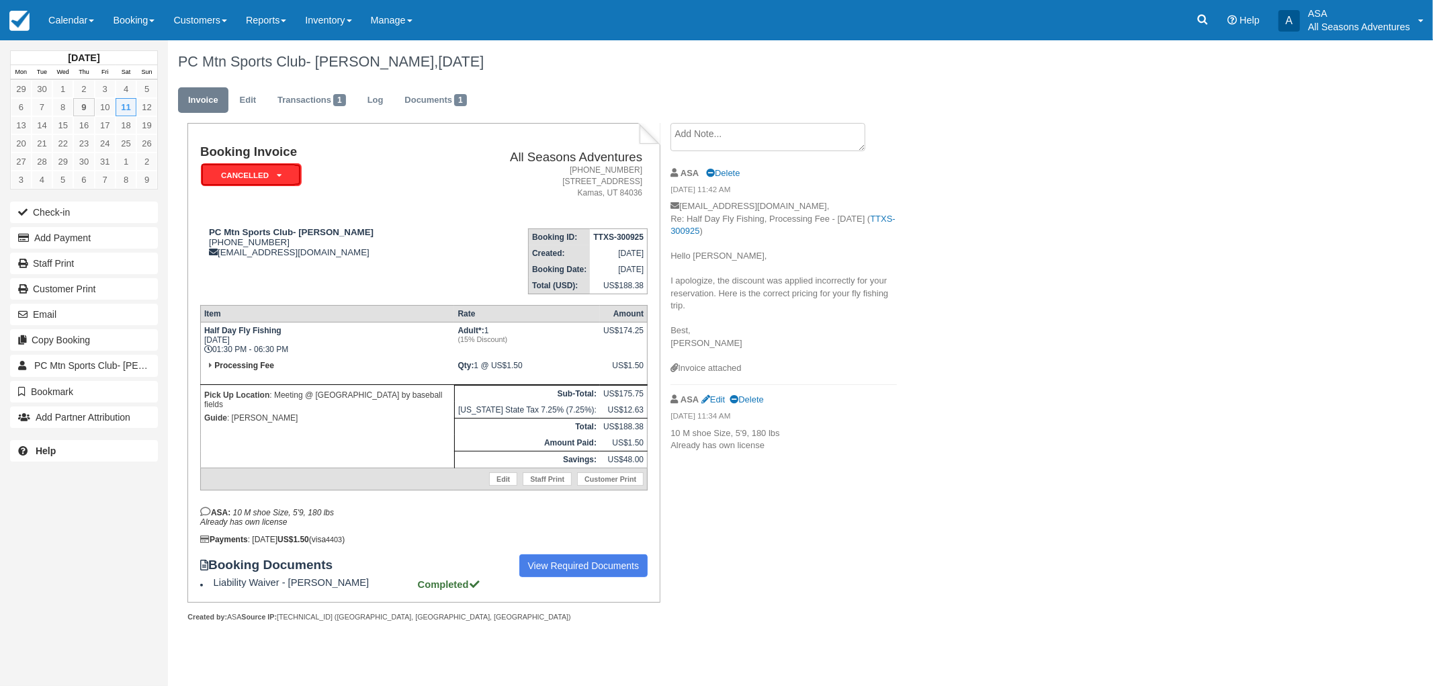
click at [246, 181] on em "Cancelled" at bounding box center [251, 175] width 101 height 24
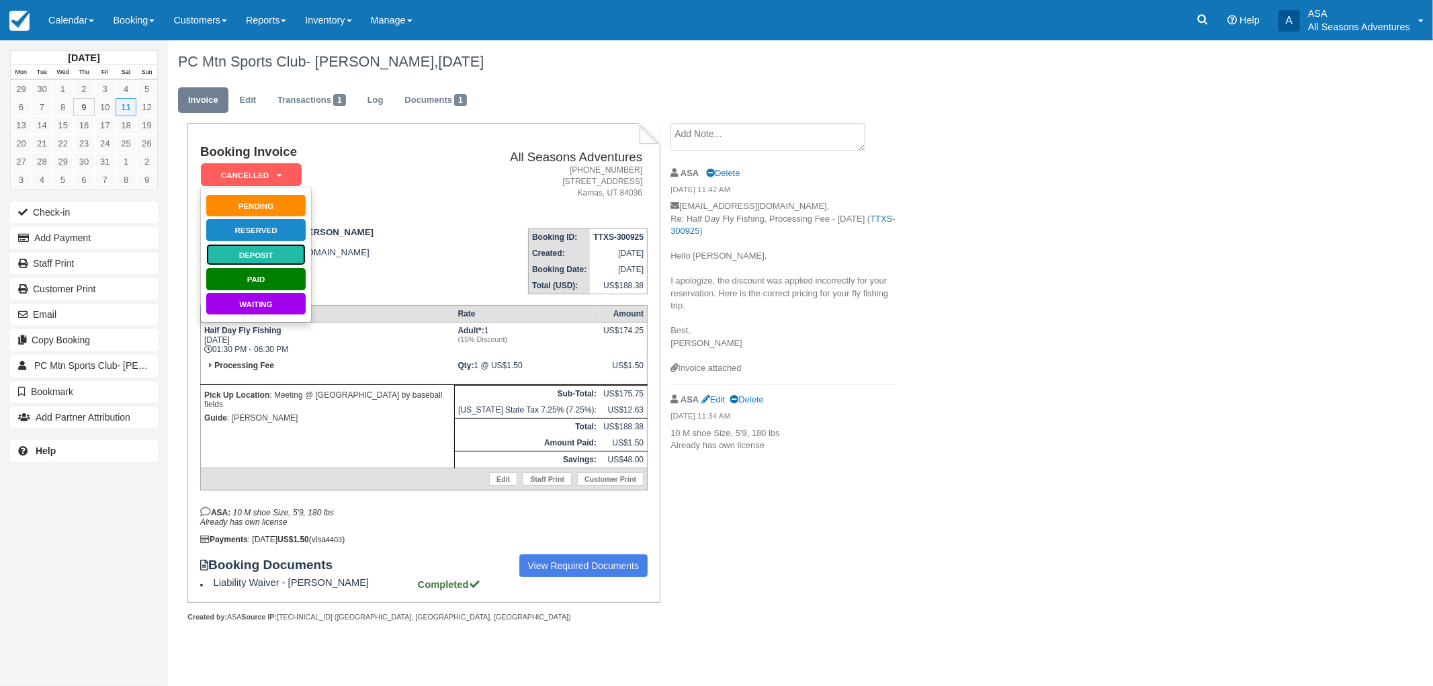
click at [262, 252] on link "Deposit" at bounding box center [256, 255] width 101 height 24
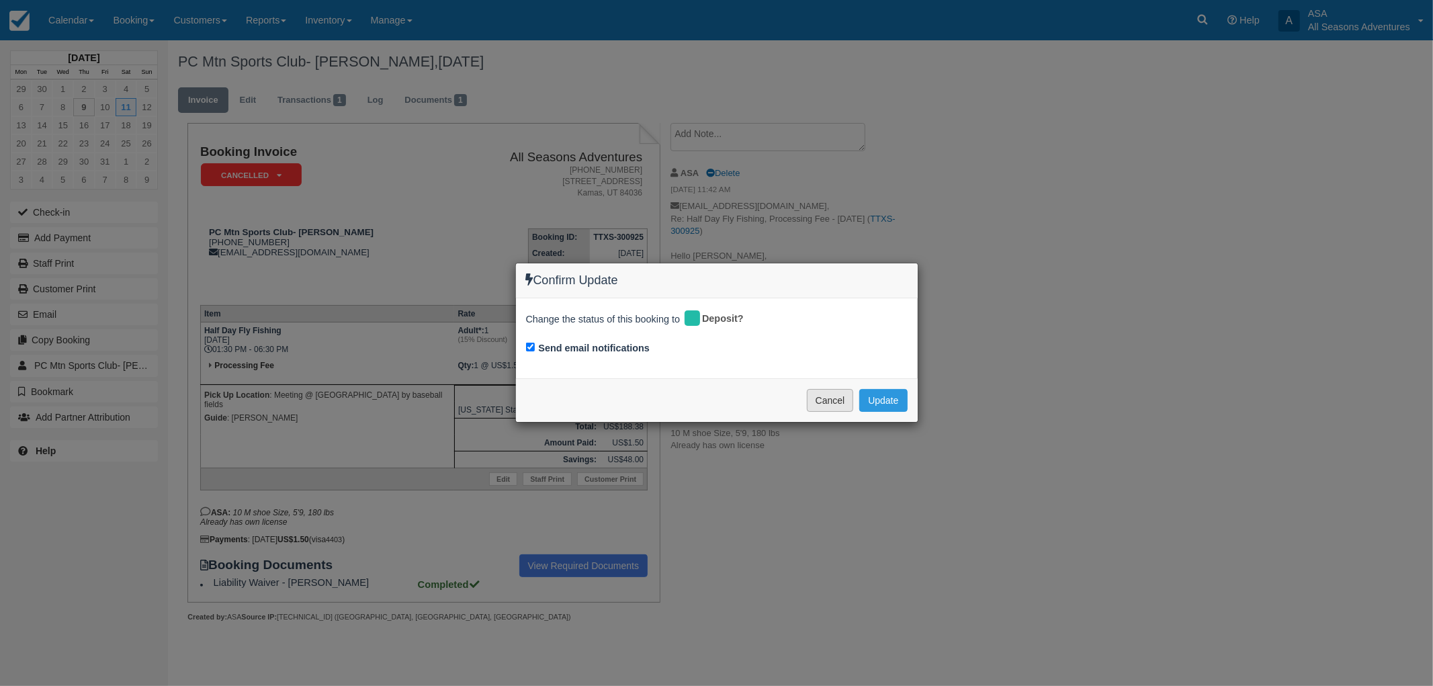
click at [822, 401] on button "Cancel" at bounding box center [830, 400] width 47 height 23
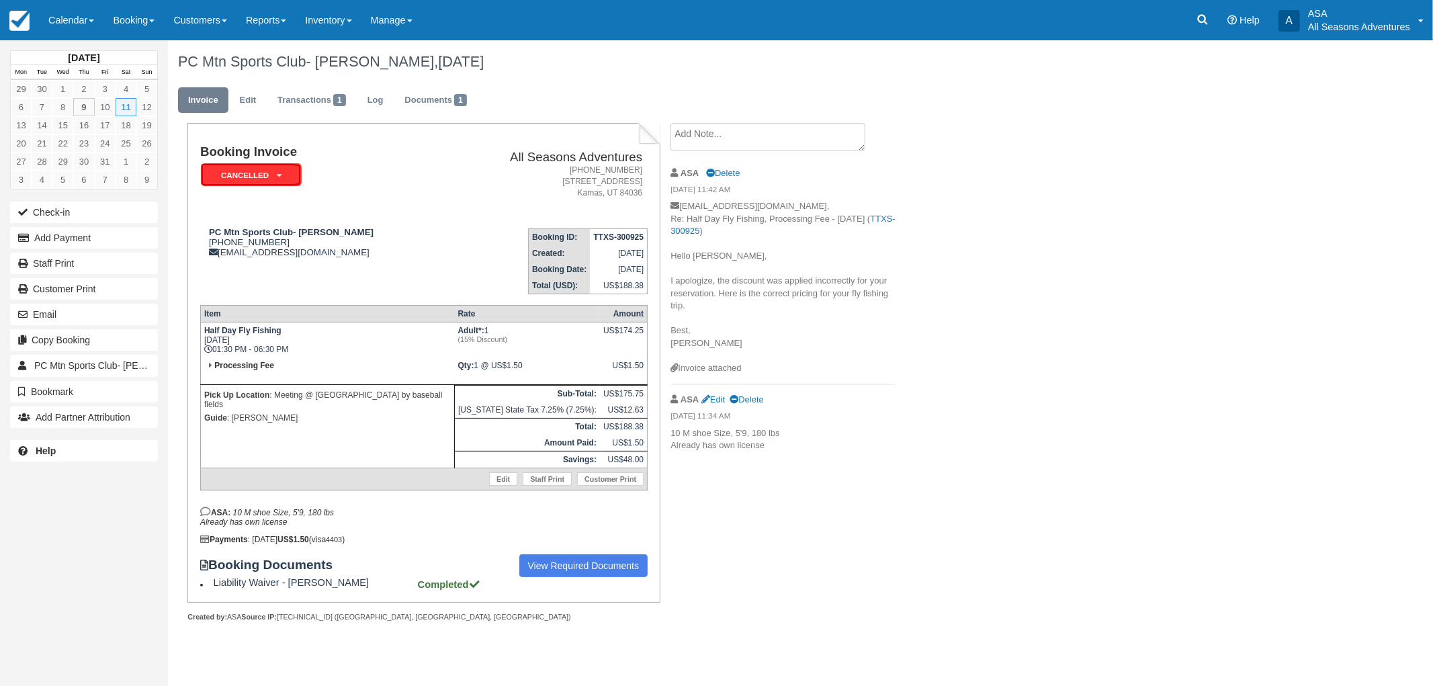
click at [281, 169] on em "Cancelled" at bounding box center [251, 175] width 101 height 24
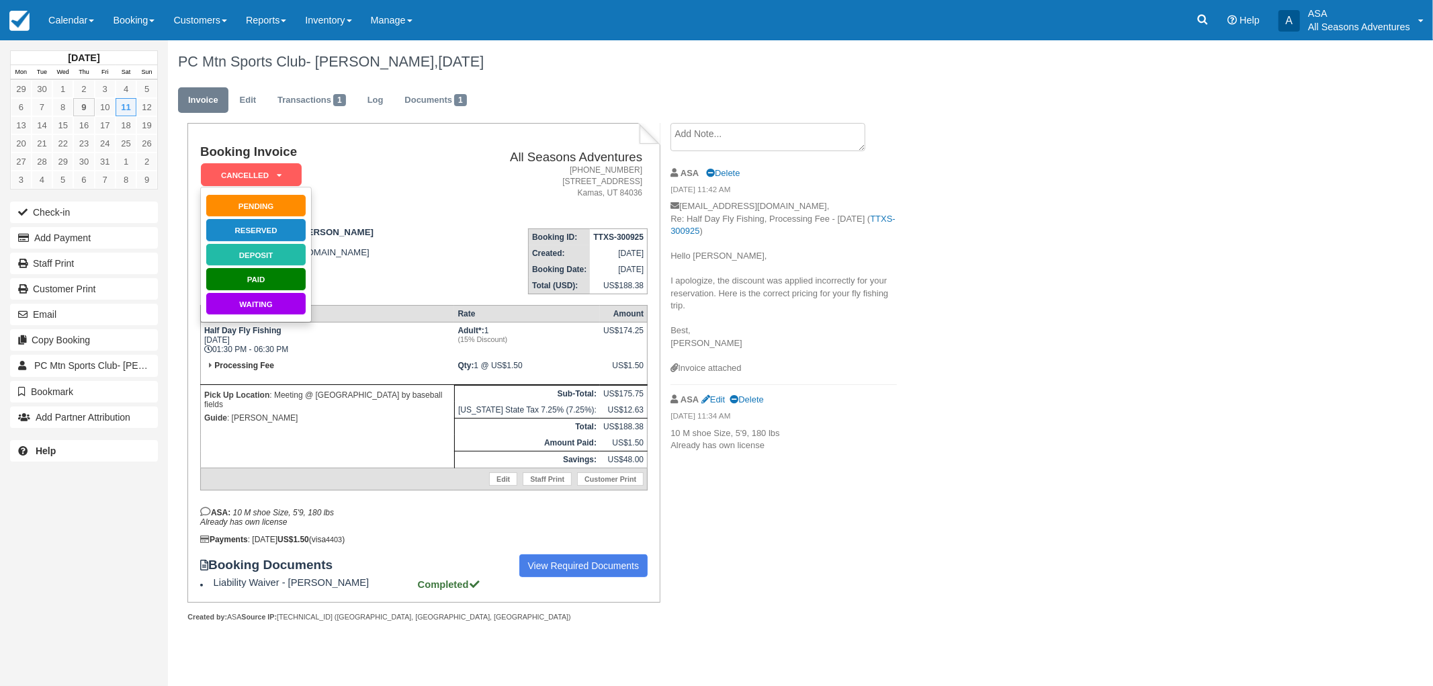
click at [414, 262] on td "PC Mtn Sports Club- [PERSON_NAME] [PHONE_NUMBER] [EMAIL_ADDRESS][DOMAIN_NAME]" at bounding box center [322, 256] width 245 height 77
click at [300, 177] on em "Cancelled" at bounding box center [251, 175] width 101 height 24
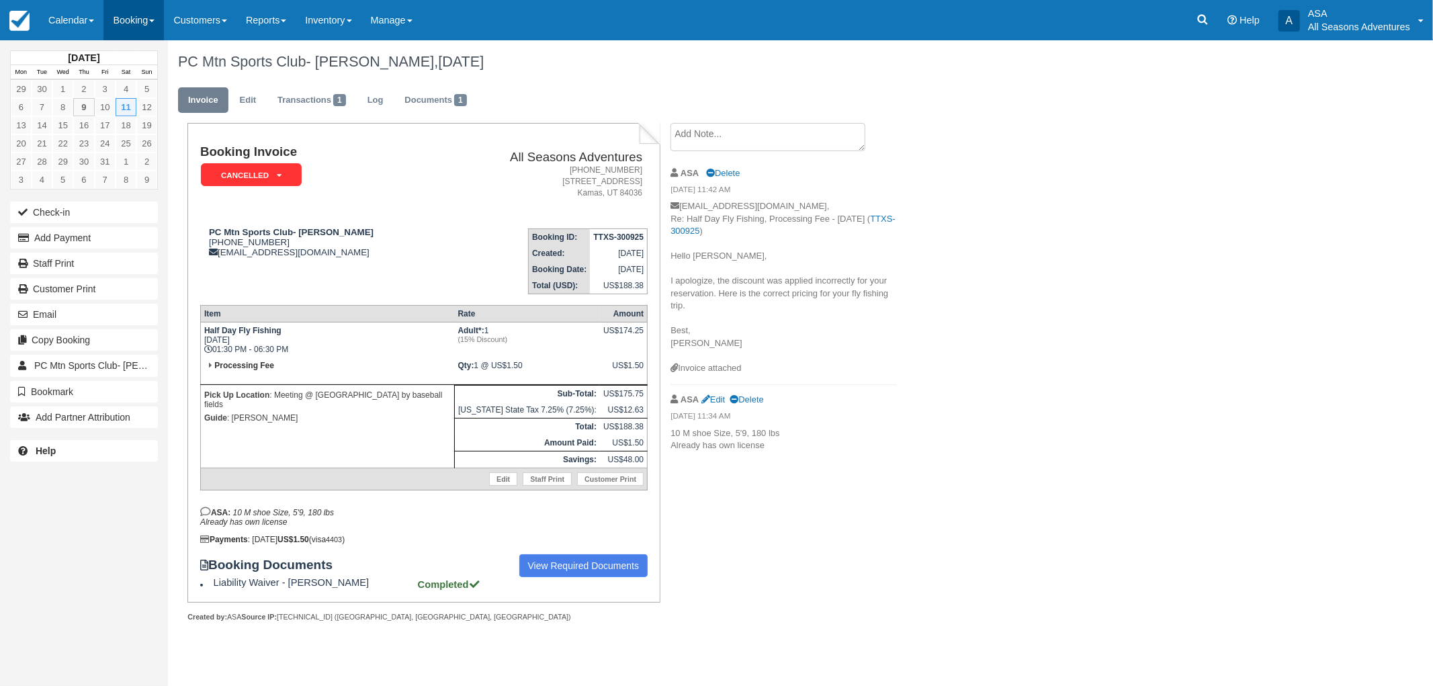
click at [153, 22] on link "Booking" at bounding box center [133, 20] width 60 height 40
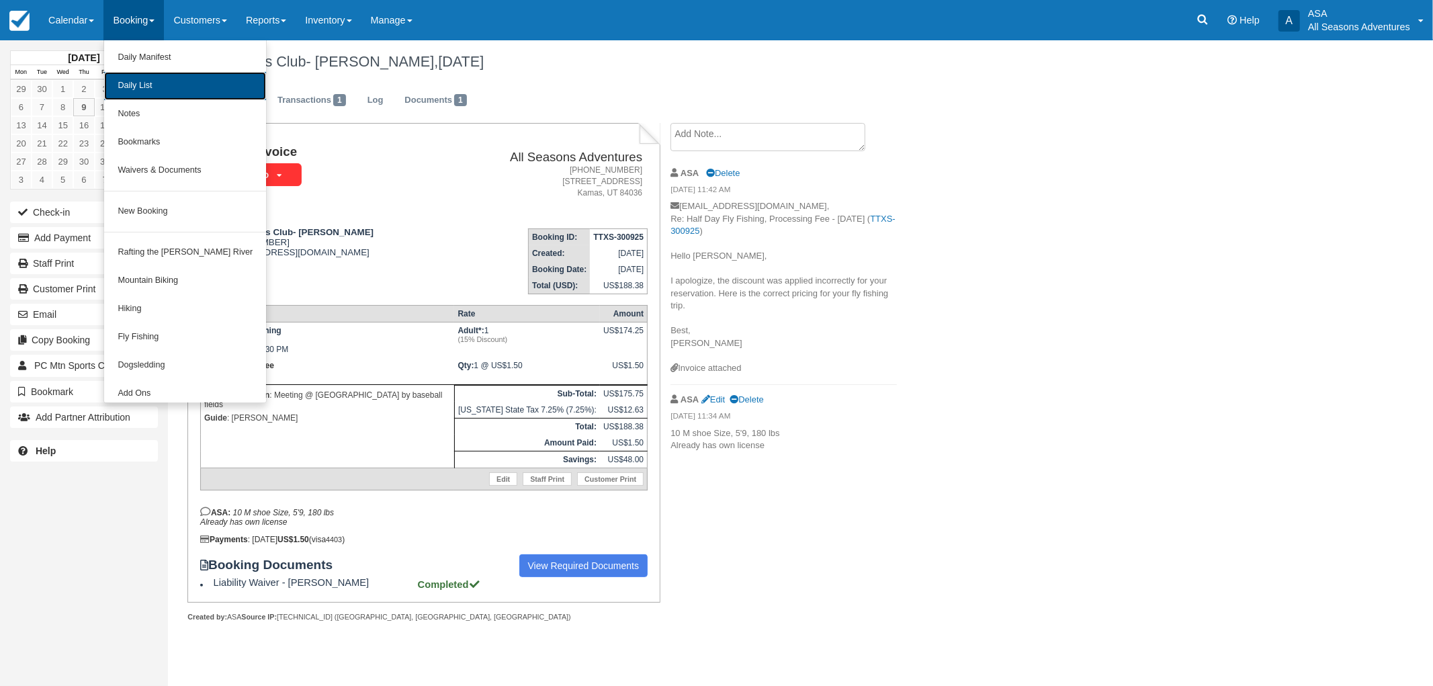
click at [150, 73] on link "Daily List" at bounding box center [185, 86] width 162 height 28
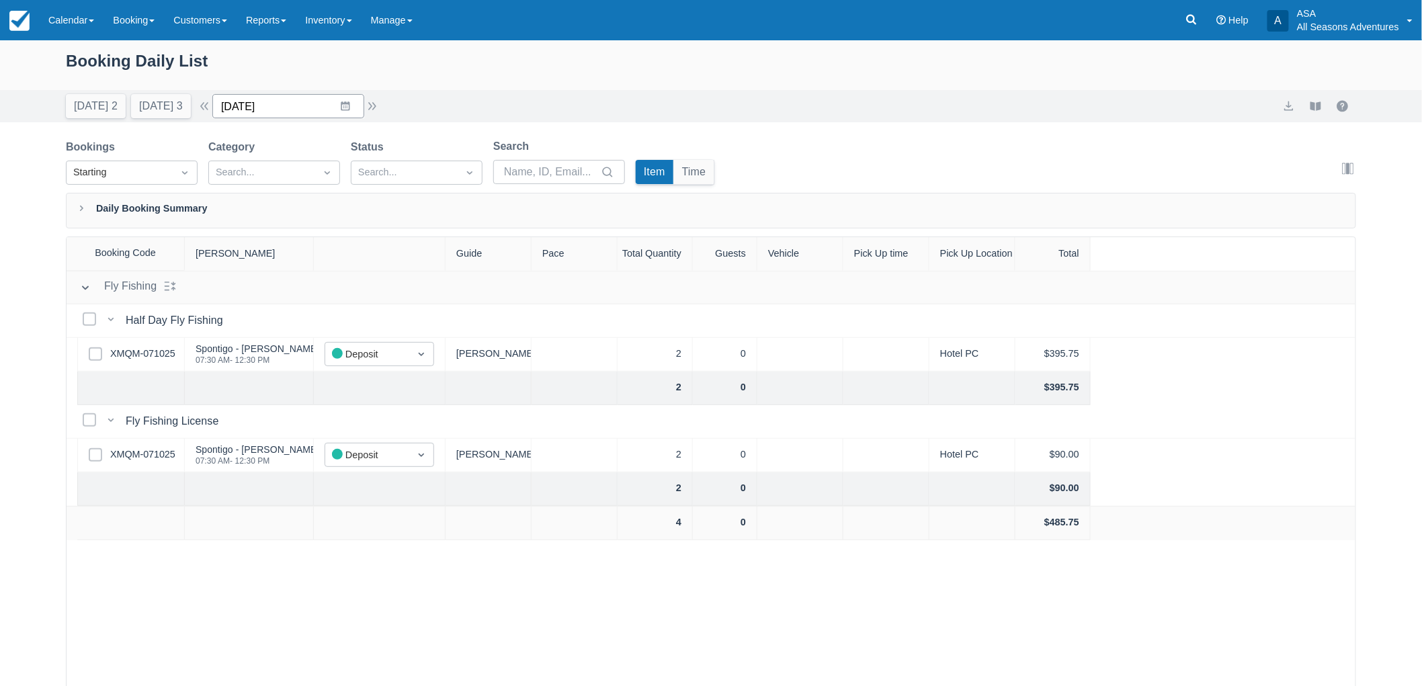
click at [330, 102] on input "[DATE]" at bounding box center [288, 106] width 152 height 24
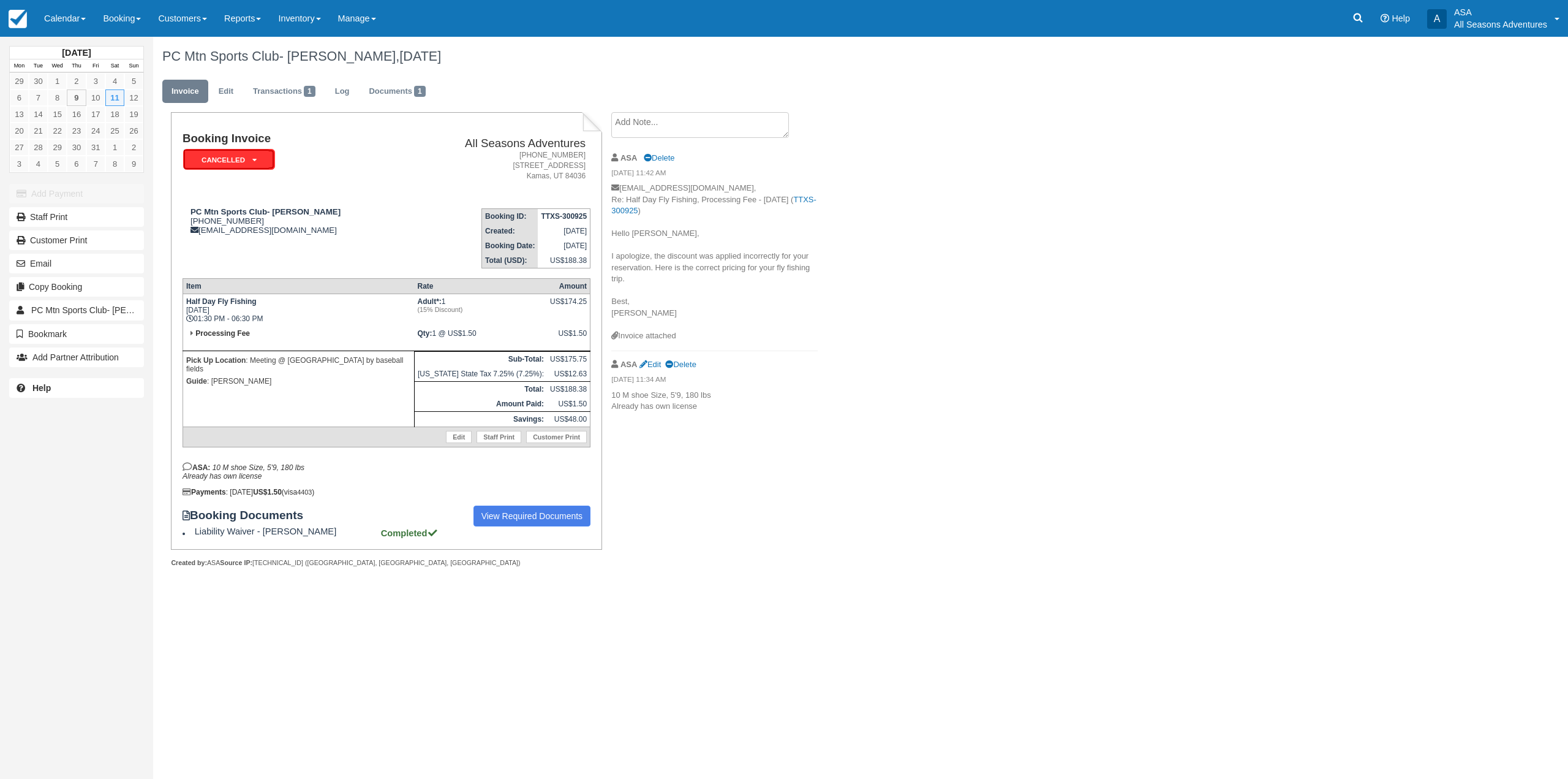
click at [264, 163] on em "Cancelled" at bounding box center [229, 160] width 92 height 22
click at [283, 375] on p "Guide : Scott" at bounding box center [298, 380] width 225 height 12
click at [701, 410] on p "10 M shoe Size, 5'9, 180 lbs Already has own license" at bounding box center [714, 400] width 206 height 23
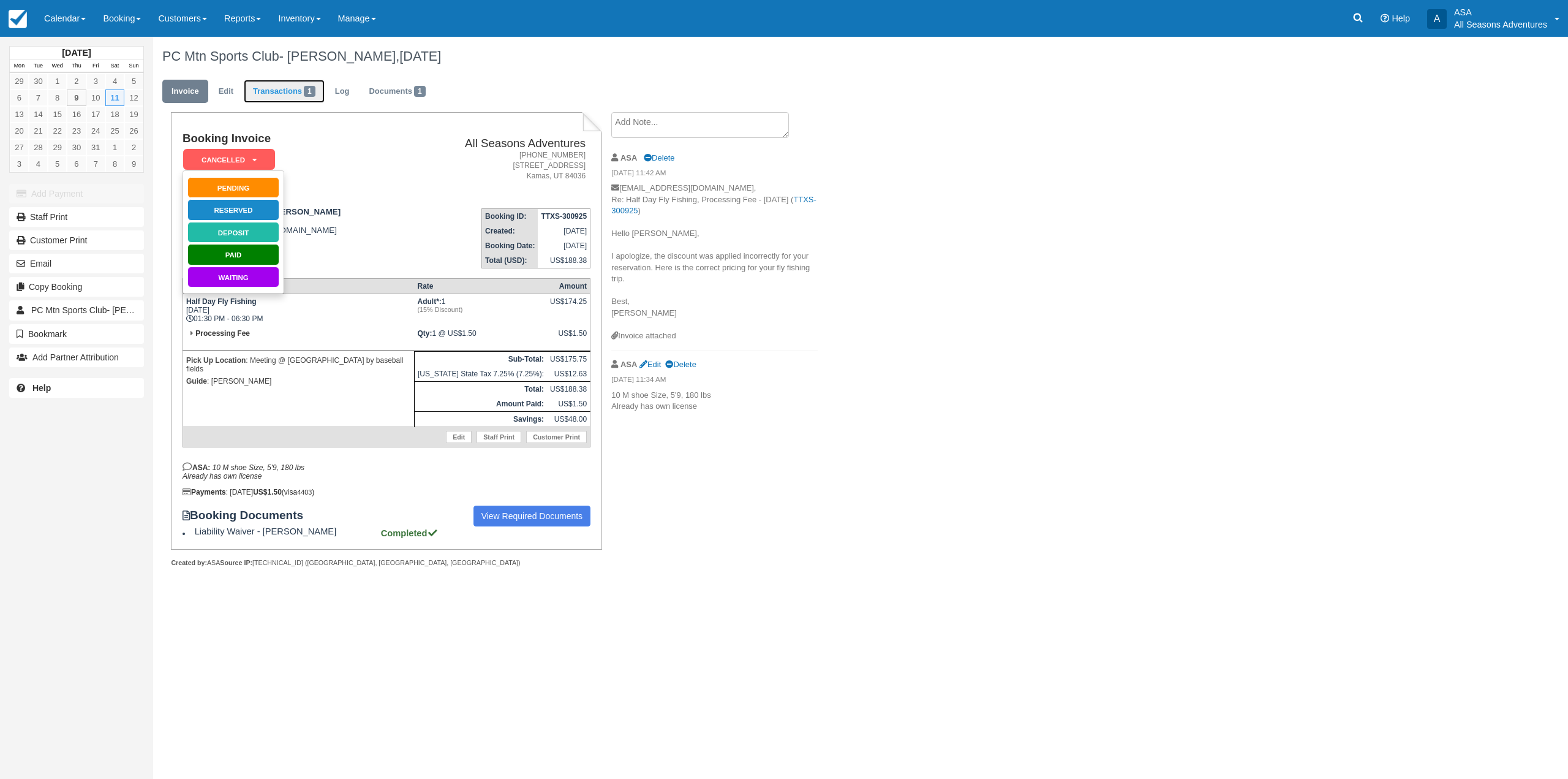
click at [272, 79] on link "Transactions 1" at bounding box center [284, 91] width 81 height 24
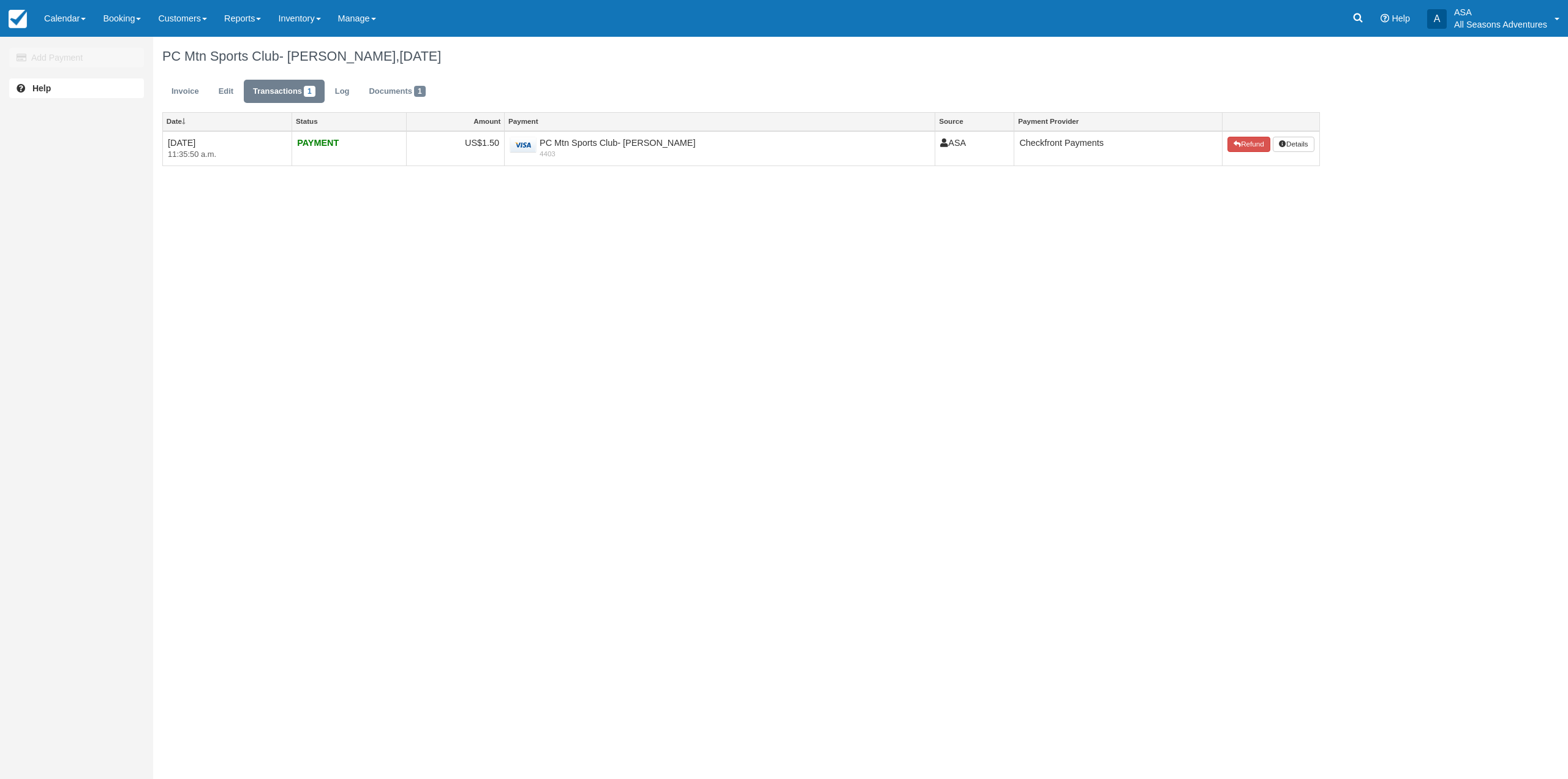
click at [373, 85] on link "Documents 1" at bounding box center [397, 91] width 75 height 24
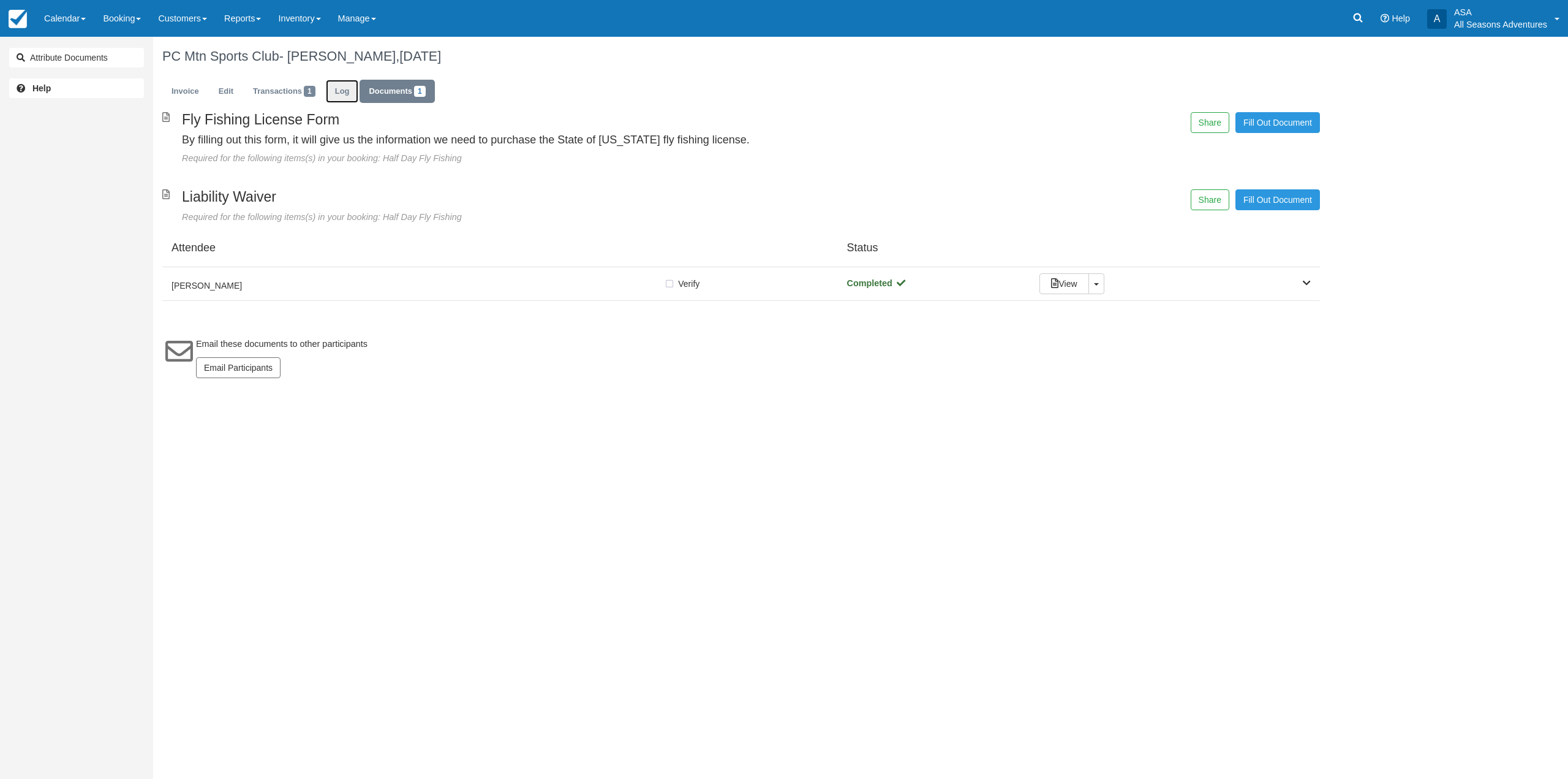
click at [340, 94] on link "Log" at bounding box center [342, 91] width 33 height 24
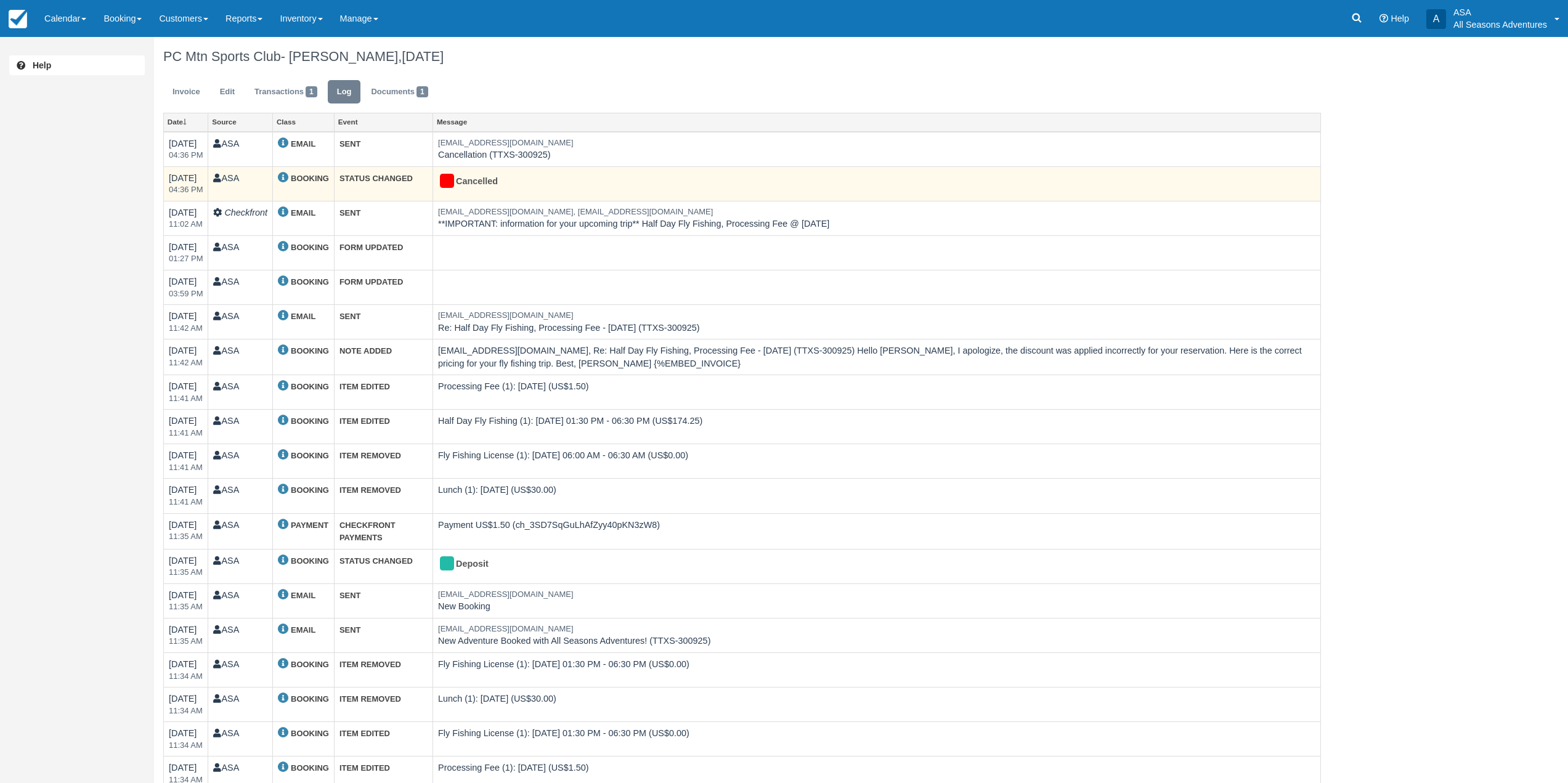
click at [426, 182] on td "STATUS CHANGED" at bounding box center [382, 183] width 98 height 35
click at [475, 176] on div "Cancelled" at bounding box center [871, 181] width 867 height 19
click at [449, 180] on div at bounding box center [447, 180] width 14 height 14
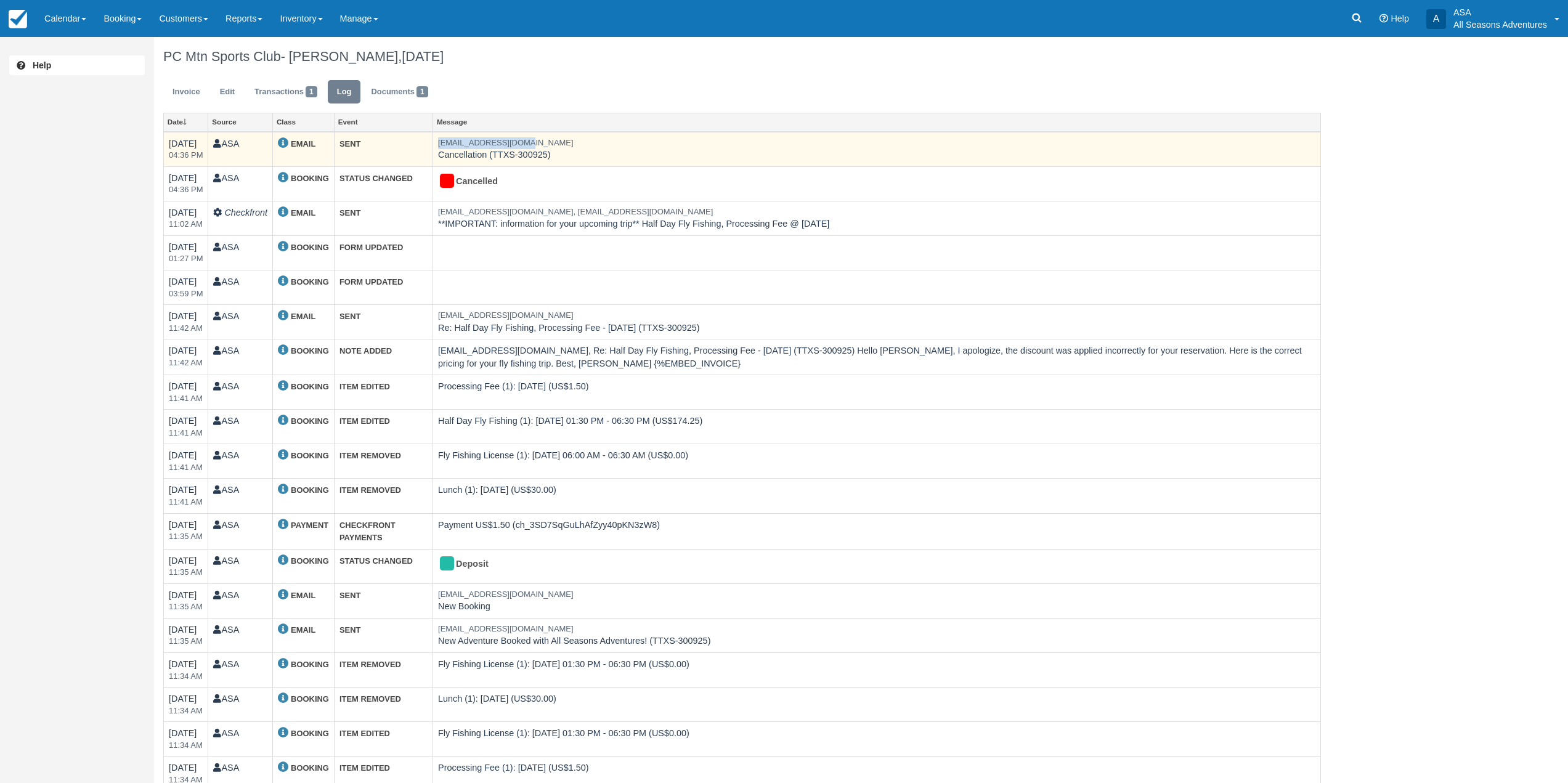
drag, startPoint x: 564, startPoint y: 146, endPoint x: 412, endPoint y: 146, distance: 152.0
click at [412, 146] on tr "[DATE] 04:36 PM ASA EMAIL SENT [EMAIL_ADDRESS][DOMAIN_NAME] Cancellation (TTXS-…" at bounding box center [743, 149] width 1157 height 35
click at [399, 149] on td "SENT" at bounding box center [382, 149] width 98 height 35
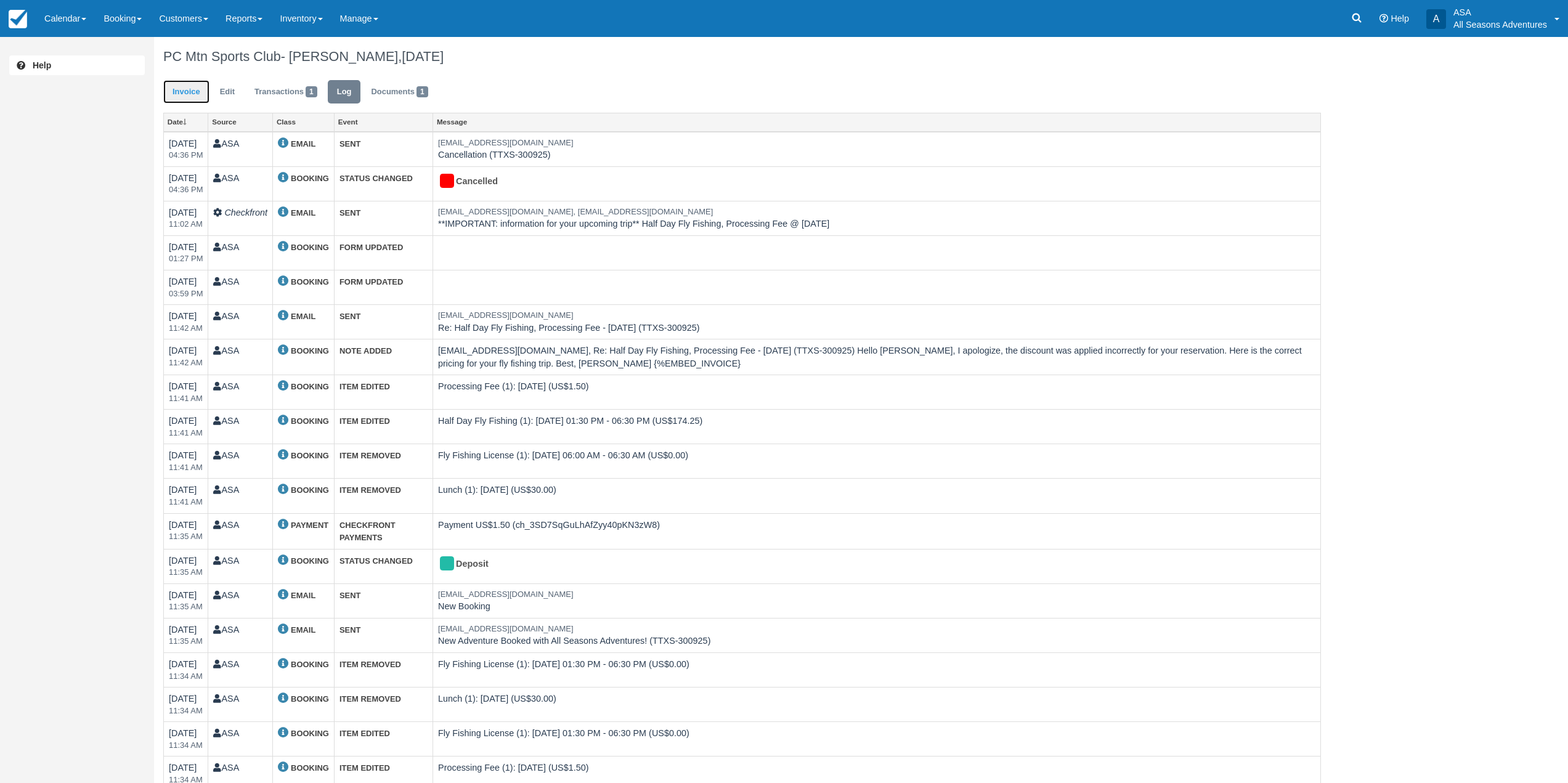
click at [177, 85] on link "Invoice" at bounding box center [186, 92] width 46 height 24
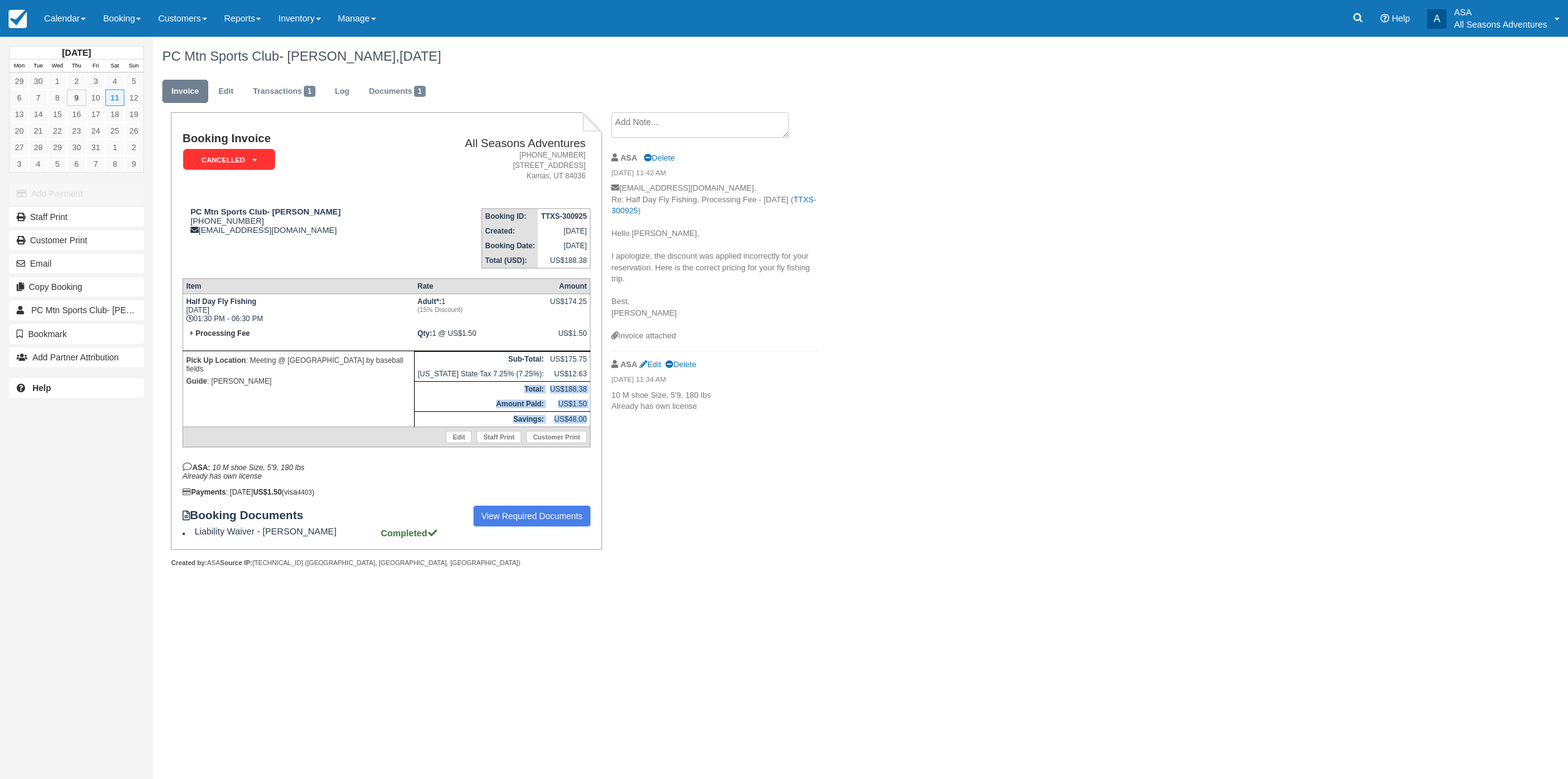
drag, startPoint x: 585, startPoint y: 421, endPoint x: 477, endPoint y: 396, distance: 110.9
click at [477, 396] on tbody "Half Day Fly Fishing Sat Oct 11, 2025 01:30 PM - 06:30 PM Adult*: 1 (15% Discou…" at bounding box center [386, 370] width 407 height 153
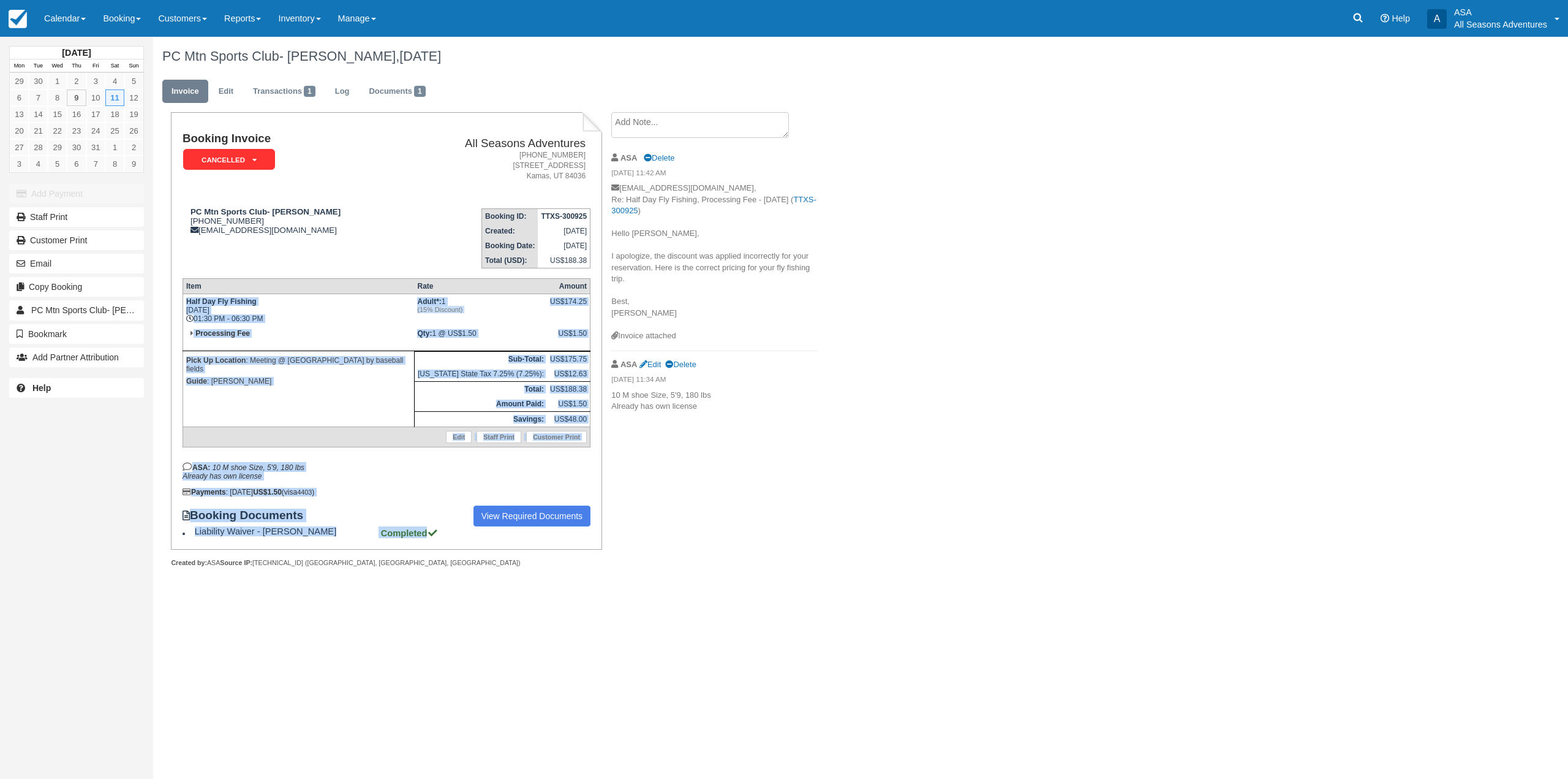
drag, startPoint x: 185, startPoint y: 300, endPoint x: 433, endPoint y: 545, distance: 348.6
click at [433, 545] on div "Booking Invoice Cancelled   Pending Reserved Deposit Paid Waiting All Seasons A…" at bounding box center [386, 330] width 430 height 437
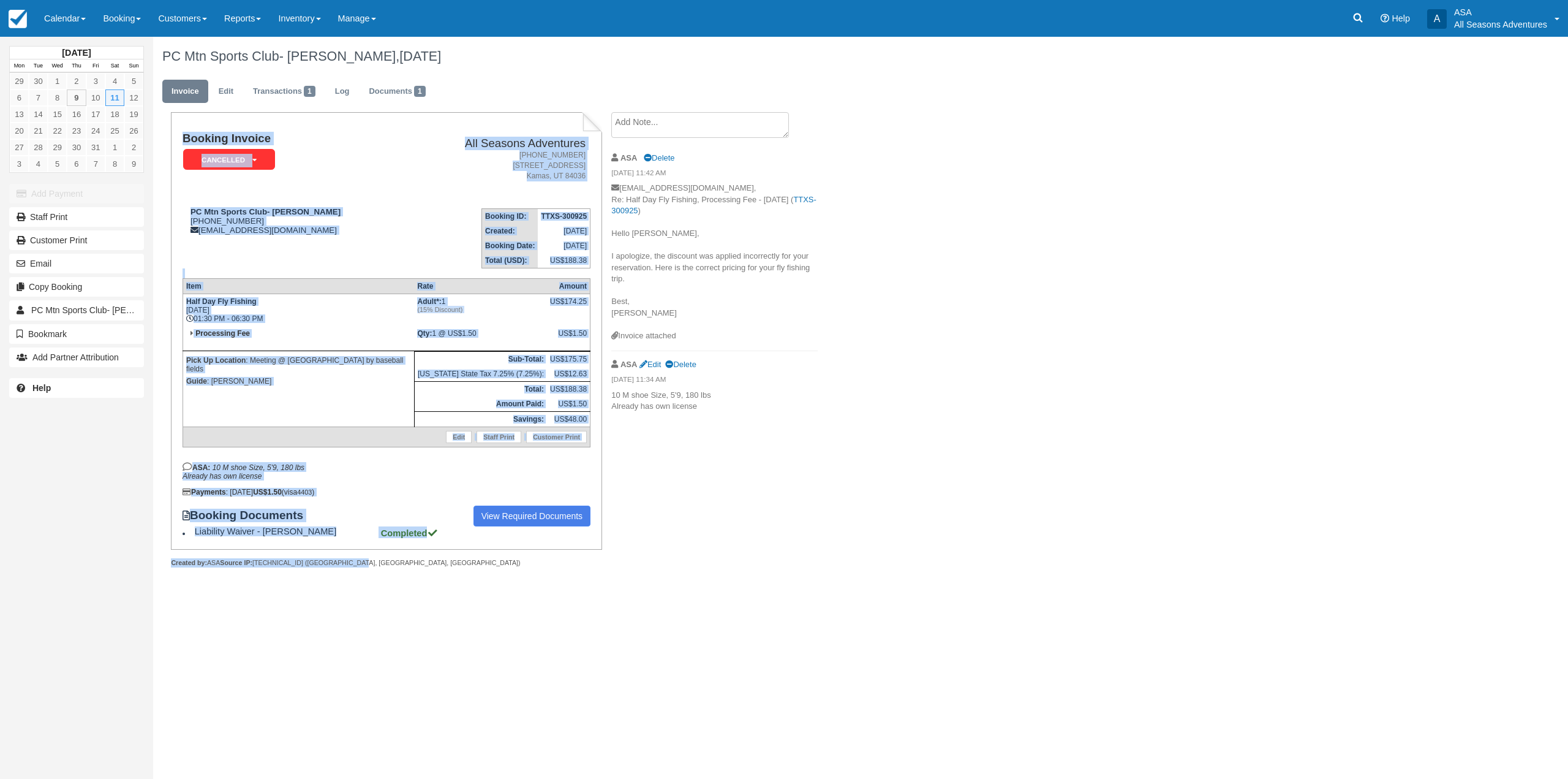
drag, startPoint x: 179, startPoint y: 199, endPoint x: 410, endPoint y: 560, distance: 428.6
click at [410, 560] on div "Booking Invoice Cancelled   Pending Reserved Deposit Paid Waiting All Seasons A…" at bounding box center [386, 339] width 430 height 455
click at [411, 560] on div "Created by: ASA Source IP: 198.8.77.6 (Park City, UT, US)" at bounding box center [386, 563] width 430 height 9
drag, startPoint x: 391, startPoint y: 560, endPoint x: 182, endPoint y: 140, distance: 469.1
click at [182, 140] on div "Booking Invoice Cancelled   Pending Reserved Deposit Paid Waiting All Seasons A…" at bounding box center [386, 339] width 430 height 455
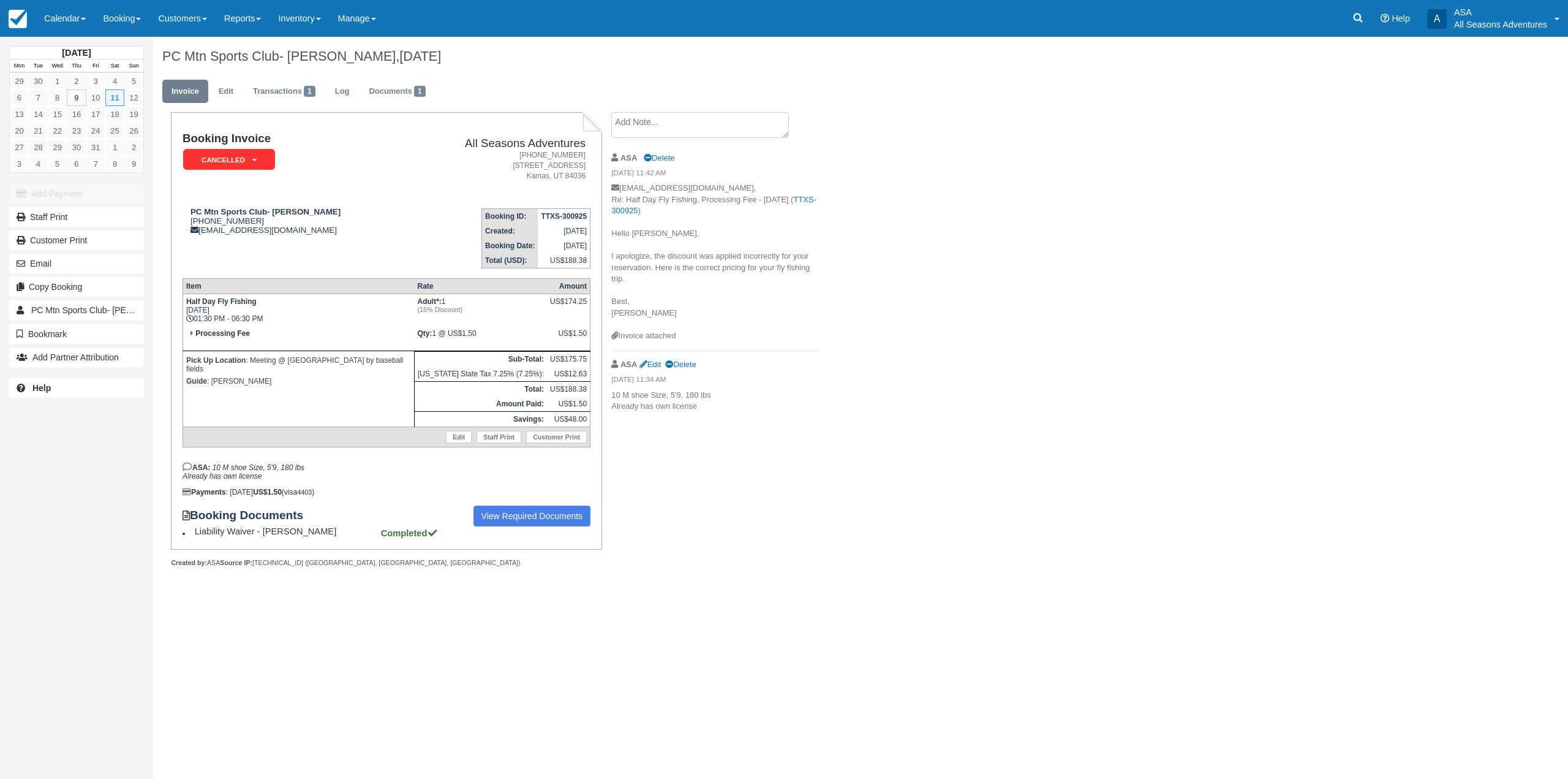
click at [698, 333] on div "Invoice attached" at bounding box center [714, 336] width 206 height 12
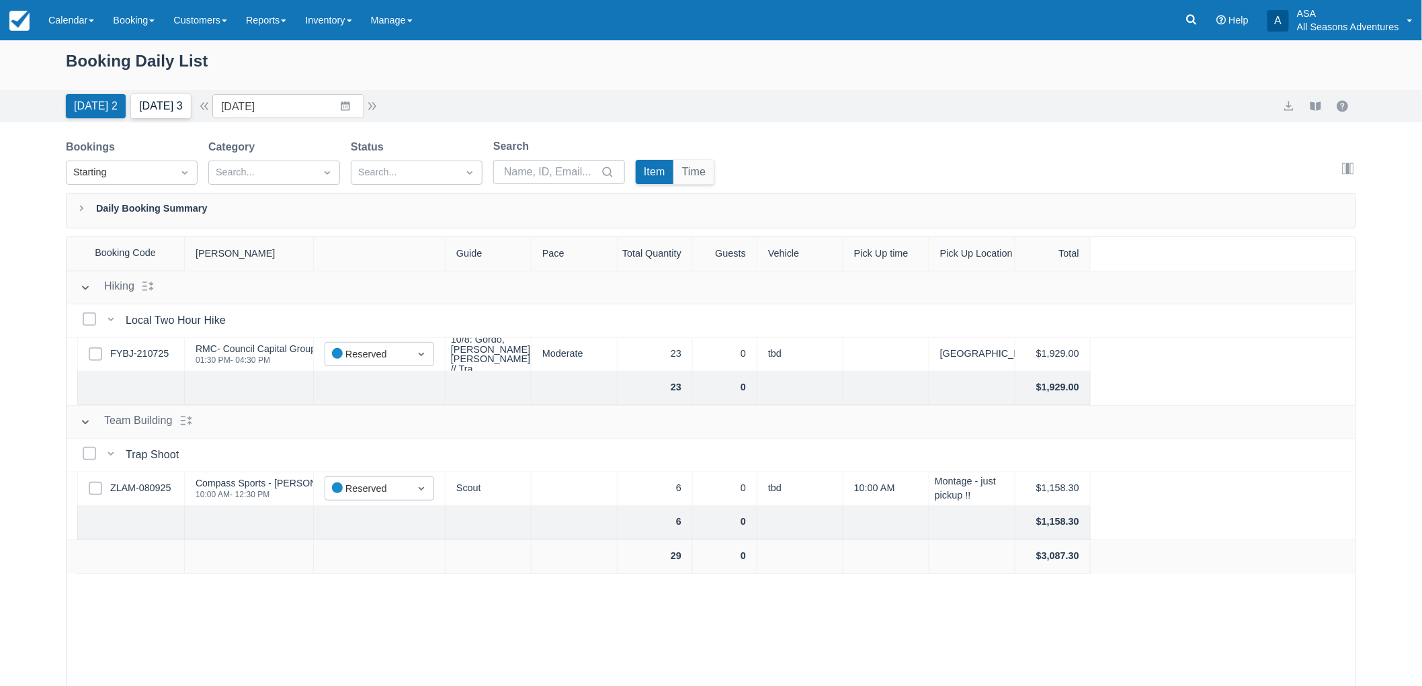
click at [172, 103] on button "[DATE] 3" at bounding box center [161, 106] width 60 height 24
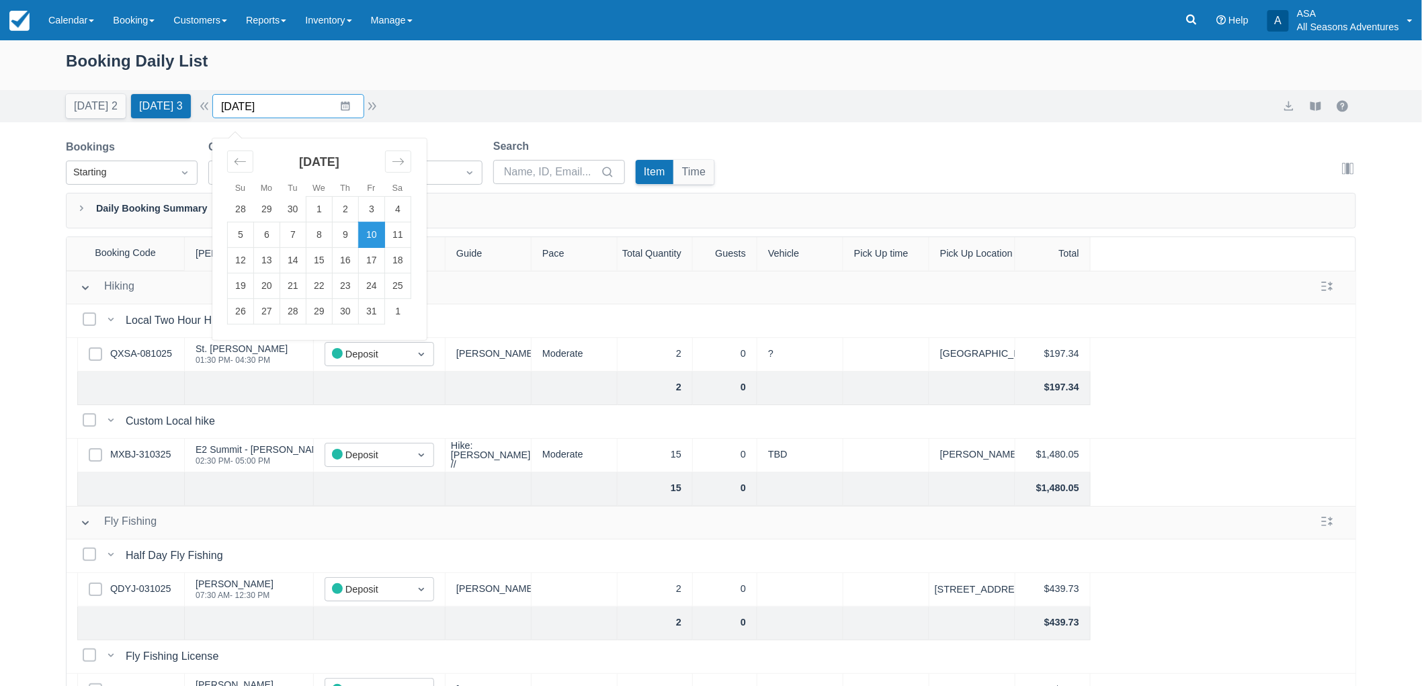
click at [347, 111] on input "[DATE]" at bounding box center [288, 106] width 152 height 24
click at [411, 219] on td "4" at bounding box center [398, 210] width 26 height 26
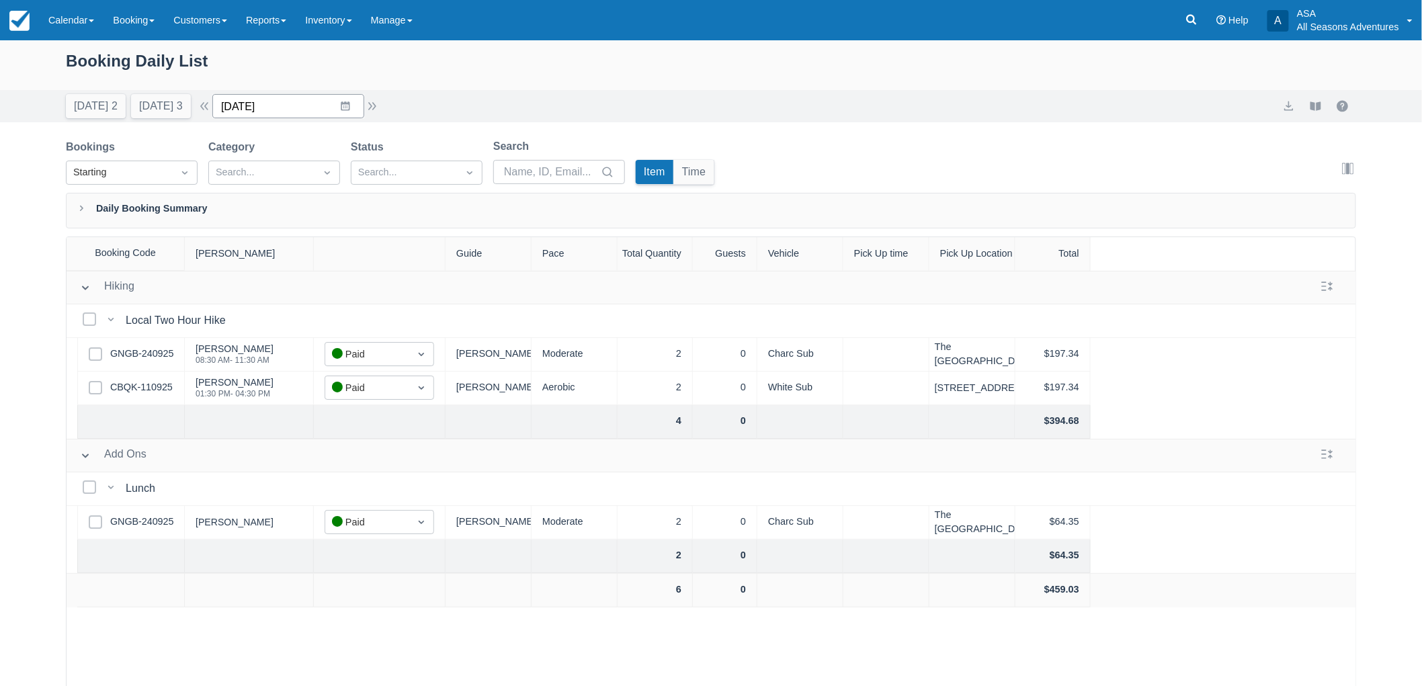
click at [310, 105] on input "[DATE]" at bounding box center [288, 106] width 152 height 24
click at [404, 241] on td "11" at bounding box center [398, 235] width 26 height 26
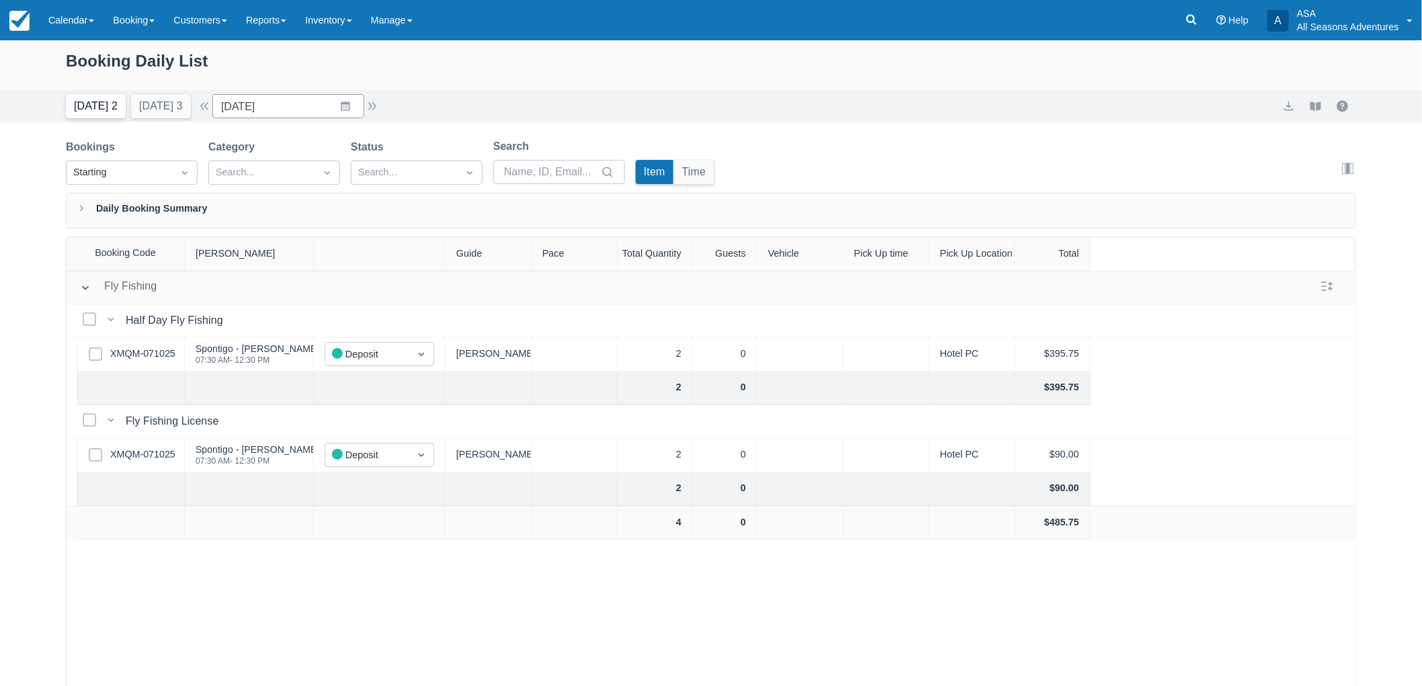
click at [111, 110] on button "[DATE] 2" at bounding box center [96, 106] width 60 height 24
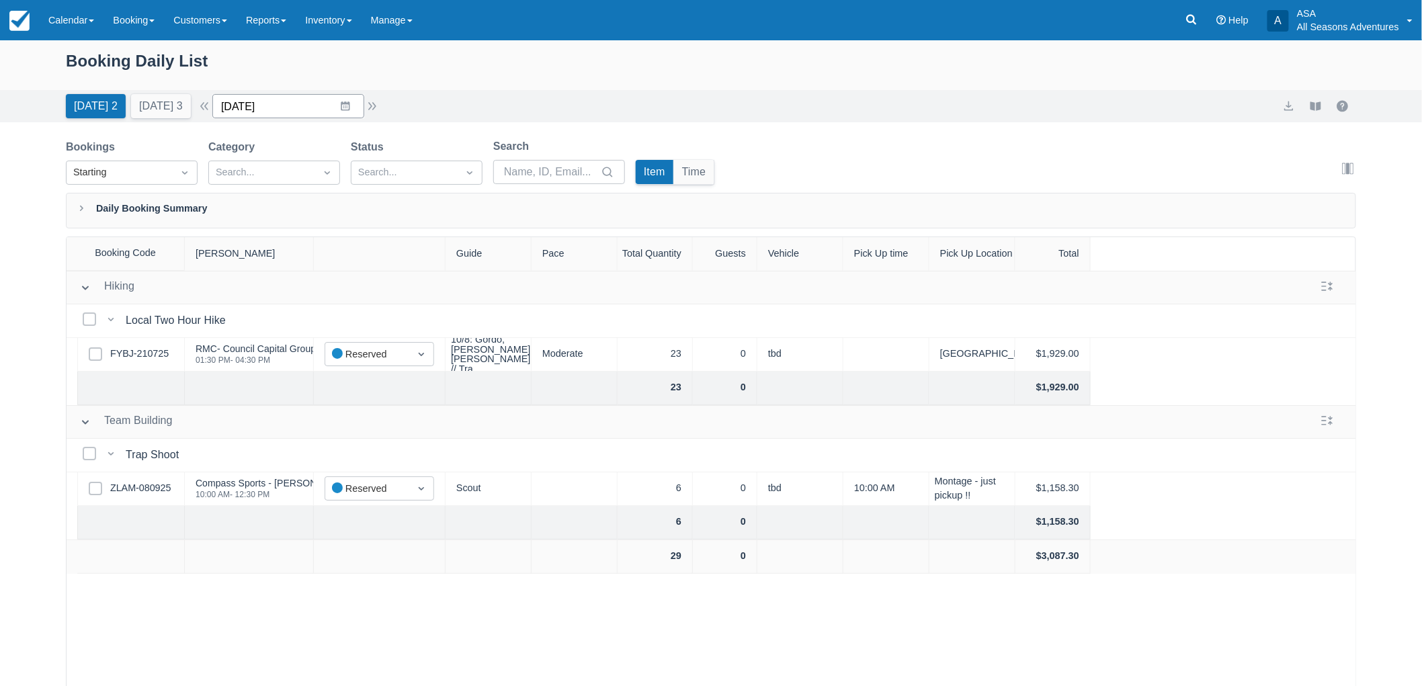
click at [304, 99] on input "[DATE]" at bounding box center [288, 106] width 152 height 24
click at [279, 241] on td "6" at bounding box center [267, 235] width 26 height 26
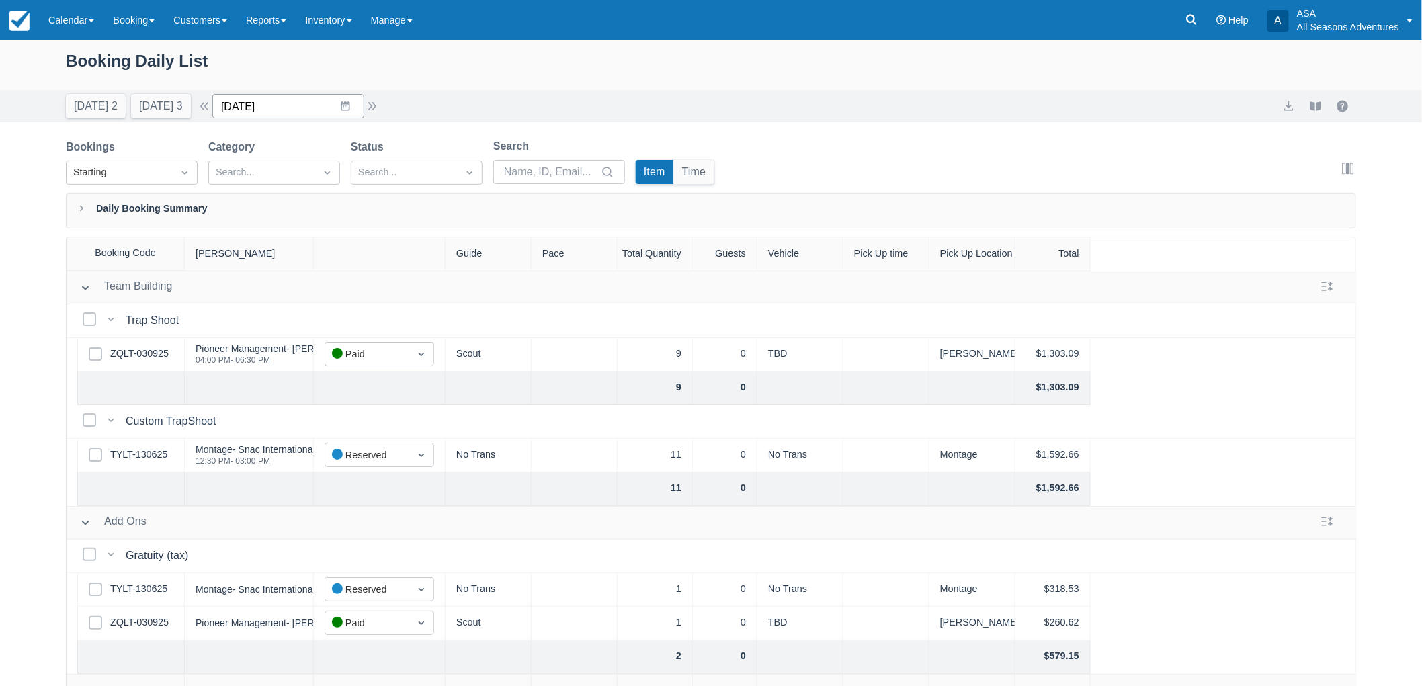
click at [260, 107] on input "[DATE]" at bounding box center [288, 106] width 152 height 24
click at [274, 259] on td "13" at bounding box center [267, 261] width 26 height 26
type input "[DATE]"
